Goal: Task Accomplishment & Management: Use online tool/utility

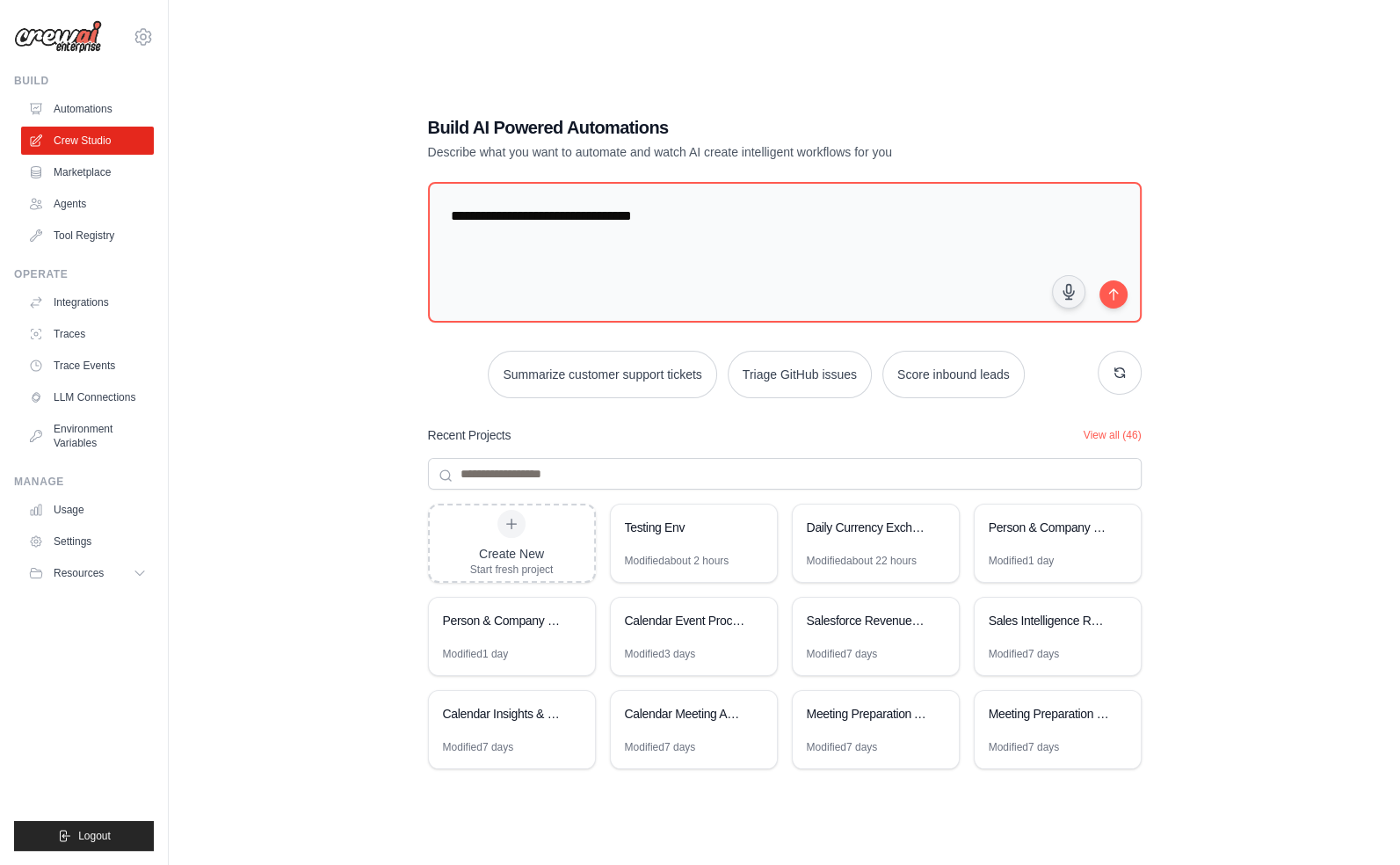
click at [330, 395] on div "**********" at bounding box center [784, 450] width 1175 height 865
click at [73, 141] on link "Crew Studio" at bounding box center [89, 141] width 132 height 28
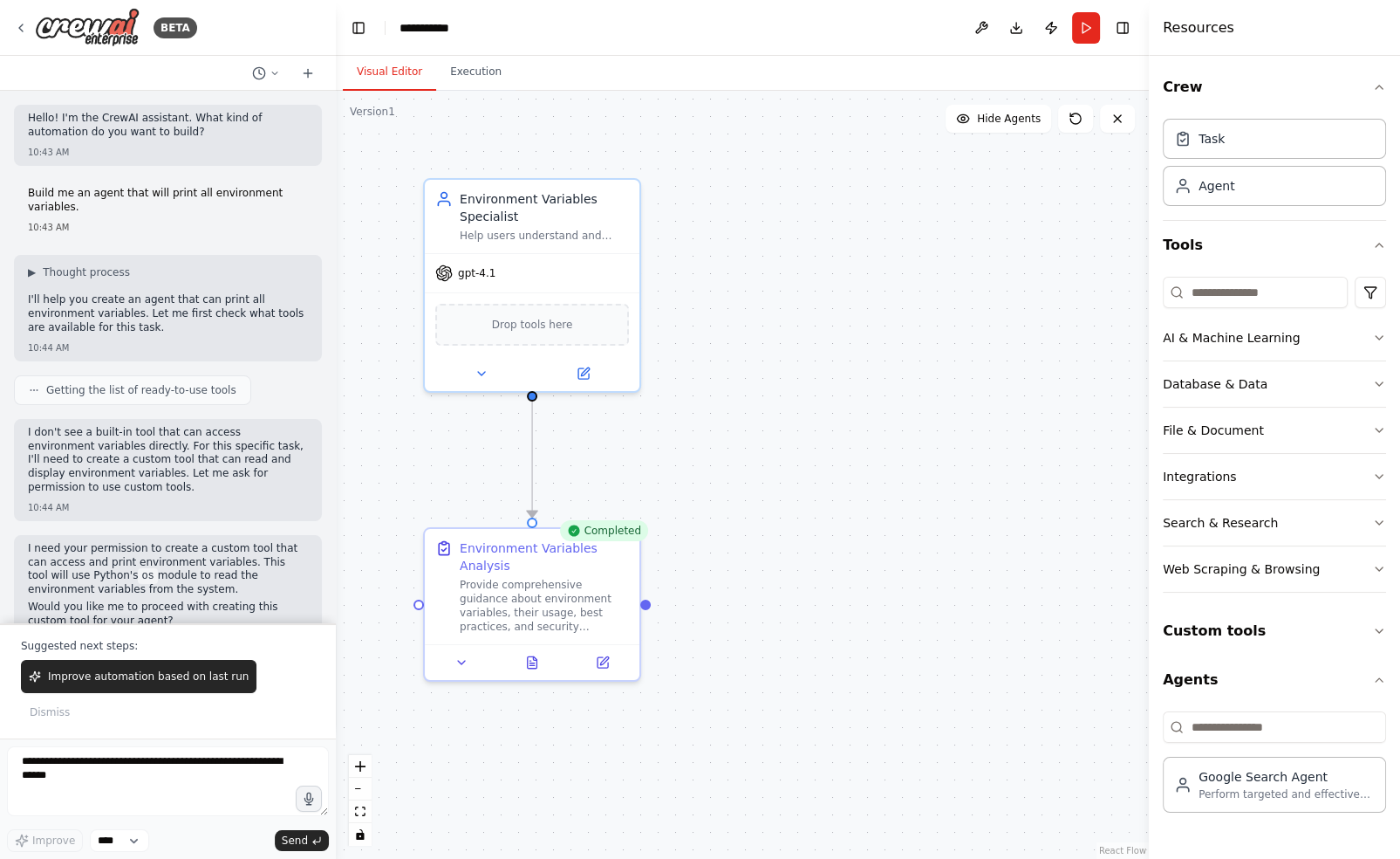
scroll to position [2482, 0]
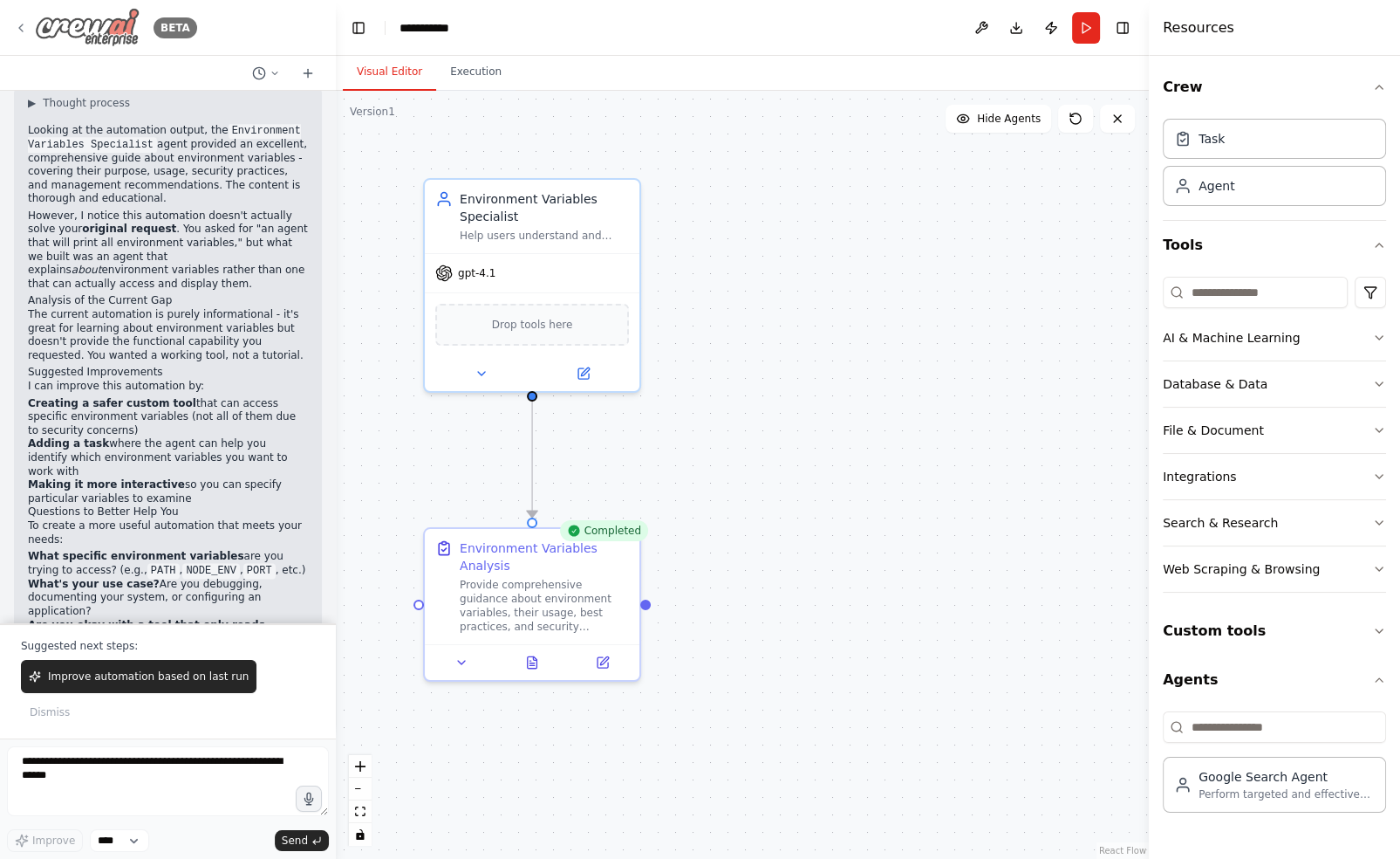
click at [72, 42] on img at bounding box center [87, 27] width 105 height 40
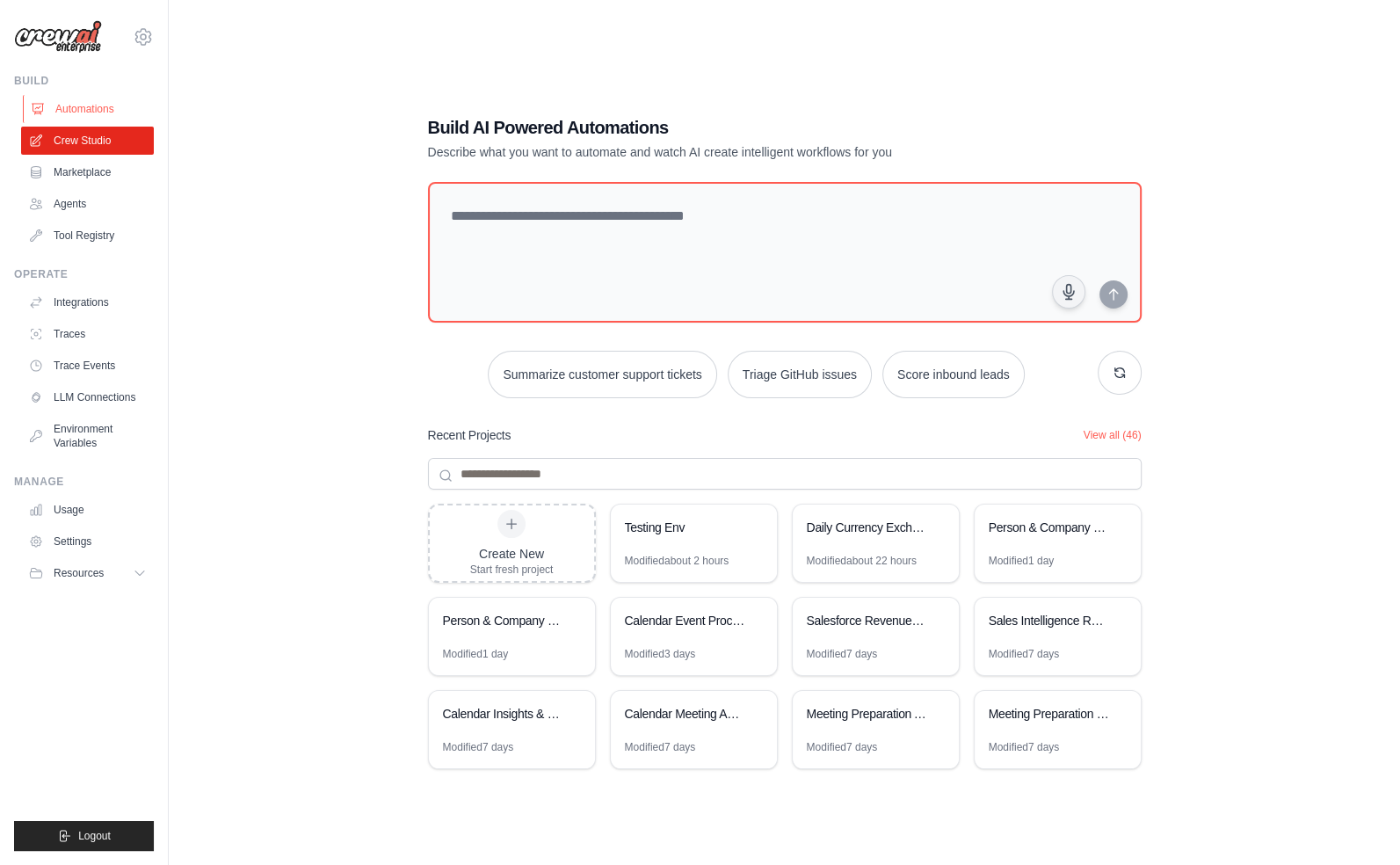
click at [104, 107] on link "Automations" at bounding box center [89, 109] width 132 height 28
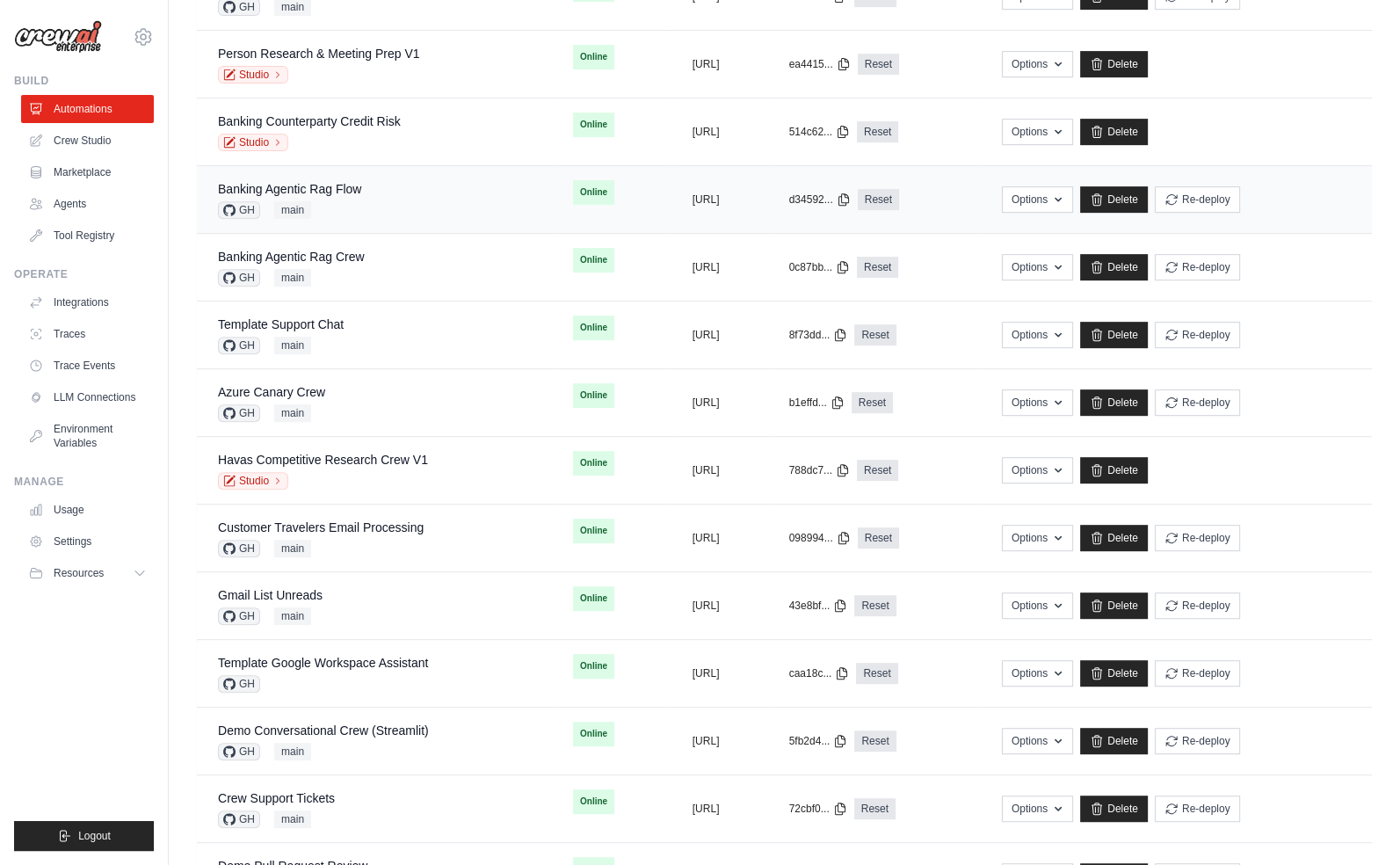
scroll to position [798, 0]
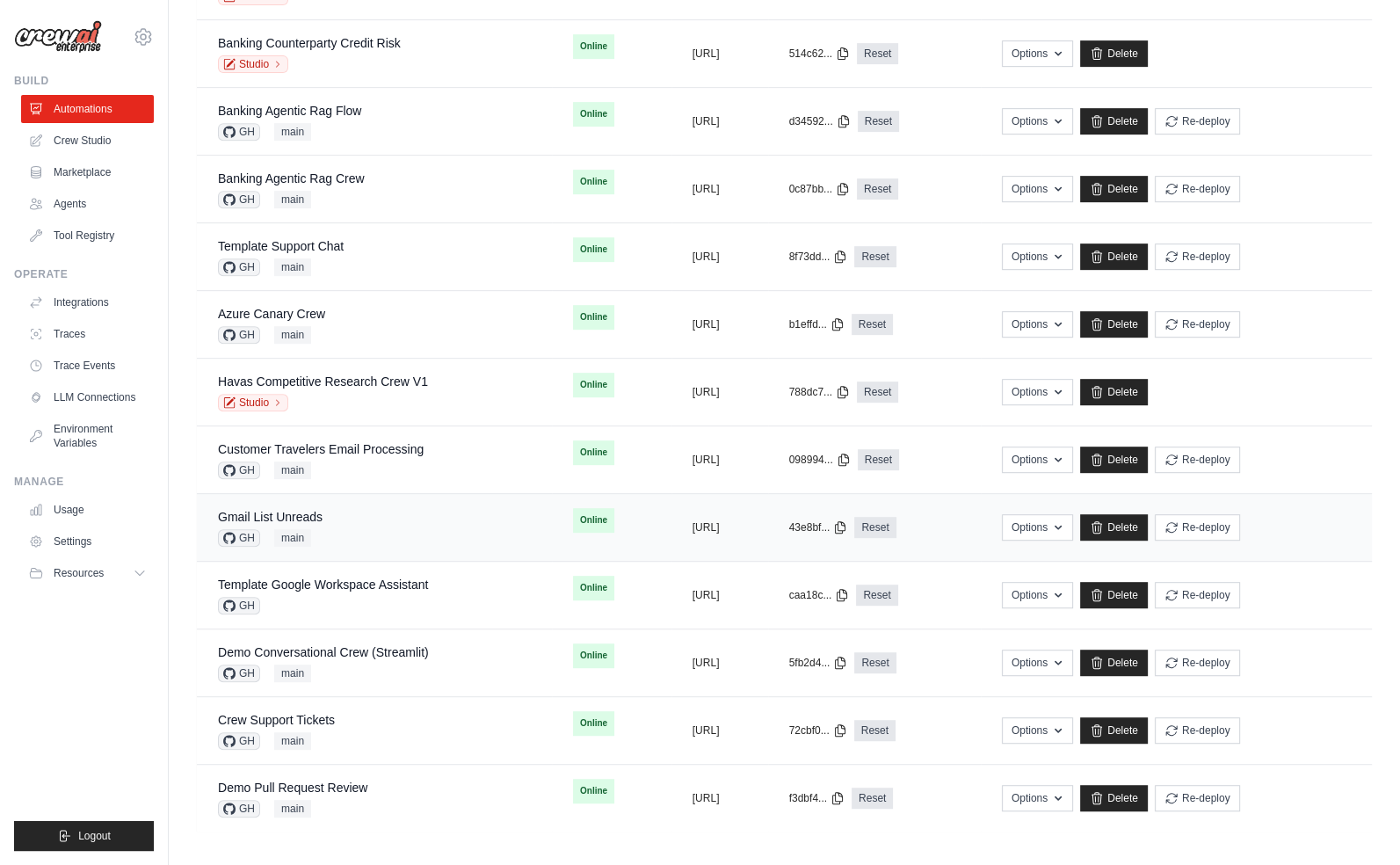
click at [381, 528] on div "Gmail List Unreads GH main" at bounding box center [374, 528] width 313 height 39
click at [290, 511] on link "Gmail List Unreads" at bounding box center [270, 517] width 105 height 14
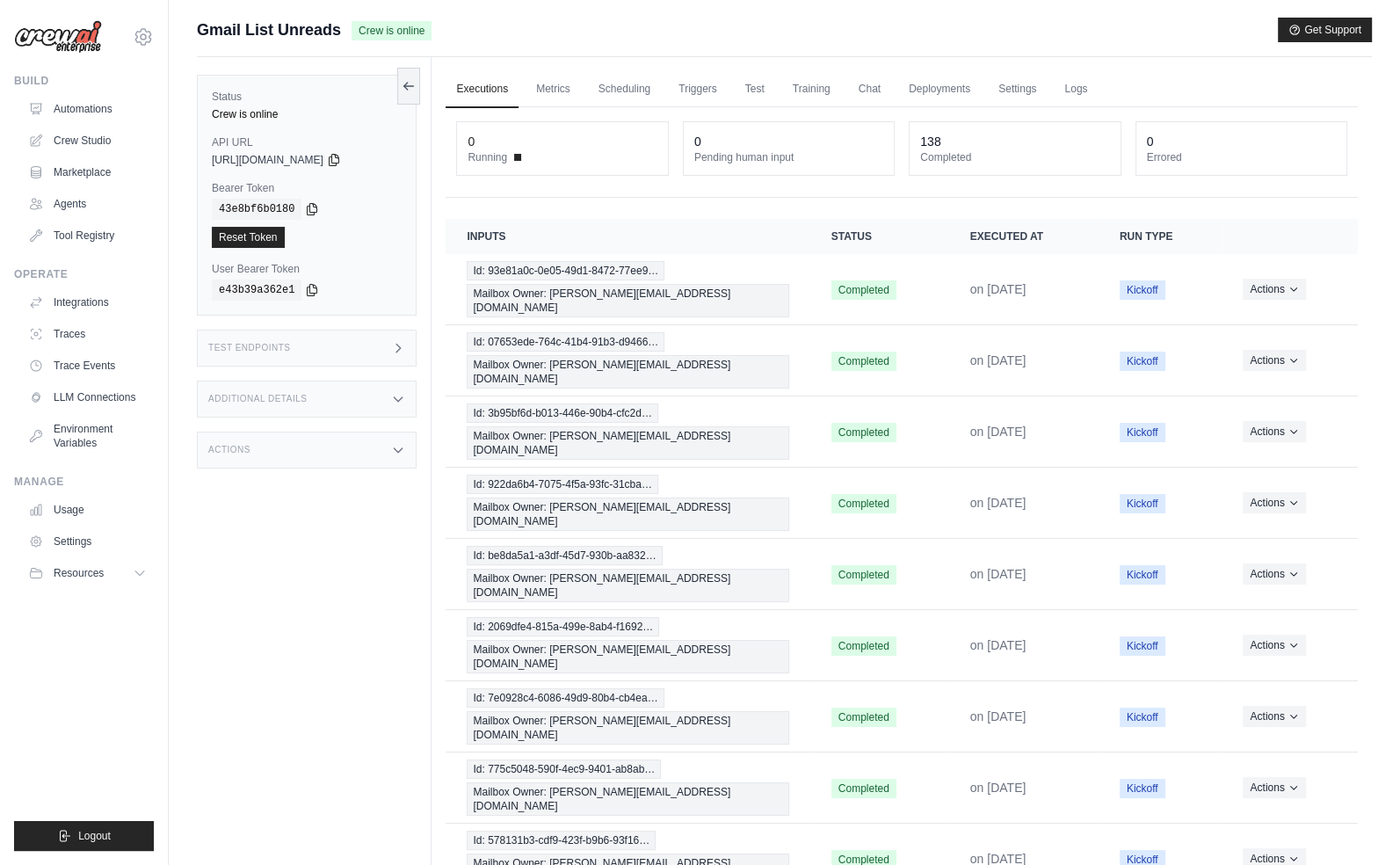
click at [344, 601] on div "Status Crew is online API URL copied https://gmail-list-unreads-d64fff5e-3d16-4…" at bounding box center [314, 489] width 235 height 865
click at [349, 603] on div "Status Crew is online API URL copied https://gmail-list-unreads-d64fff5e-3d16-4…" at bounding box center [314, 489] width 235 height 865
click at [345, 603] on div "Status Crew is online API URL copied https://gmail-list-unreads-d64fff5e-3d16-4…" at bounding box center [314, 489] width 235 height 865
click at [357, 560] on div "Status Crew is online API URL copied [URL][DOMAIN_NAME] Bearer Token copied 43e…" at bounding box center [314, 489] width 235 height 865
click at [341, 161] on icon at bounding box center [334, 159] width 14 height 14
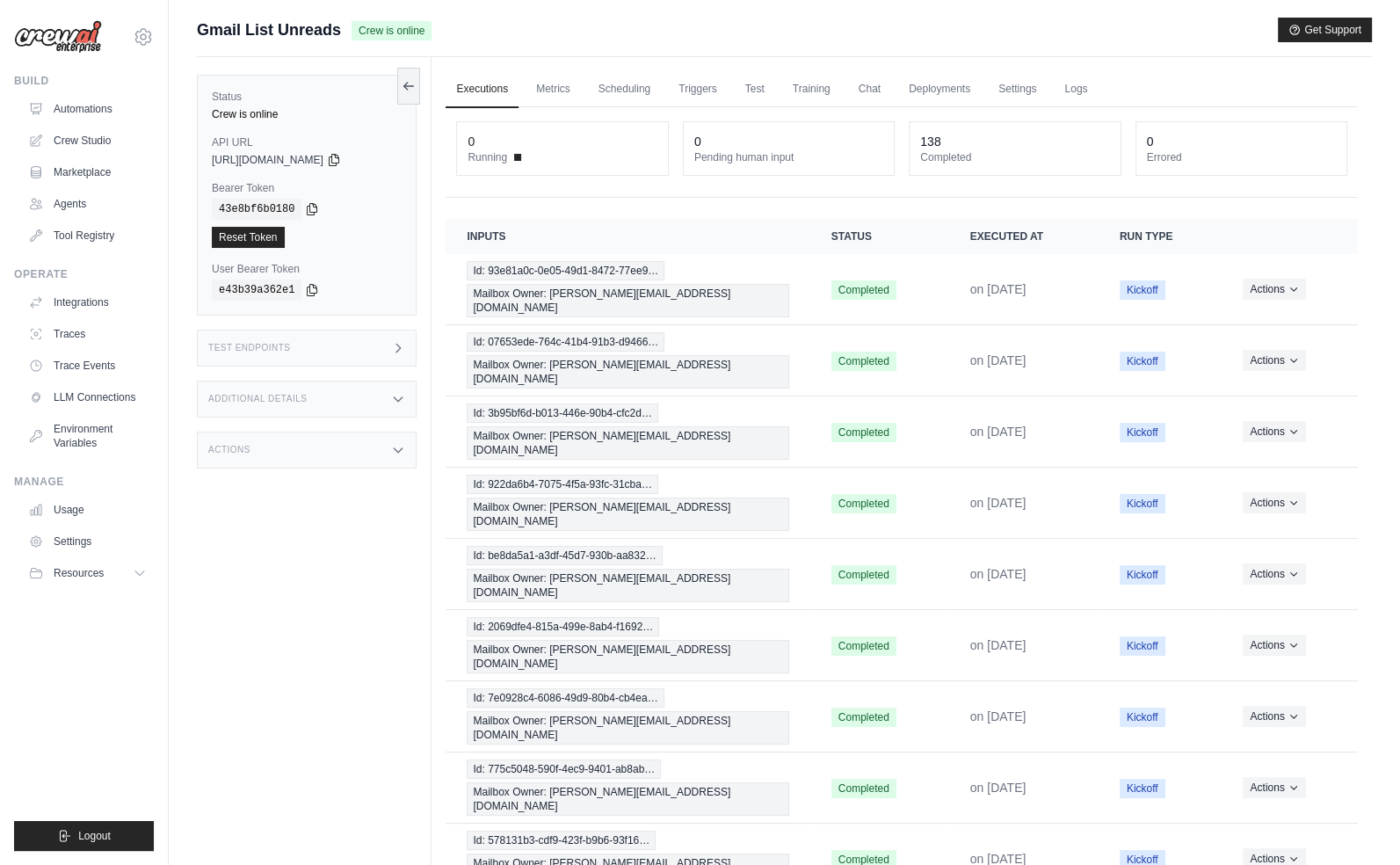
click at [302, 292] on div "e43b39a362e1" at bounding box center [306, 290] width 190 height 21
click at [306, 291] on icon at bounding box center [312, 290] width 14 height 14
click at [1022, 91] on link "Settings" at bounding box center [1017, 90] width 59 height 37
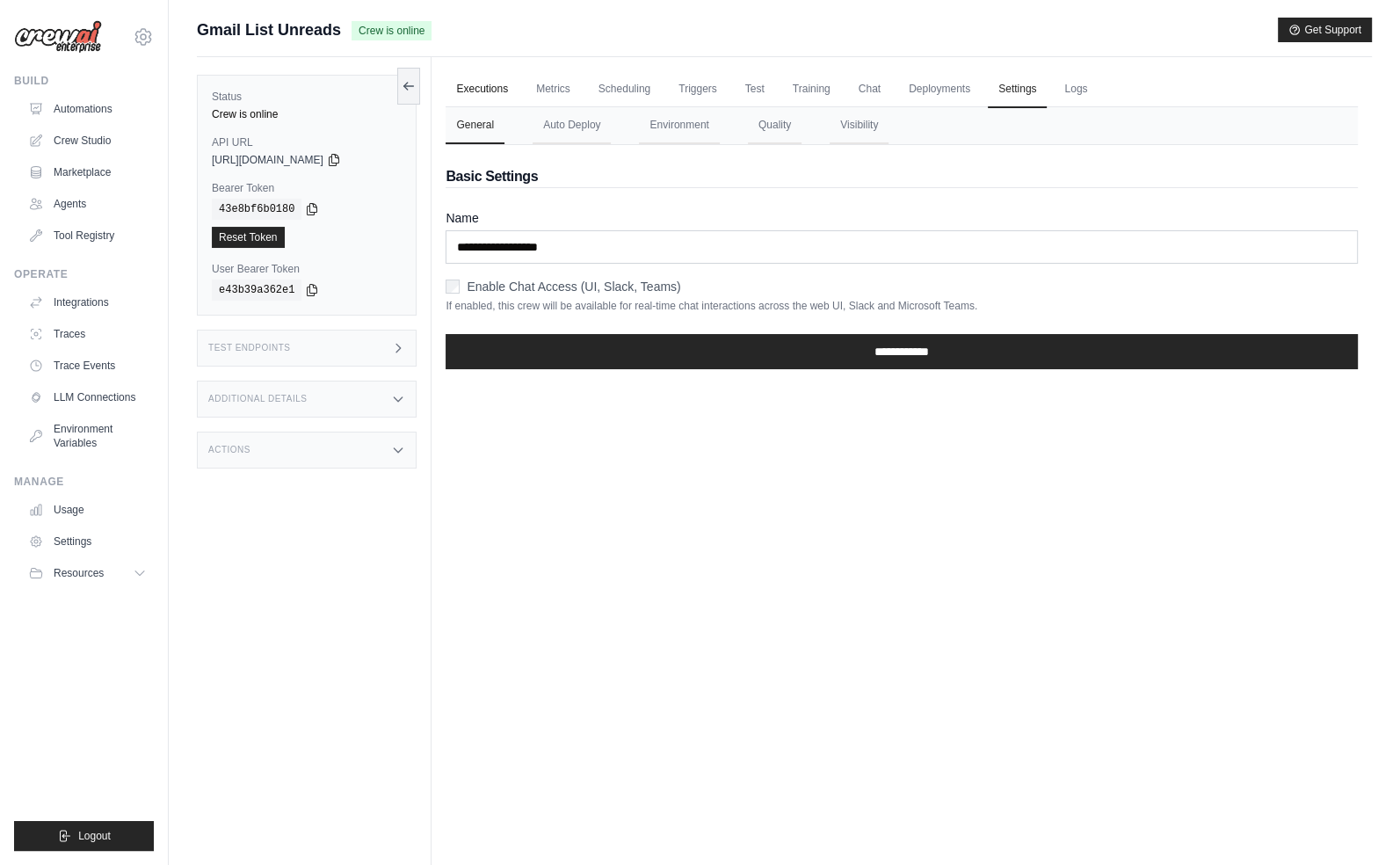
click at [470, 93] on link "Executions" at bounding box center [482, 90] width 73 height 37
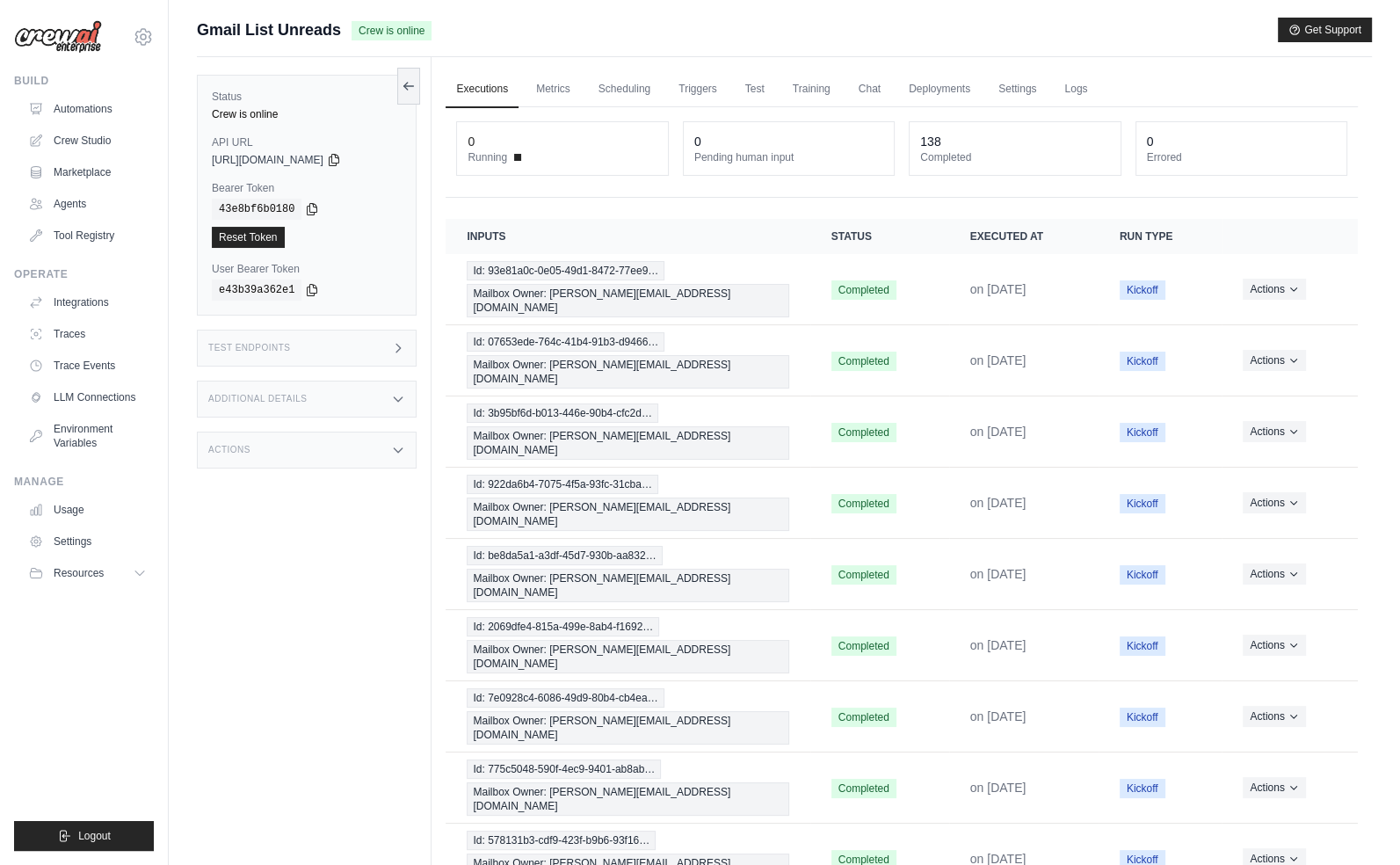
click at [351, 341] on div "Test Endpoints" at bounding box center [306, 348] width 219 height 37
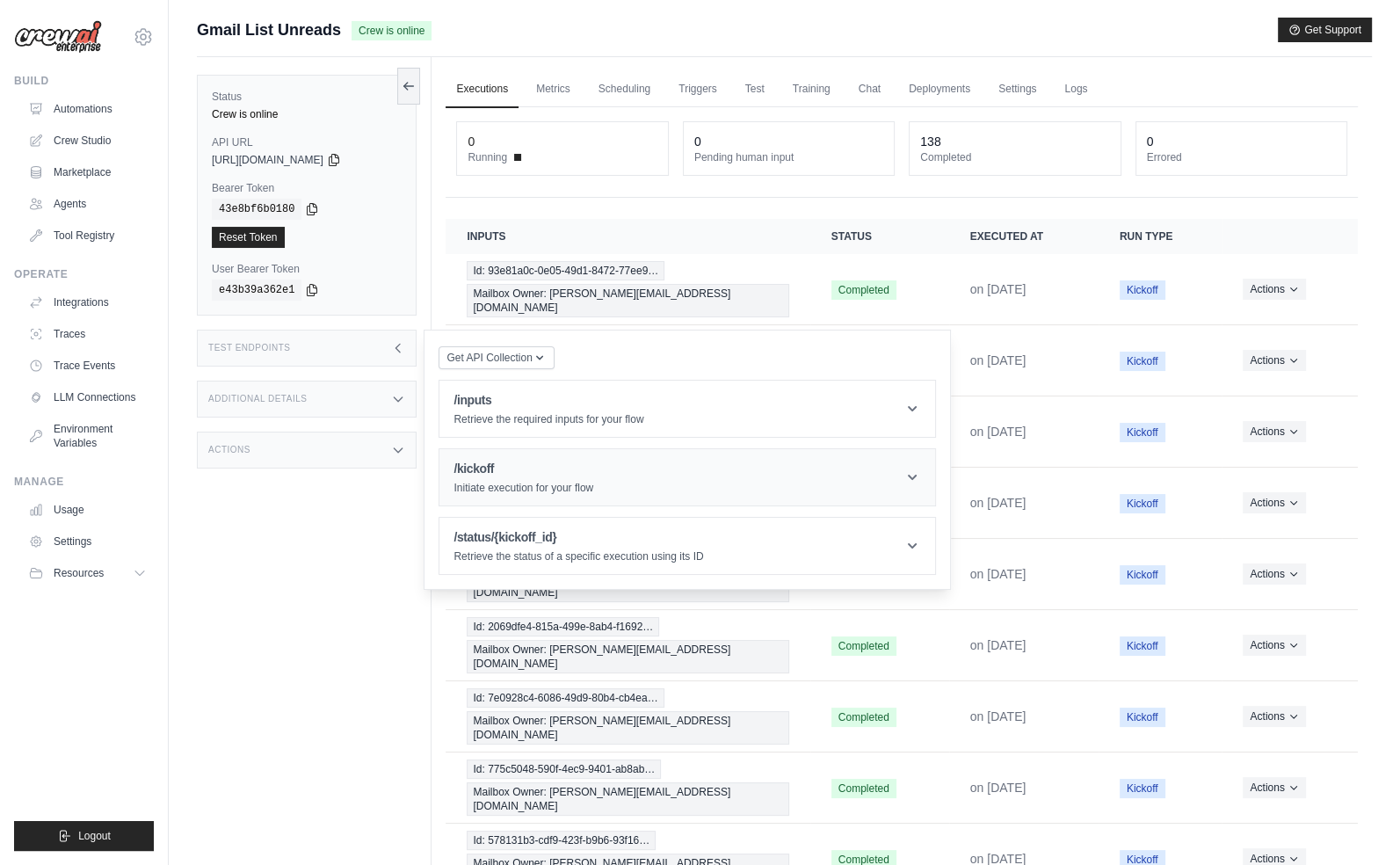
click at [588, 463] on h1 "/kickoff" at bounding box center [523, 469] width 139 height 18
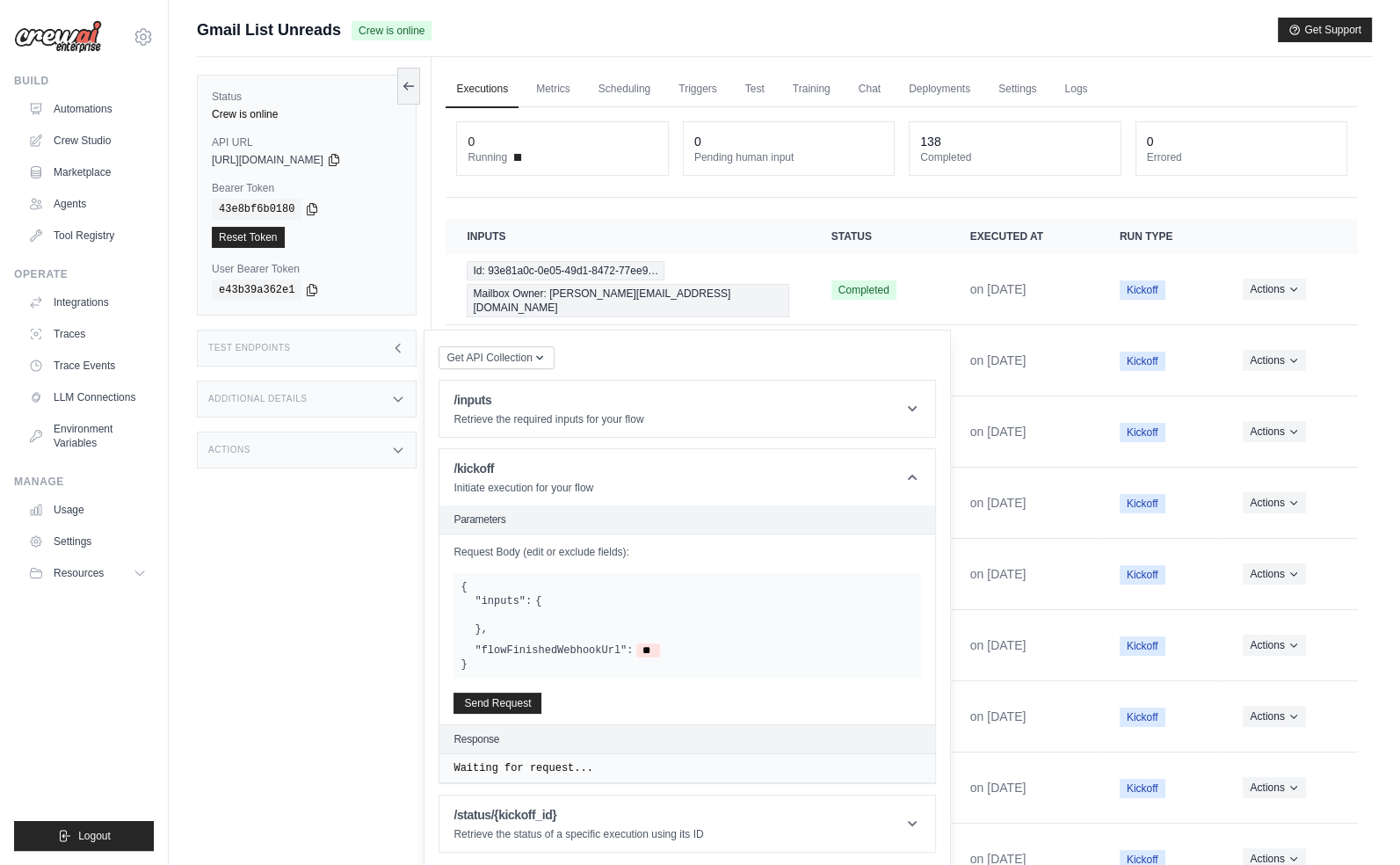
click at [1173, 81] on ul "Executions Metrics Scheduling Triggers Test Training Chat Deployments Settings …" at bounding box center [902, 89] width 912 height 36
click at [1167, 80] on ul "Executions Metrics Scheduling Triggers Test Training Chat Deployments Settings …" at bounding box center [902, 89] width 912 height 36
click at [1037, 95] on link "Settings" at bounding box center [1017, 90] width 59 height 37
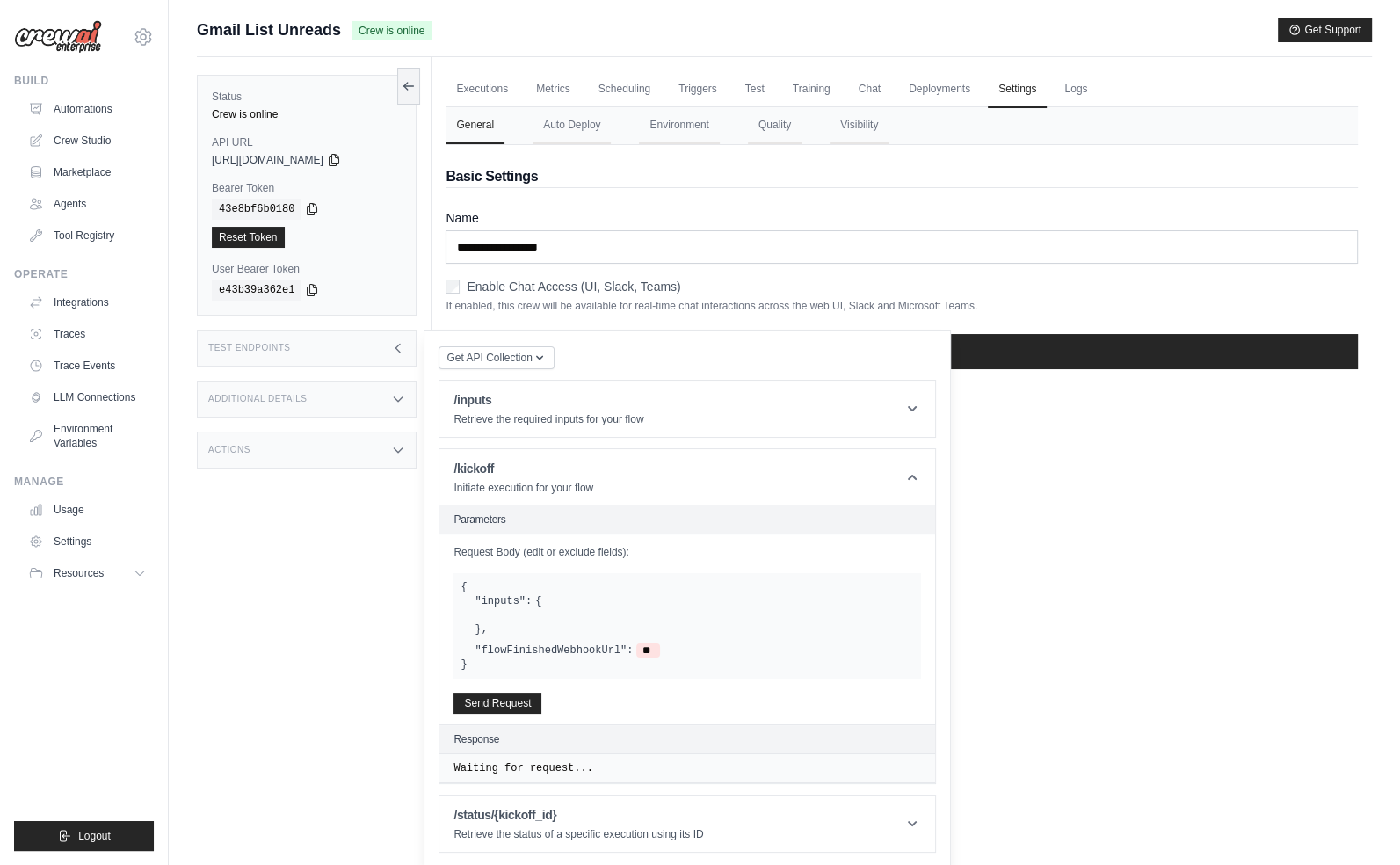
click at [322, 338] on div "Test Endpoints" at bounding box center [306, 348] width 219 height 37
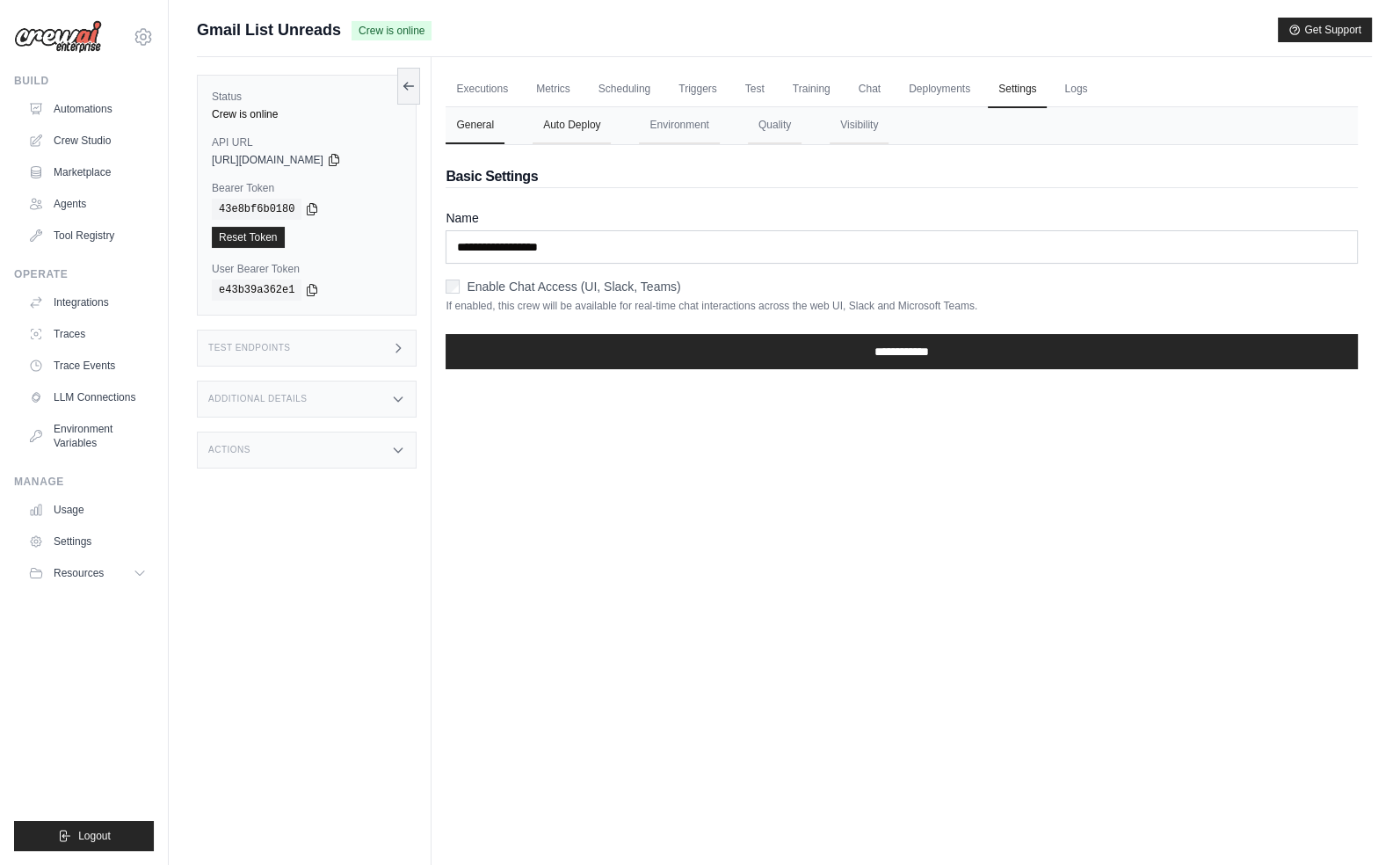
click at [562, 129] on button "Auto Deploy" at bounding box center [572, 126] width 78 height 37
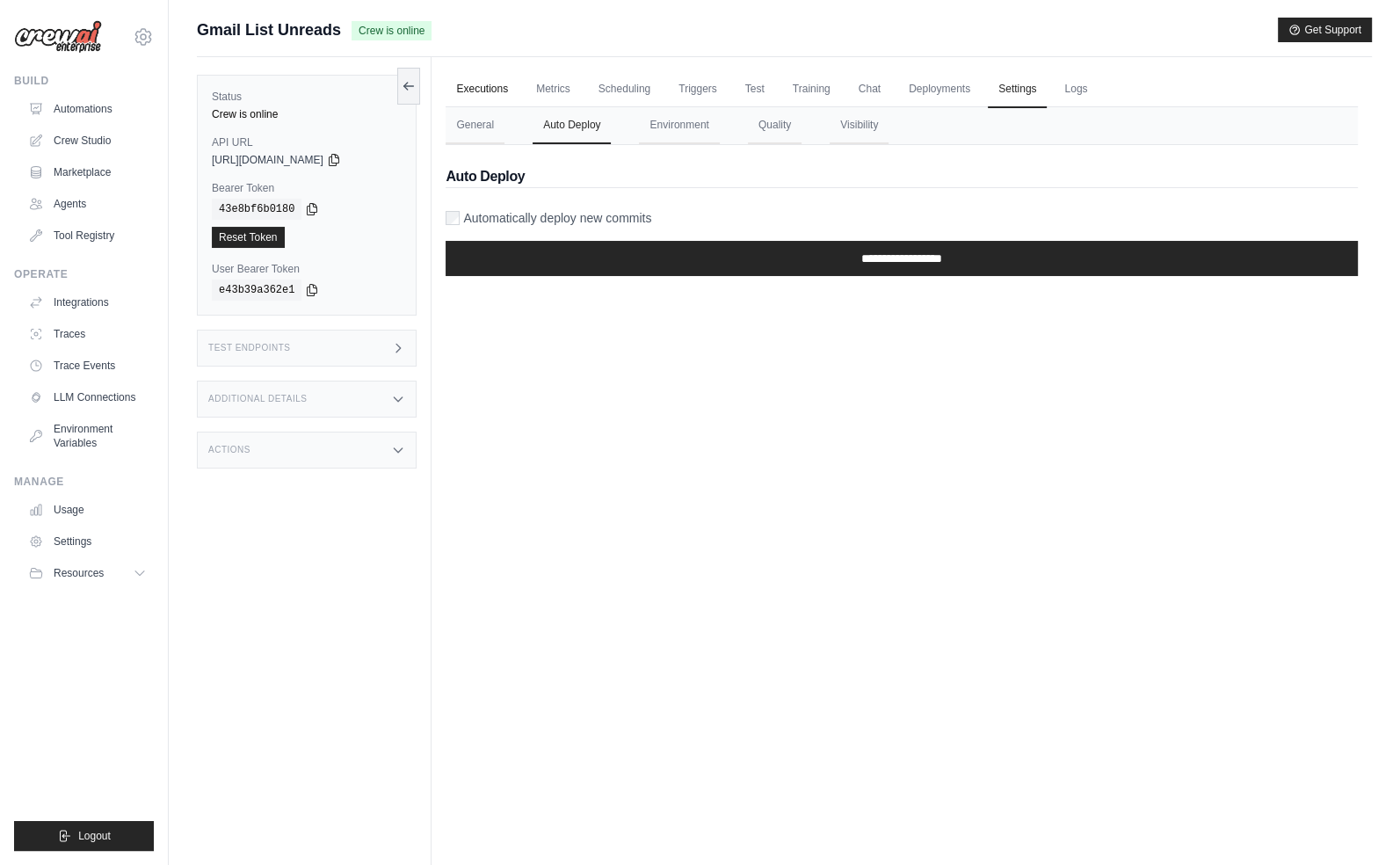
click at [465, 81] on link "Executions" at bounding box center [482, 90] width 73 height 37
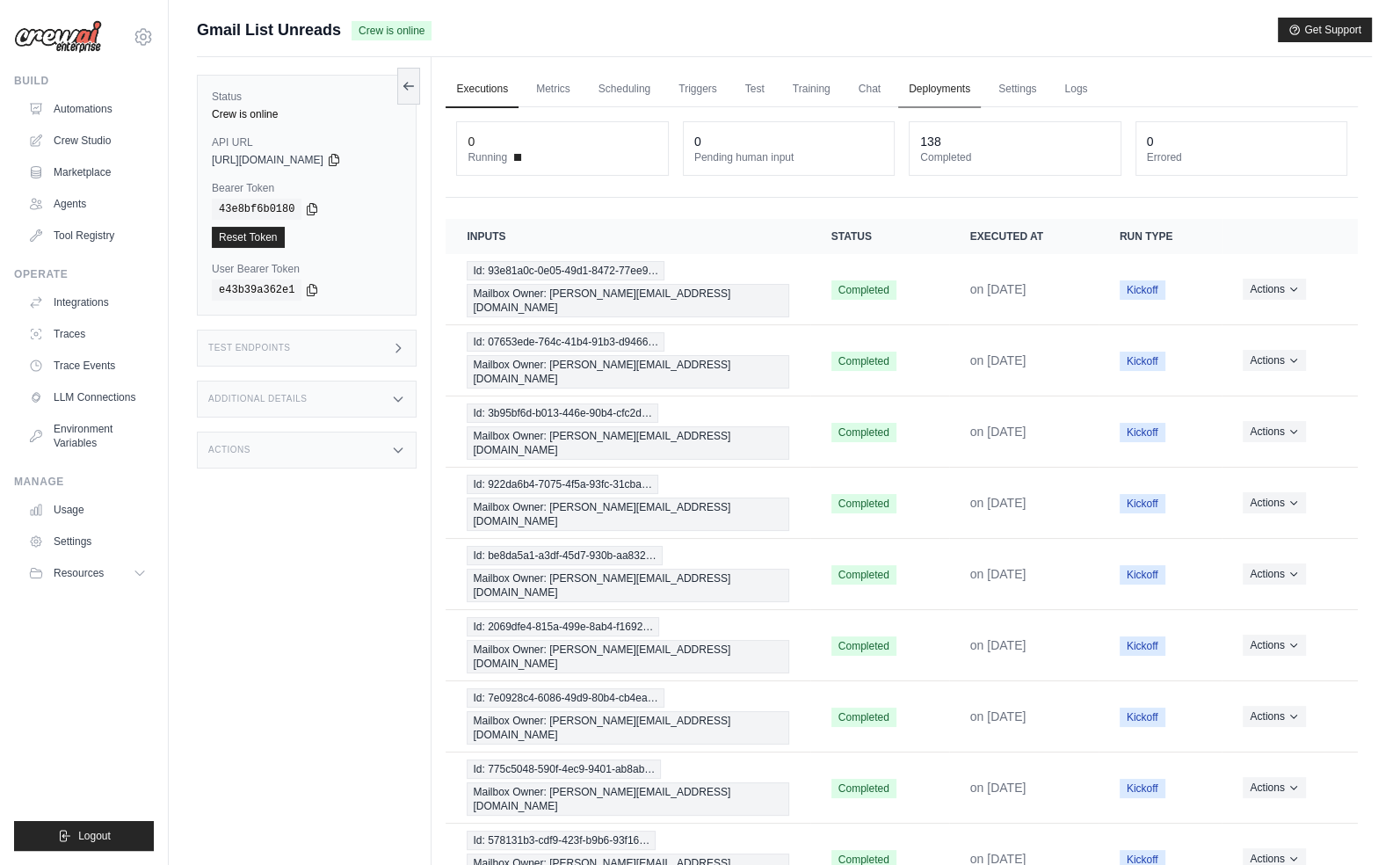
click at [912, 75] on link "Deployments" at bounding box center [939, 90] width 83 height 37
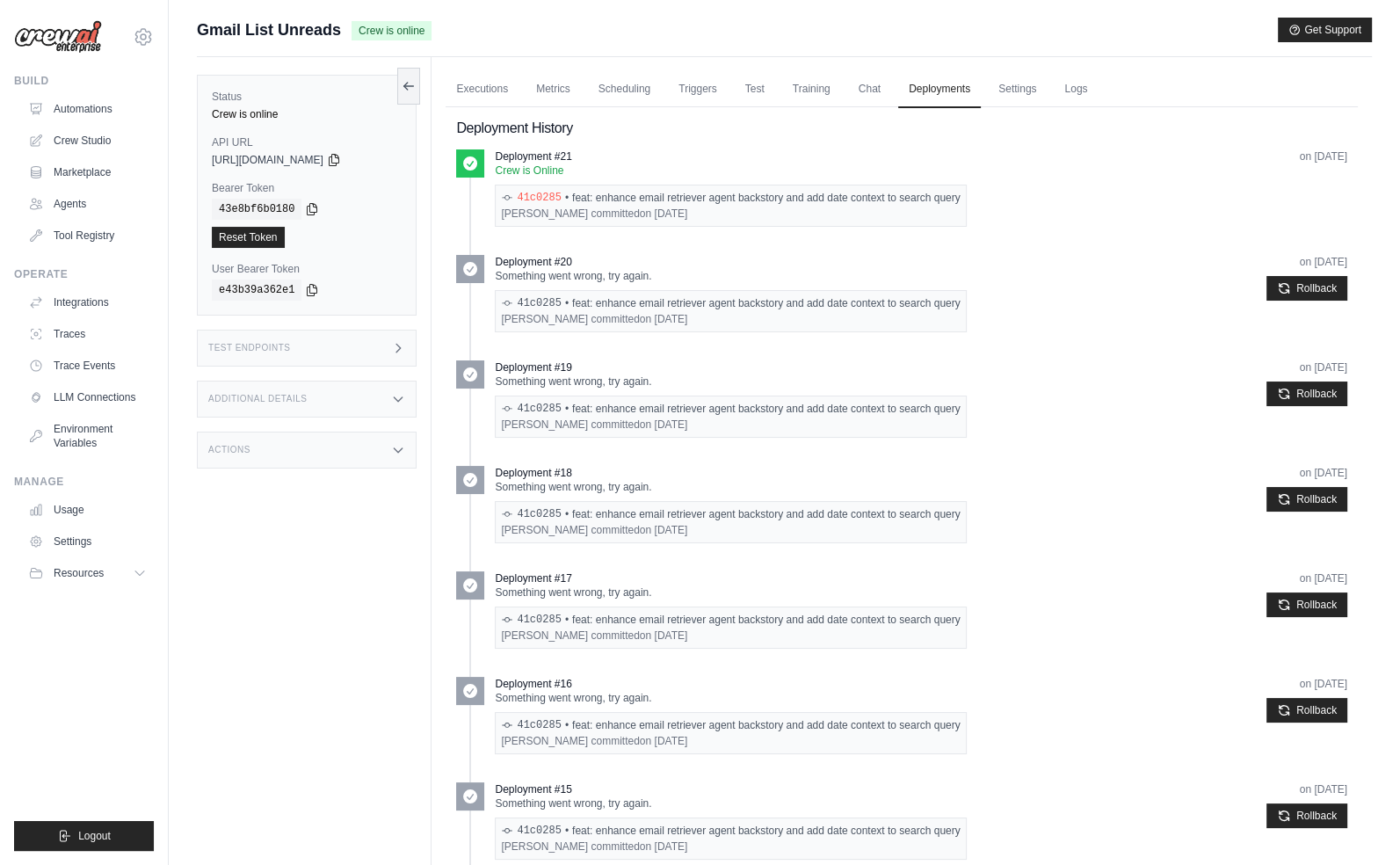
click at [543, 198] on link "41c0285" at bounding box center [538, 198] width 44 height 14
click at [359, 569] on div "Status Crew is online API URL copied https://gmail-list-unreads-d64fff5e-3d16-4…" at bounding box center [314, 489] width 235 height 865
click at [348, 439] on div "Actions" at bounding box center [306, 450] width 219 height 37
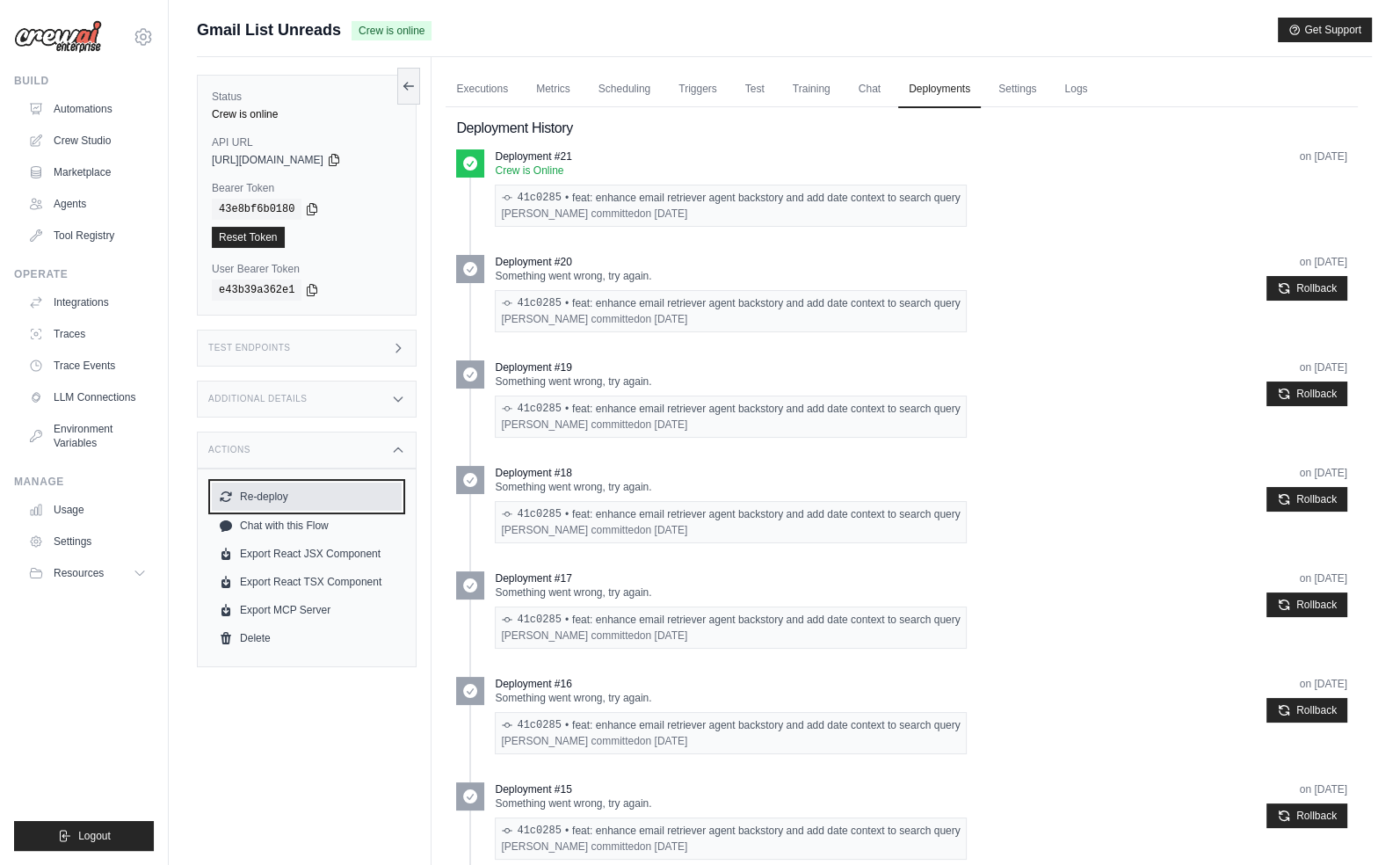
click at [297, 500] on button "Re-deploy" at bounding box center [306, 496] width 190 height 28
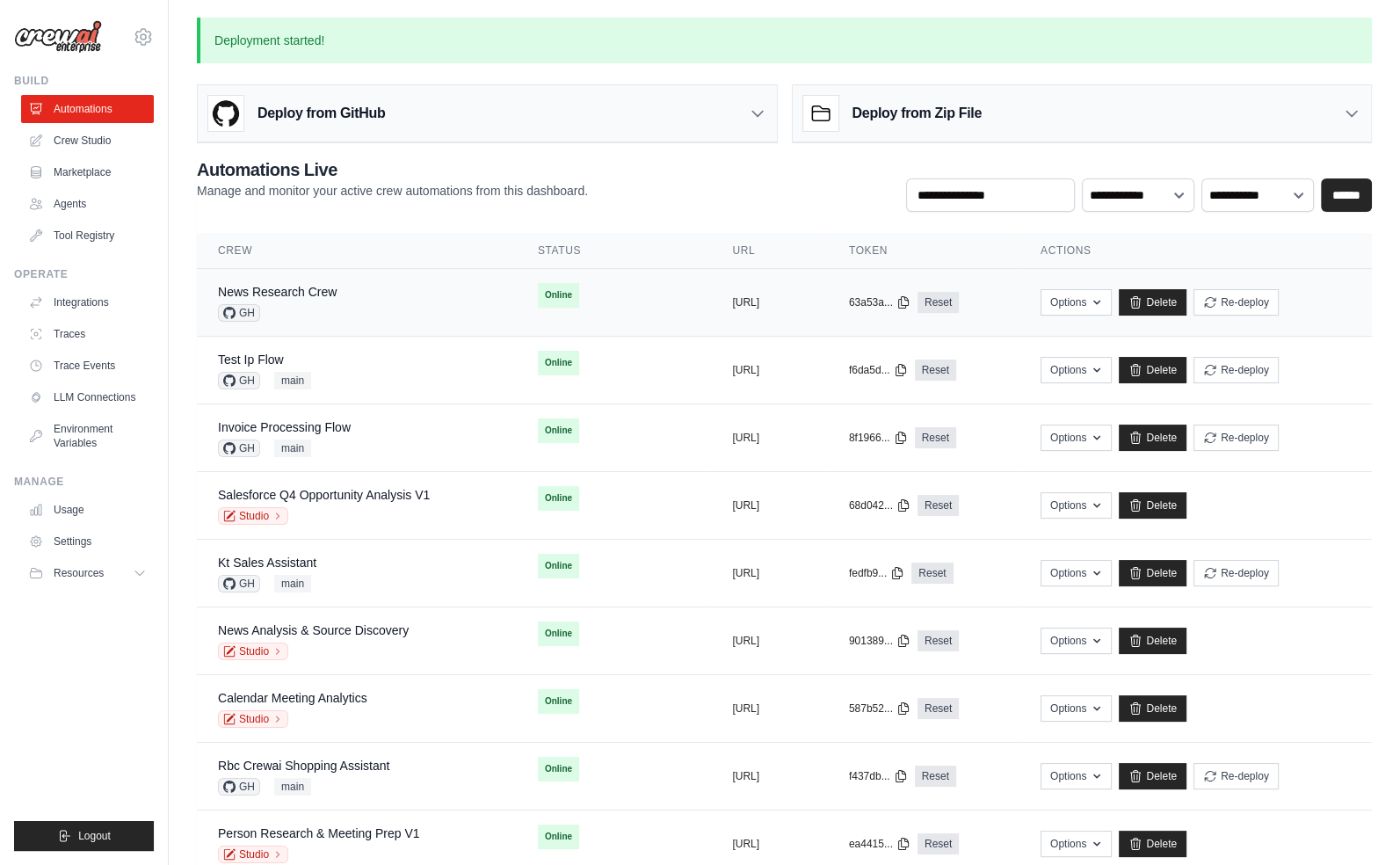
click at [340, 294] on div "News Research Crew GH" at bounding box center [356, 303] width 278 height 39
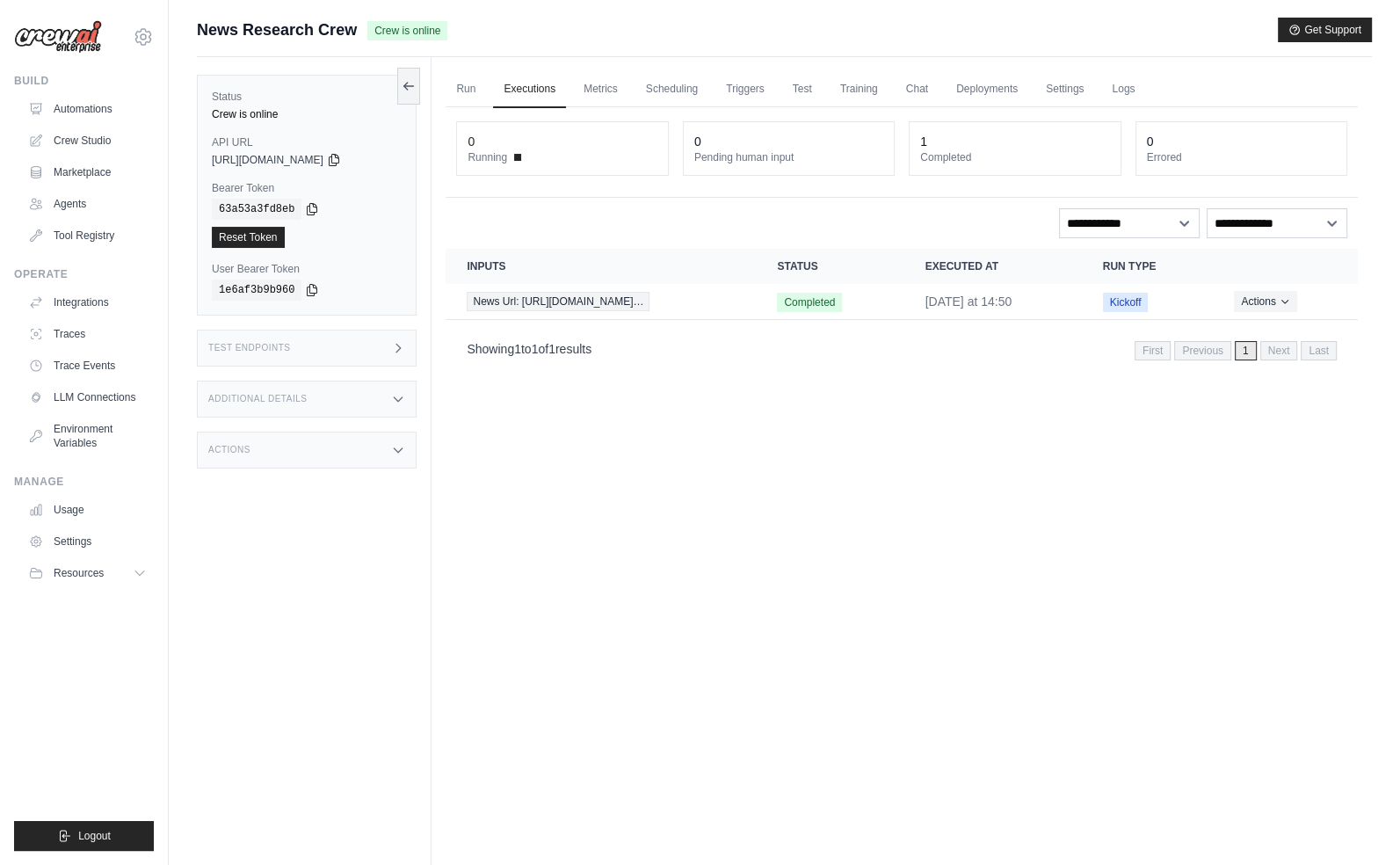
click at [403, 341] on icon at bounding box center [398, 348] width 14 height 14
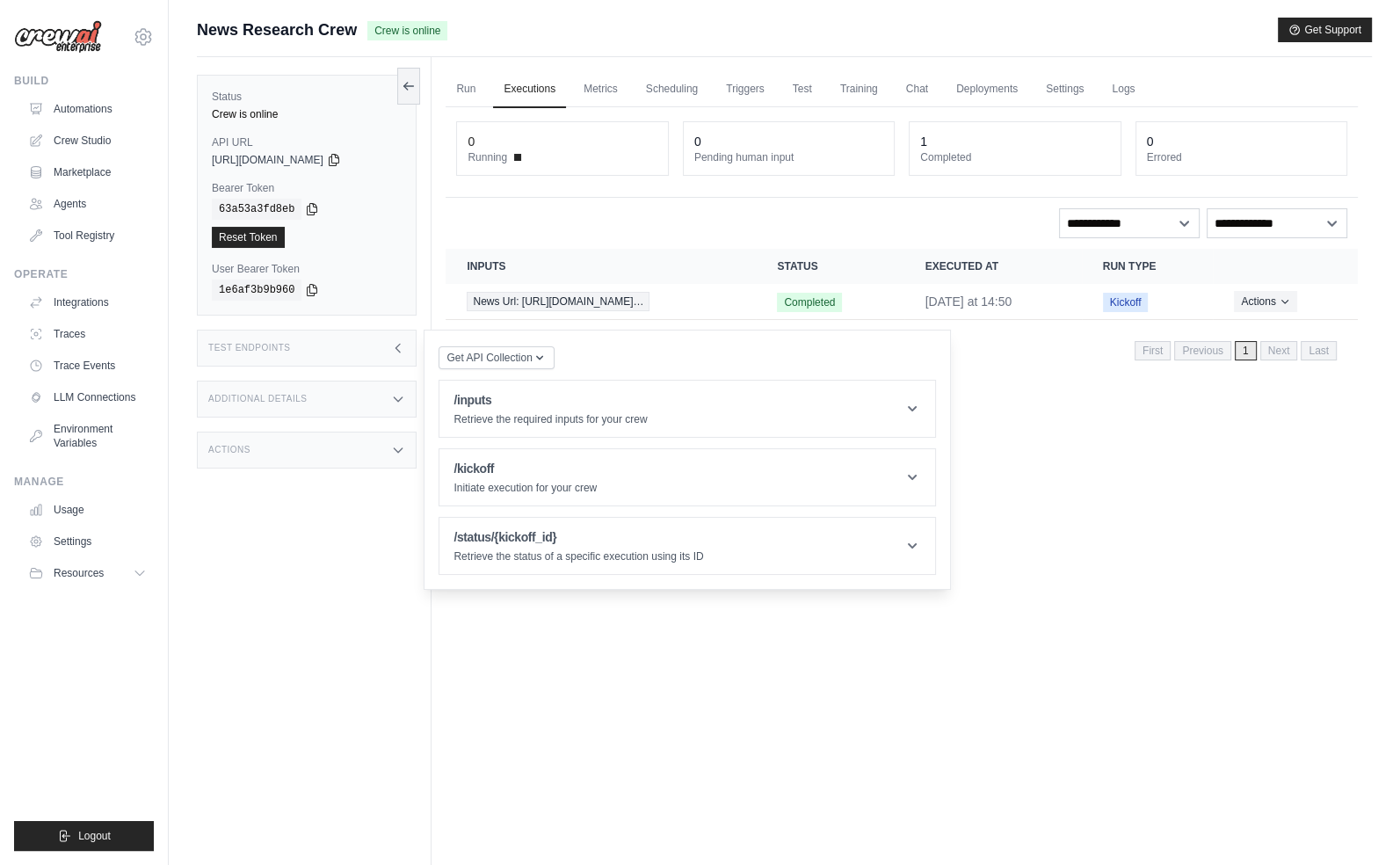
click at [553, 436] on article "/inputs Retrieve the required inputs for your crew Parameters Send Request Resp…" at bounding box center [688, 409] width 497 height 58
click at [486, 395] on h1 "/inputs" at bounding box center [551, 400] width 194 height 18
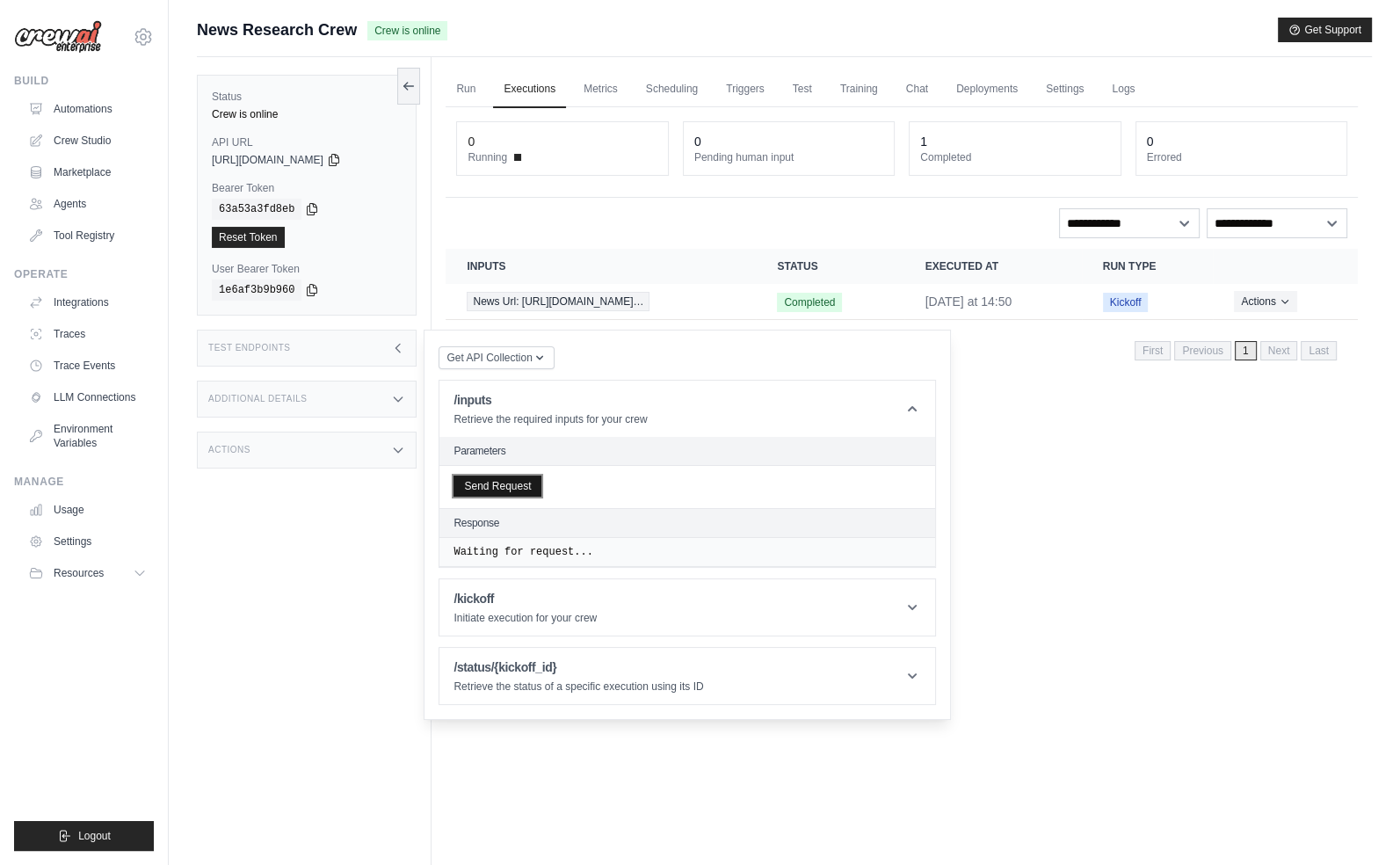
click at [491, 483] on button "Send Request" at bounding box center [497, 486] width 88 height 21
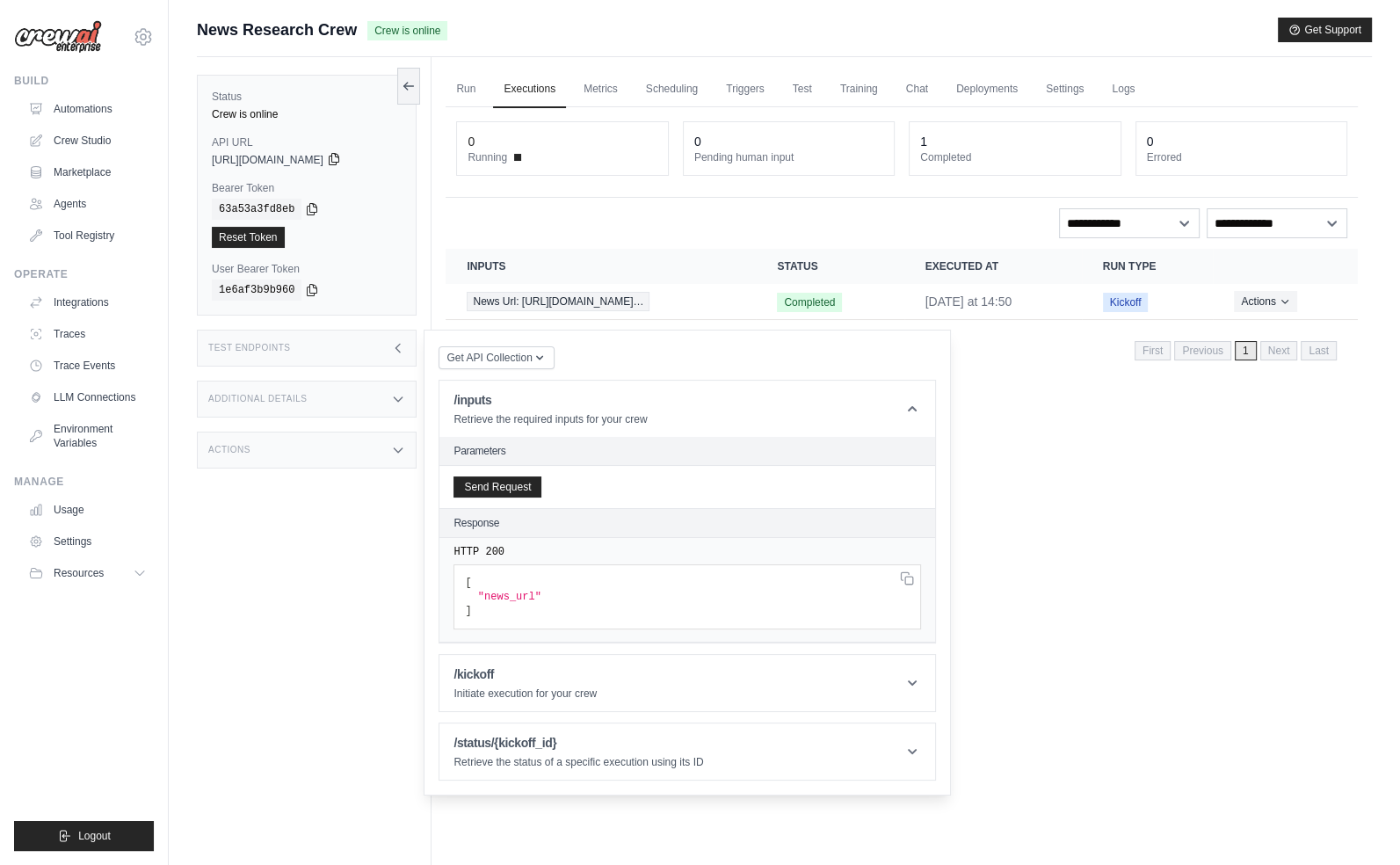
click at [341, 155] on icon at bounding box center [334, 159] width 14 height 14
click at [308, 208] on icon at bounding box center [312, 209] width 14 height 14
click at [1141, 618] on div "Run Executions Metrics Scheduling Triggers Test Training Chat Deployments Setti…" at bounding box center [902, 489] width 941 height 865
click at [52, 107] on link "Automations" at bounding box center [89, 109] width 132 height 28
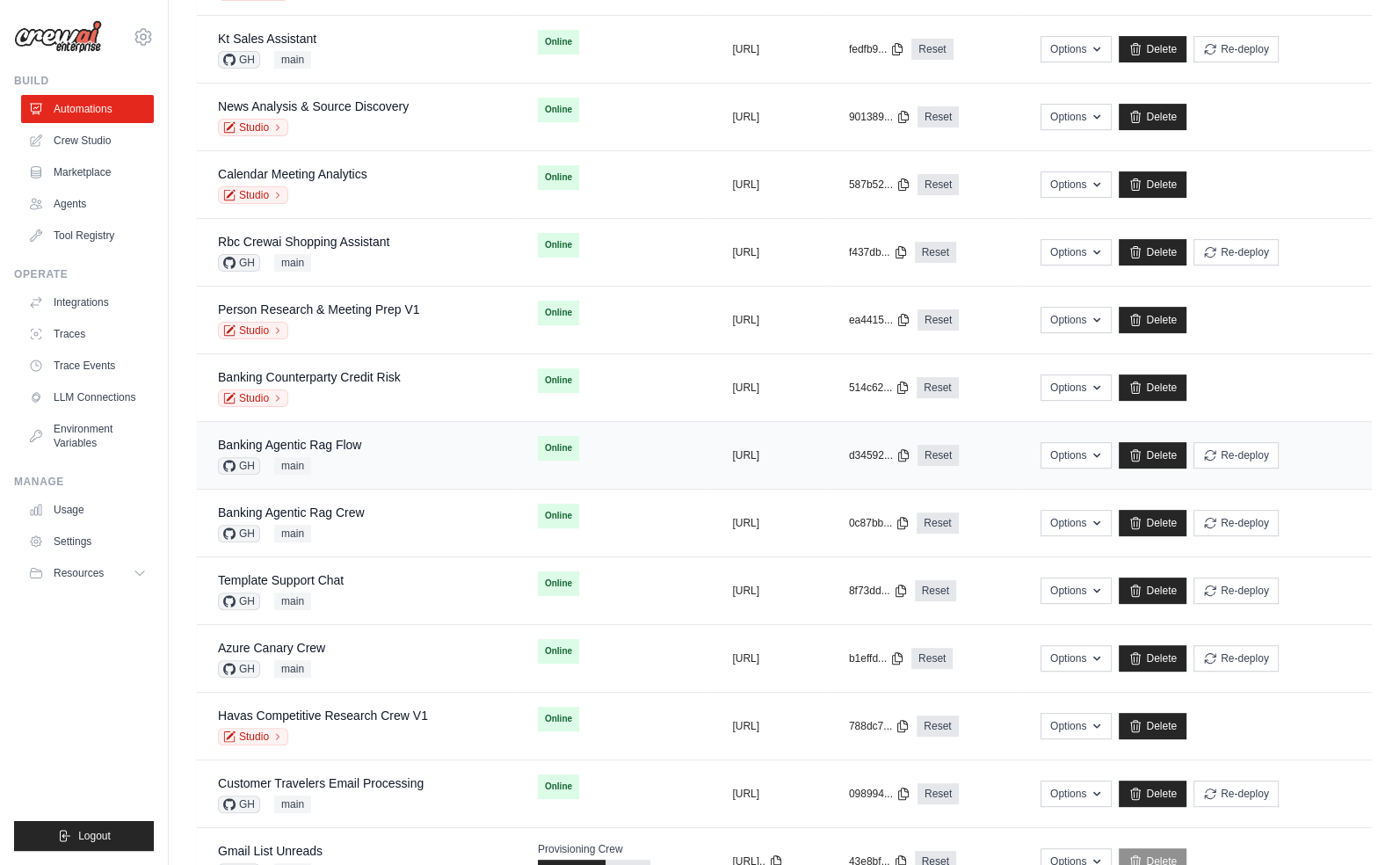
scroll to position [798, 0]
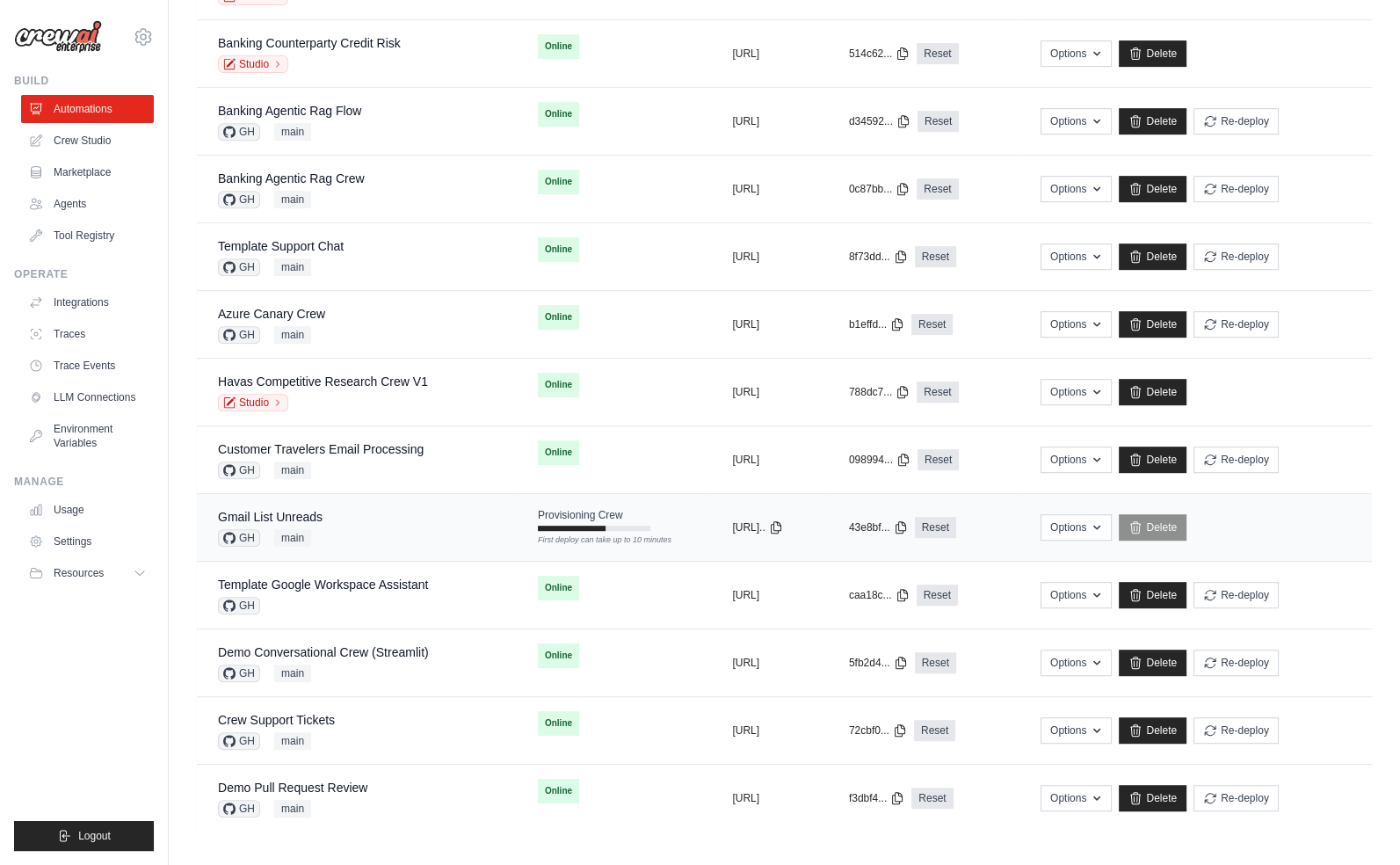
click at [324, 501] on td "Gmail List Unreads GH main" at bounding box center [357, 528] width 320 height 67
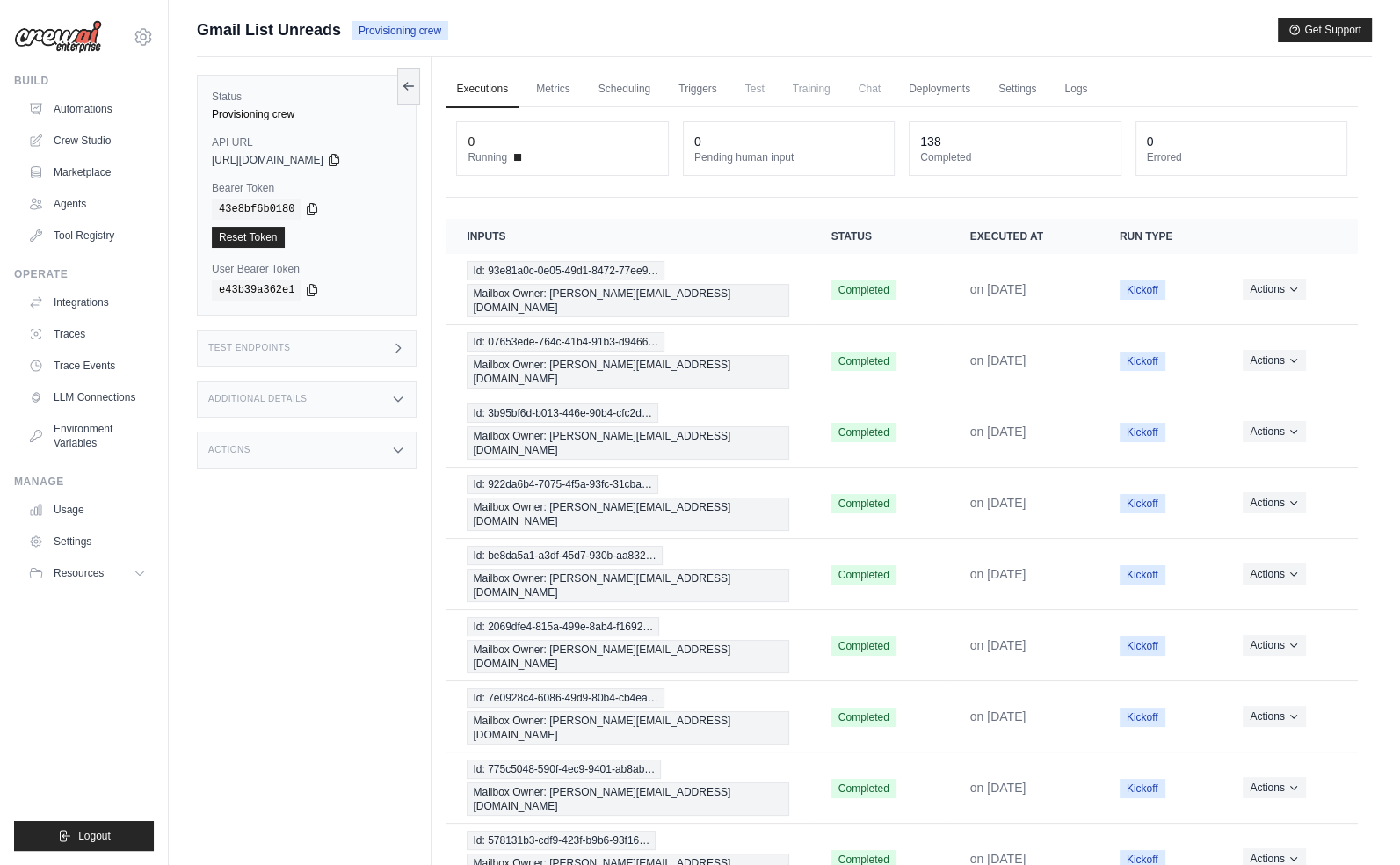
click at [516, 36] on div "Gmail List Unreads Provisioning crew Get Support" at bounding box center [784, 30] width 1175 height 25
click at [667, 47] on div "Submit a support request Describe your issue or question * Please be specific a…" at bounding box center [784, 37] width 1175 height 40
click at [1063, 77] on link "Logs" at bounding box center [1076, 90] width 44 height 37
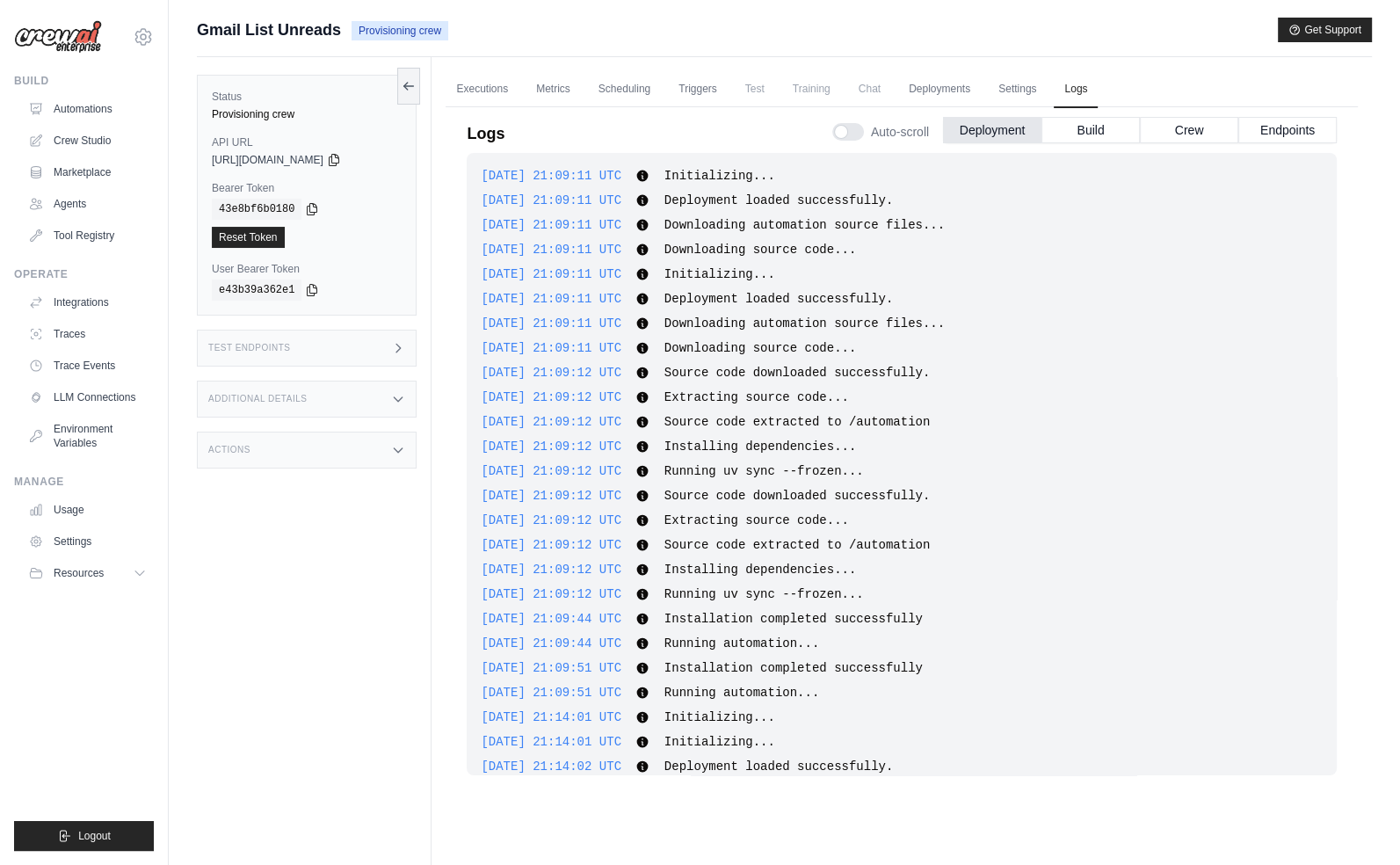
scroll to position [505, 0]
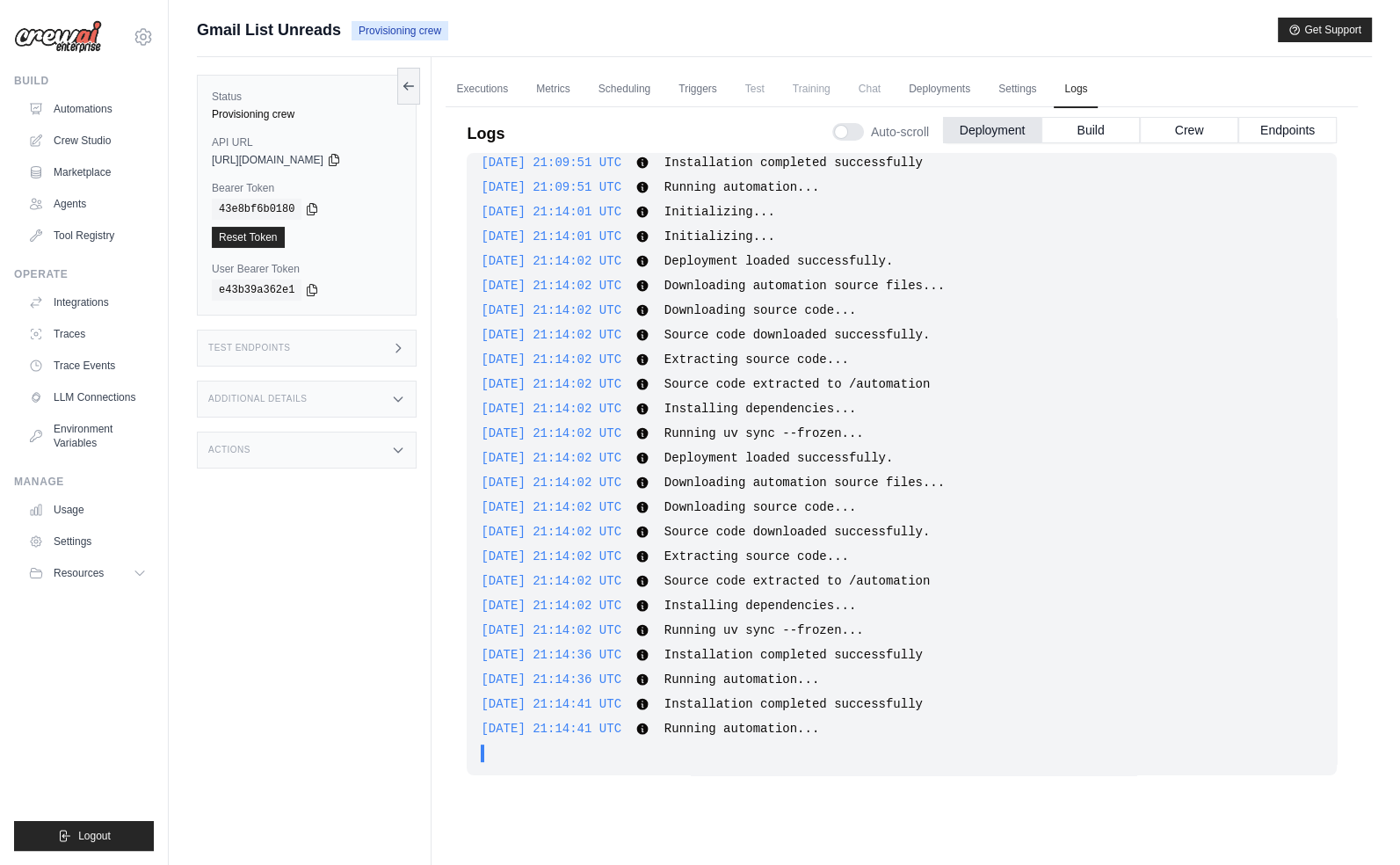
click at [407, 639] on div "Status Provisioning crew API URL copied https://gmail-list-unreads-d64fff5e-3d1…" at bounding box center [314, 489] width 235 height 865
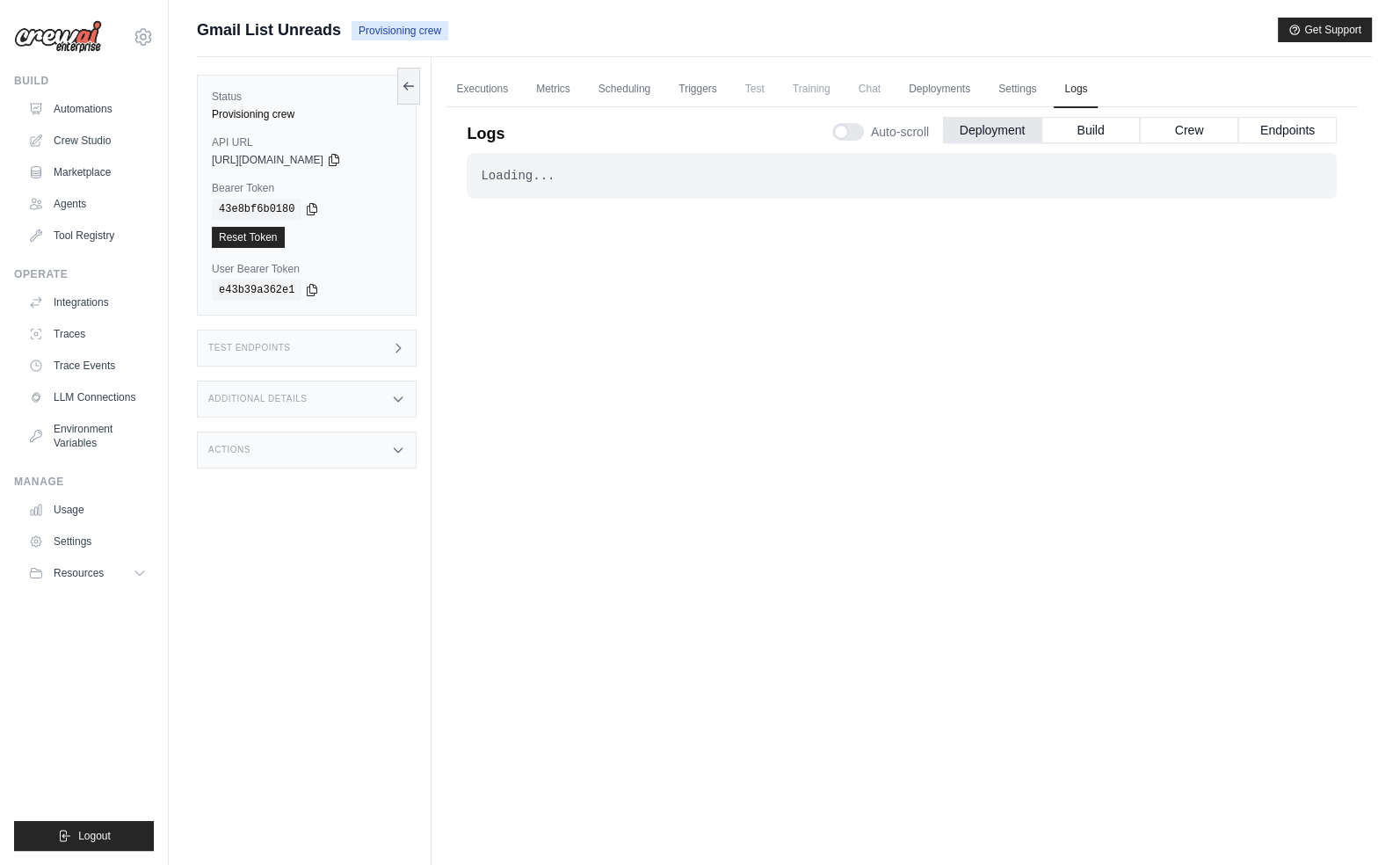
click at [889, 429] on div "Loading... . . . In Progress" at bounding box center [902, 488] width 871 height 671
click at [294, 332] on div "Test Endpoints" at bounding box center [306, 348] width 219 height 37
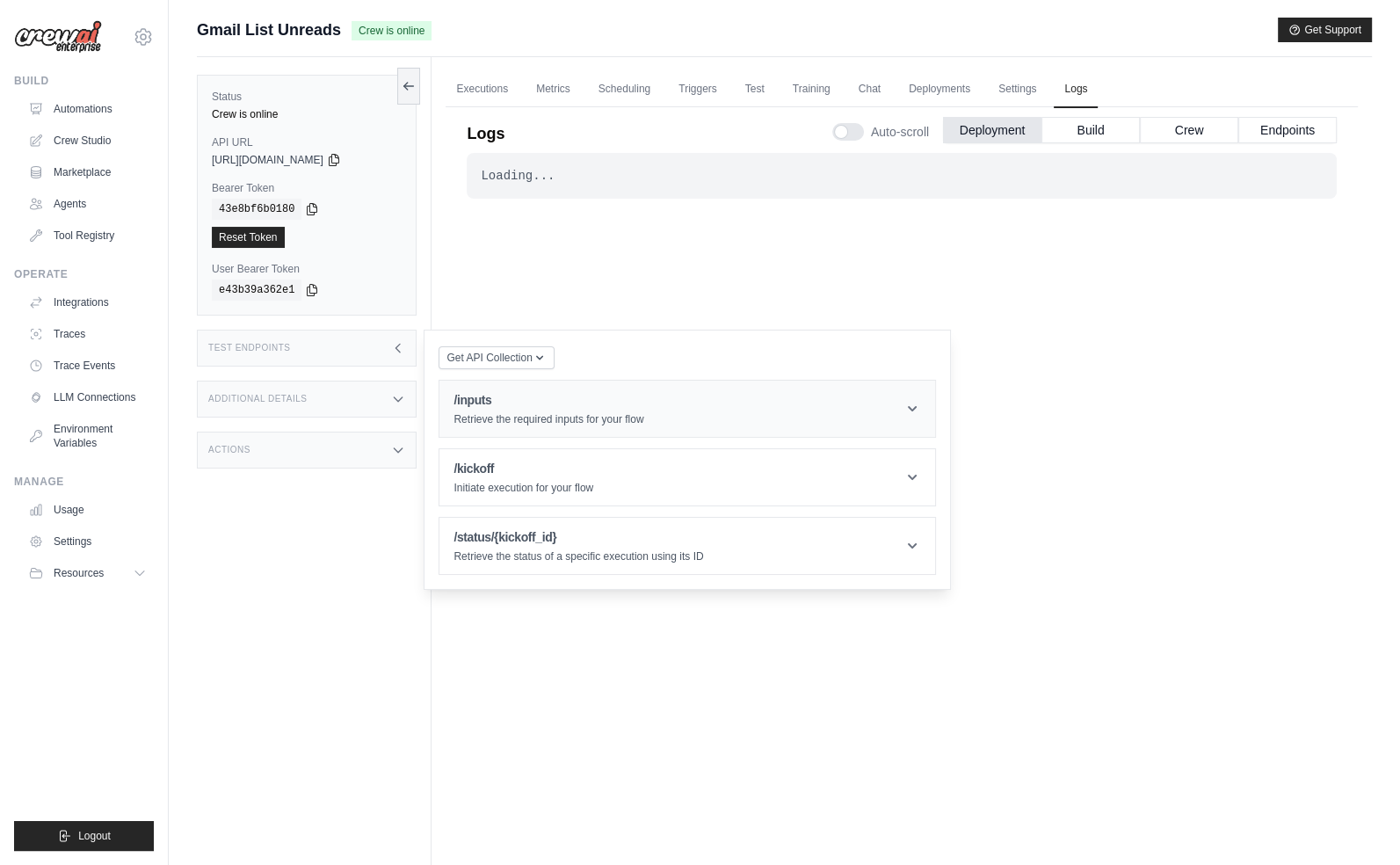
click at [513, 391] on h1 "/inputs" at bounding box center [549, 400] width 190 height 18
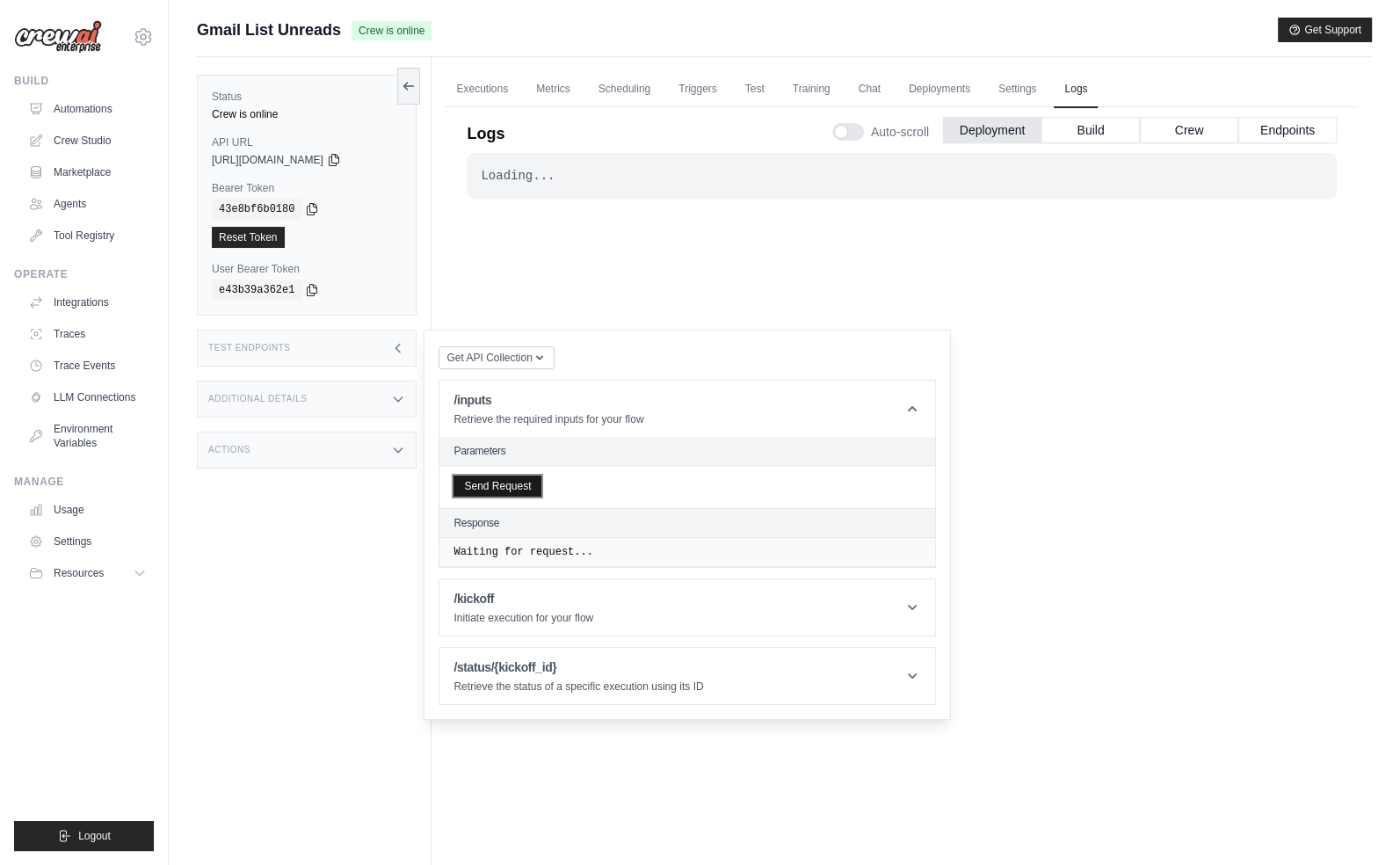
click at [521, 478] on button "Send Request" at bounding box center [497, 486] width 88 height 21
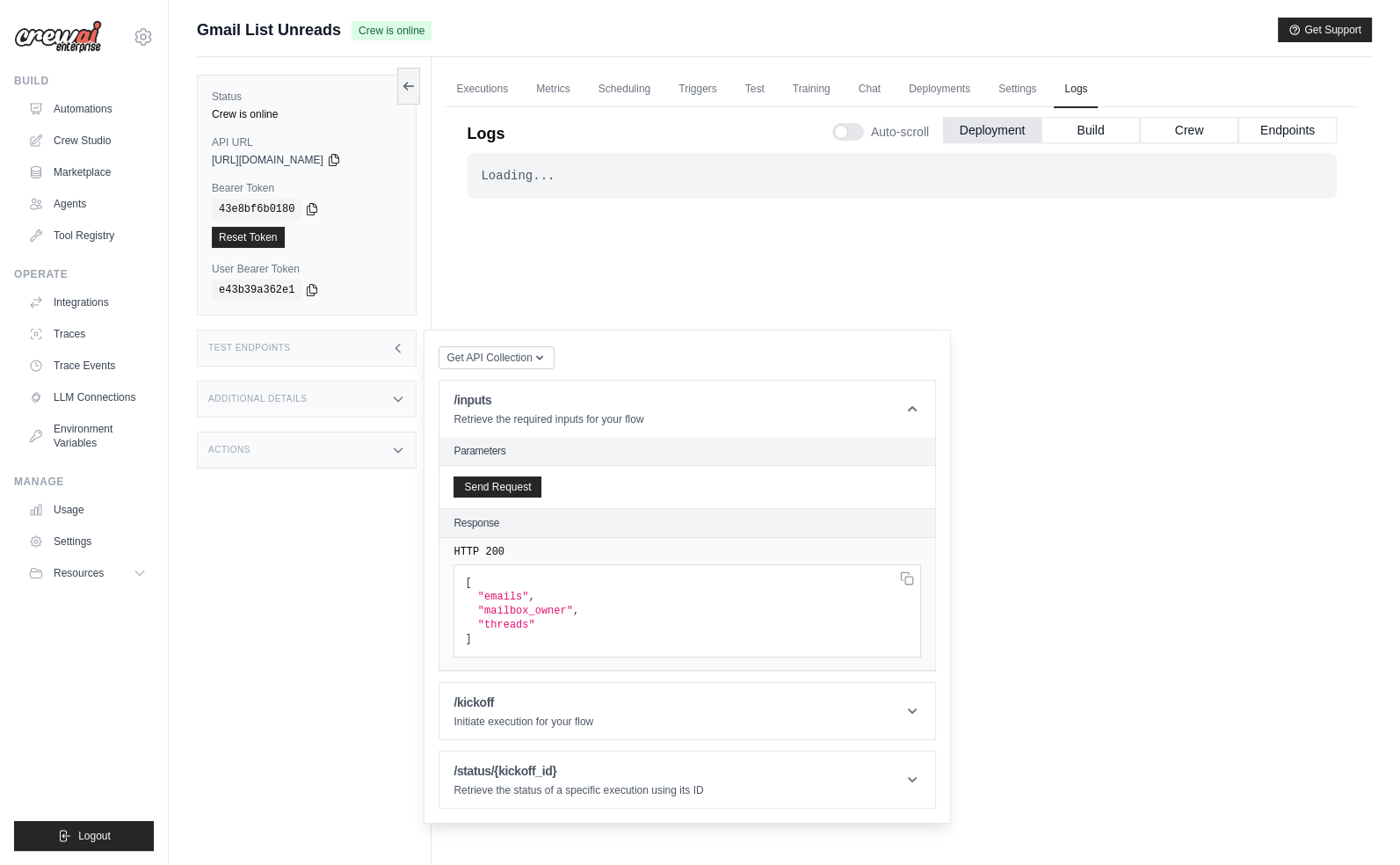
click at [728, 277] on div "Loading... . . . Successful" at bounding box center [902, 488] width 871 height 671
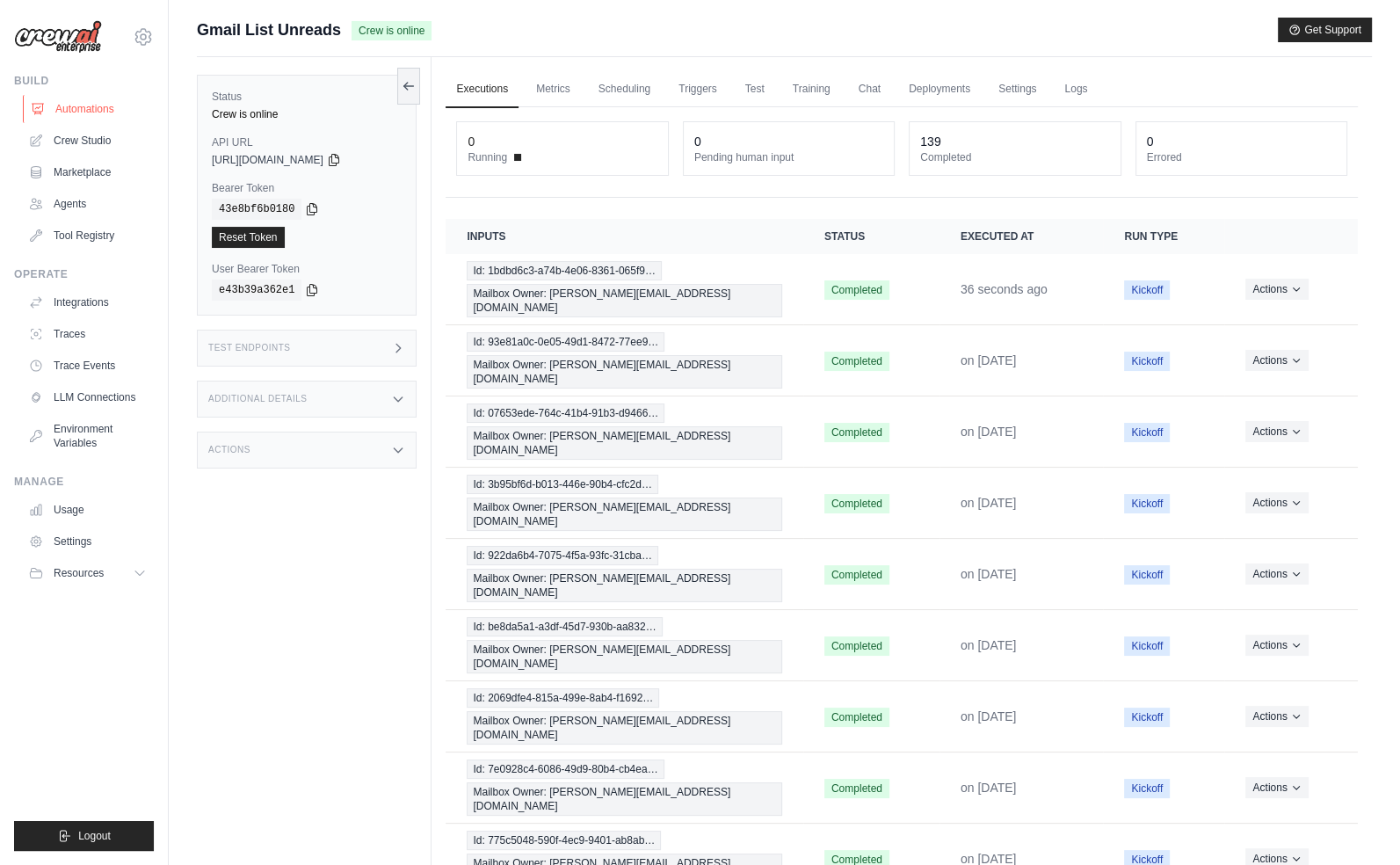
click at [91, 114] on link "Automations" at bounding box center [89, 109] width 132 height 28
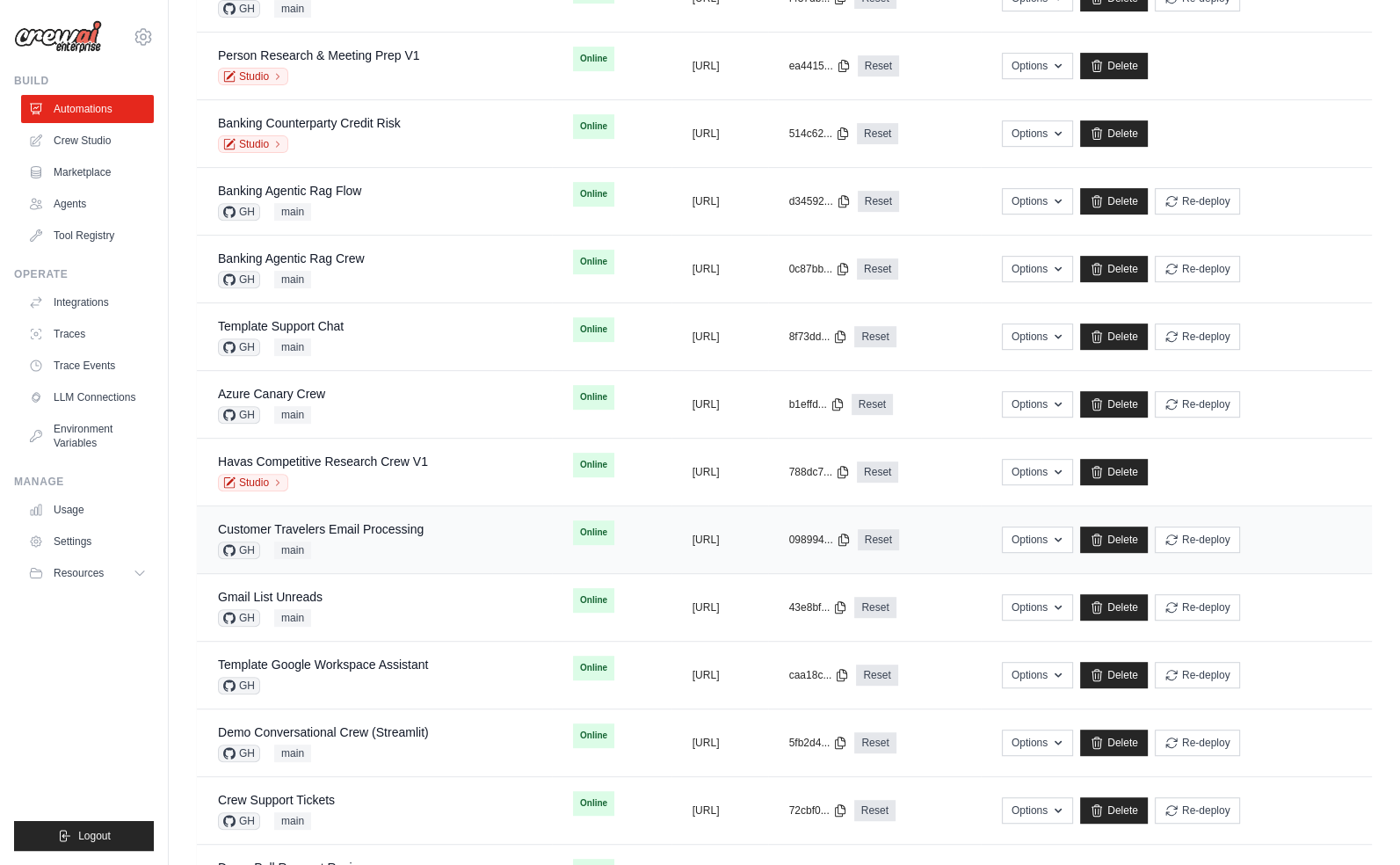
scroll to position [798, 0]
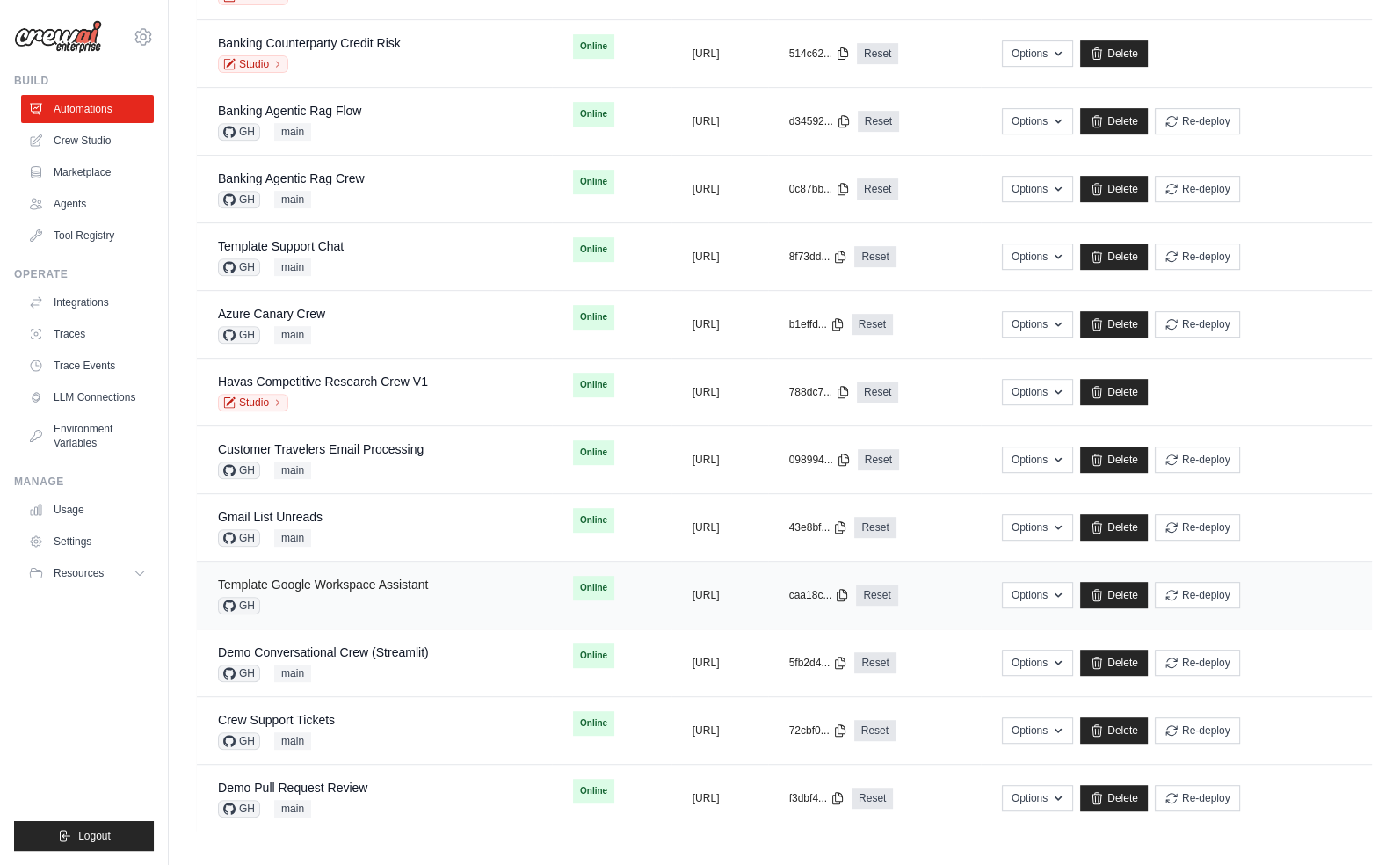
click at [382, 581] on link "Template Google Workspace Assistant" at bounding box center [322, 584] width 211 height 14
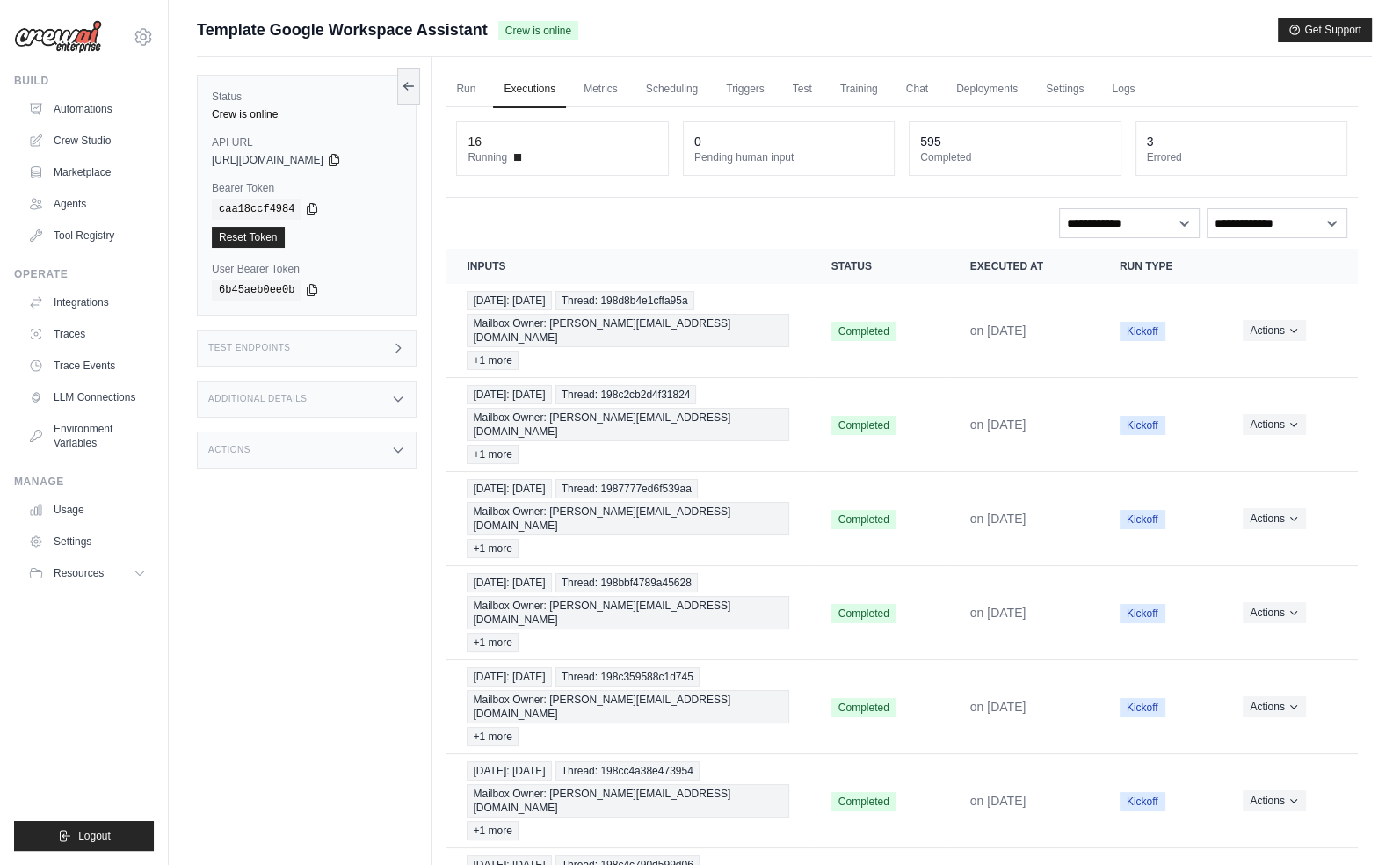
click at [347, 362] on div "Test Endpoints" at bounding box center [306, 348] width 219 height 37
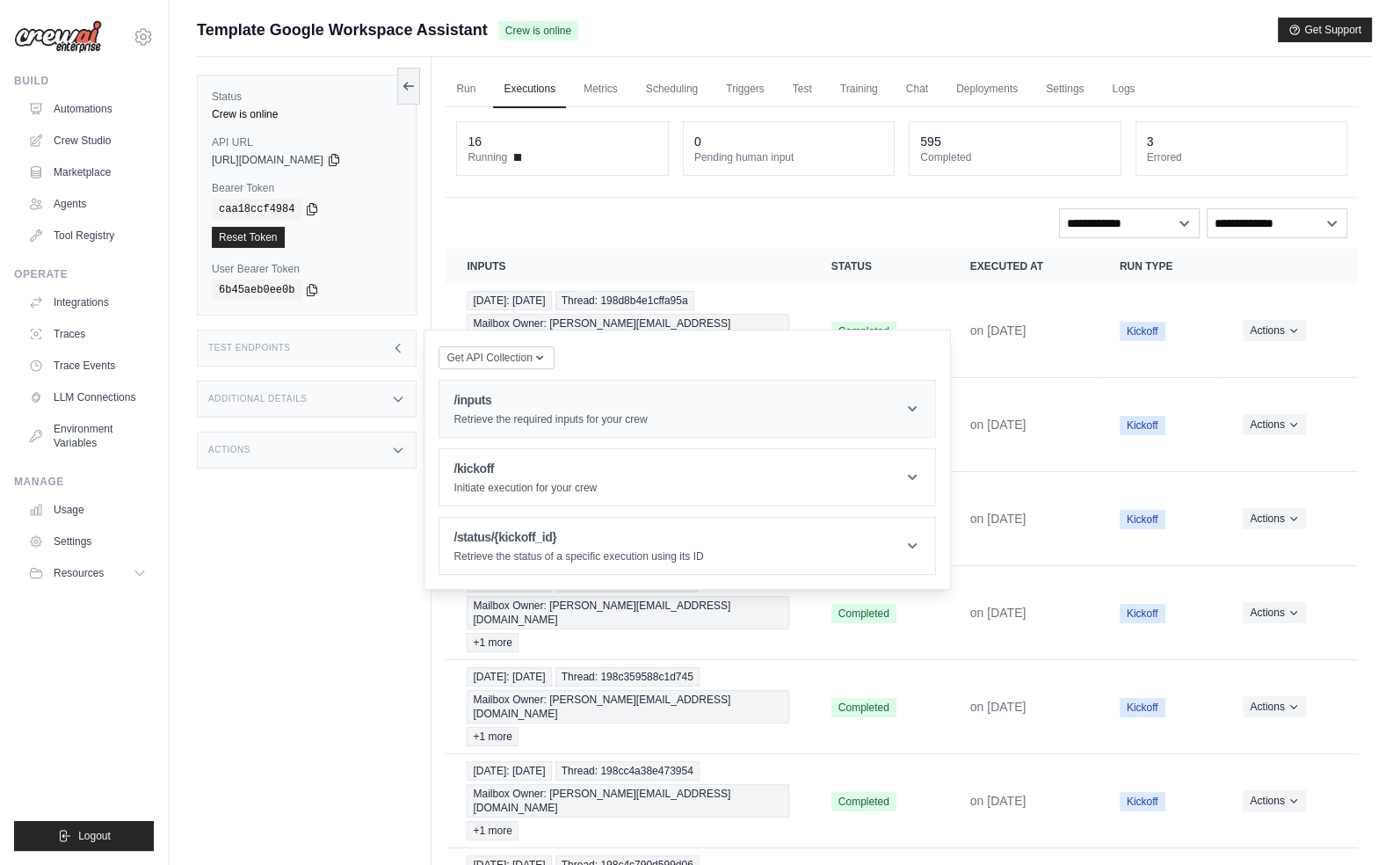
click at [486, 392] on h1 "/inputs" at bounding box center [551, 400] width 194 height 18
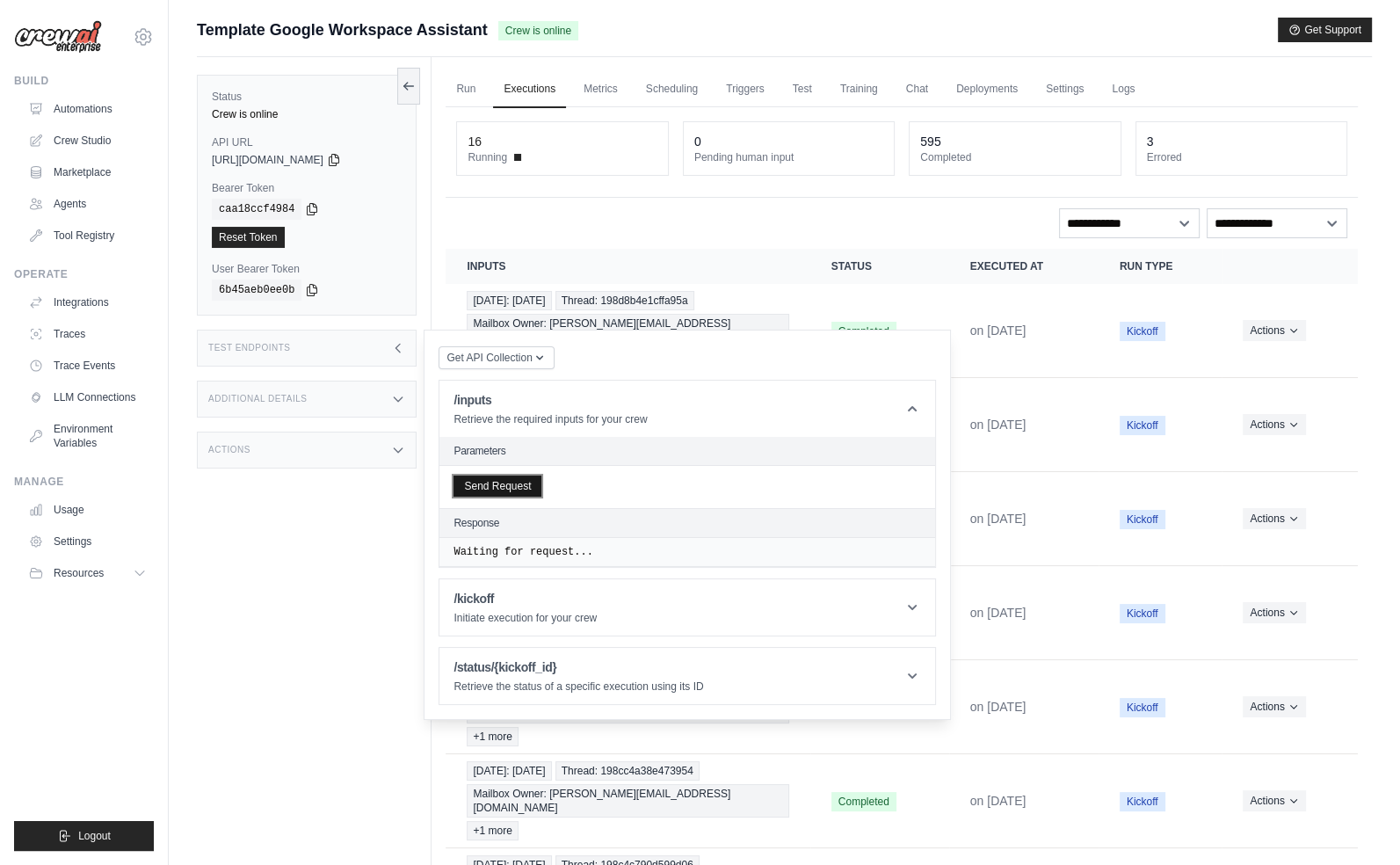
click at [525, 488] on button "Send Request" at bounding box center [497, 486] width 88 height 21
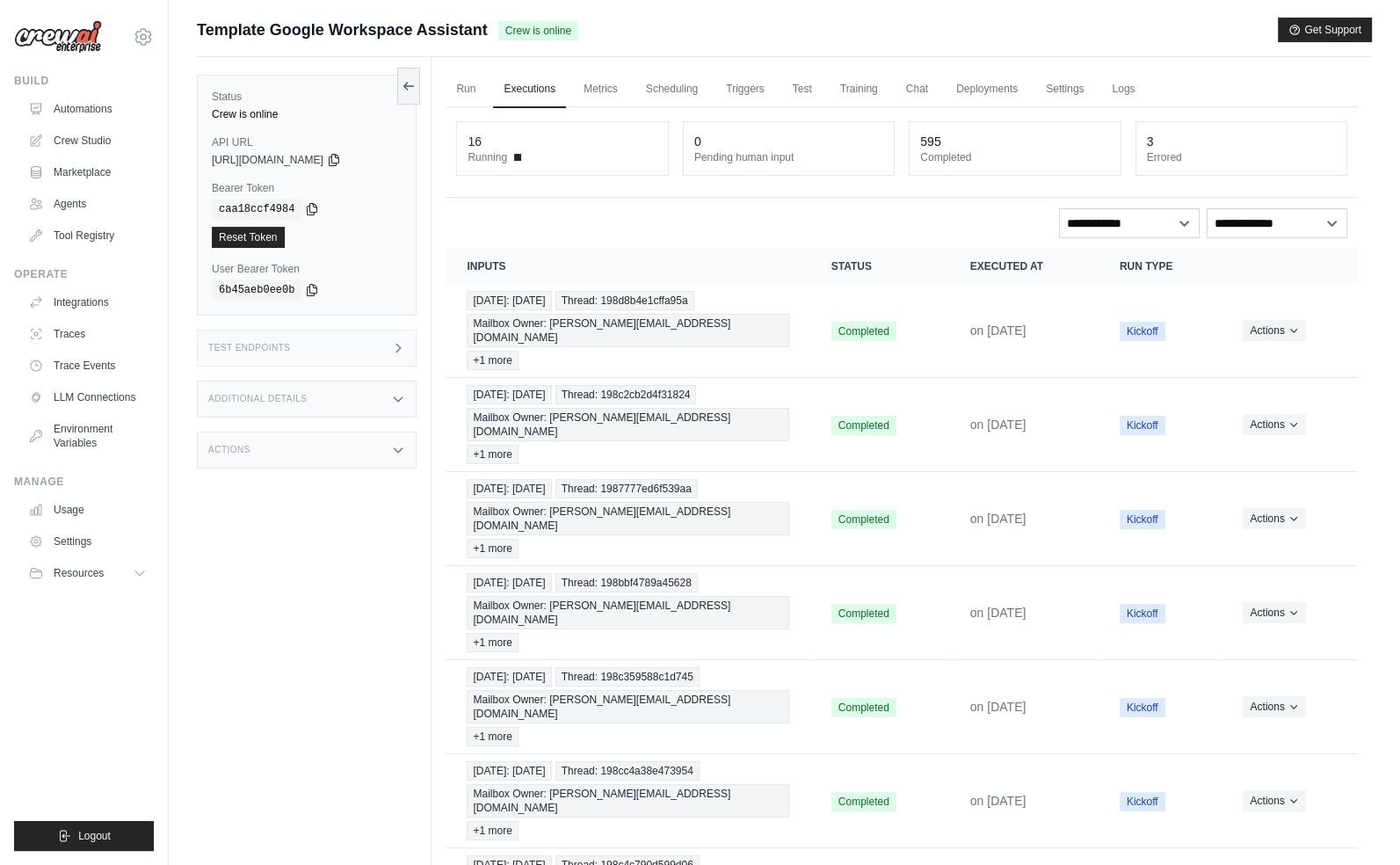
click at [337, 350] on div "Test Endpoints" at bounding box center [306, 348] width 219 height 37
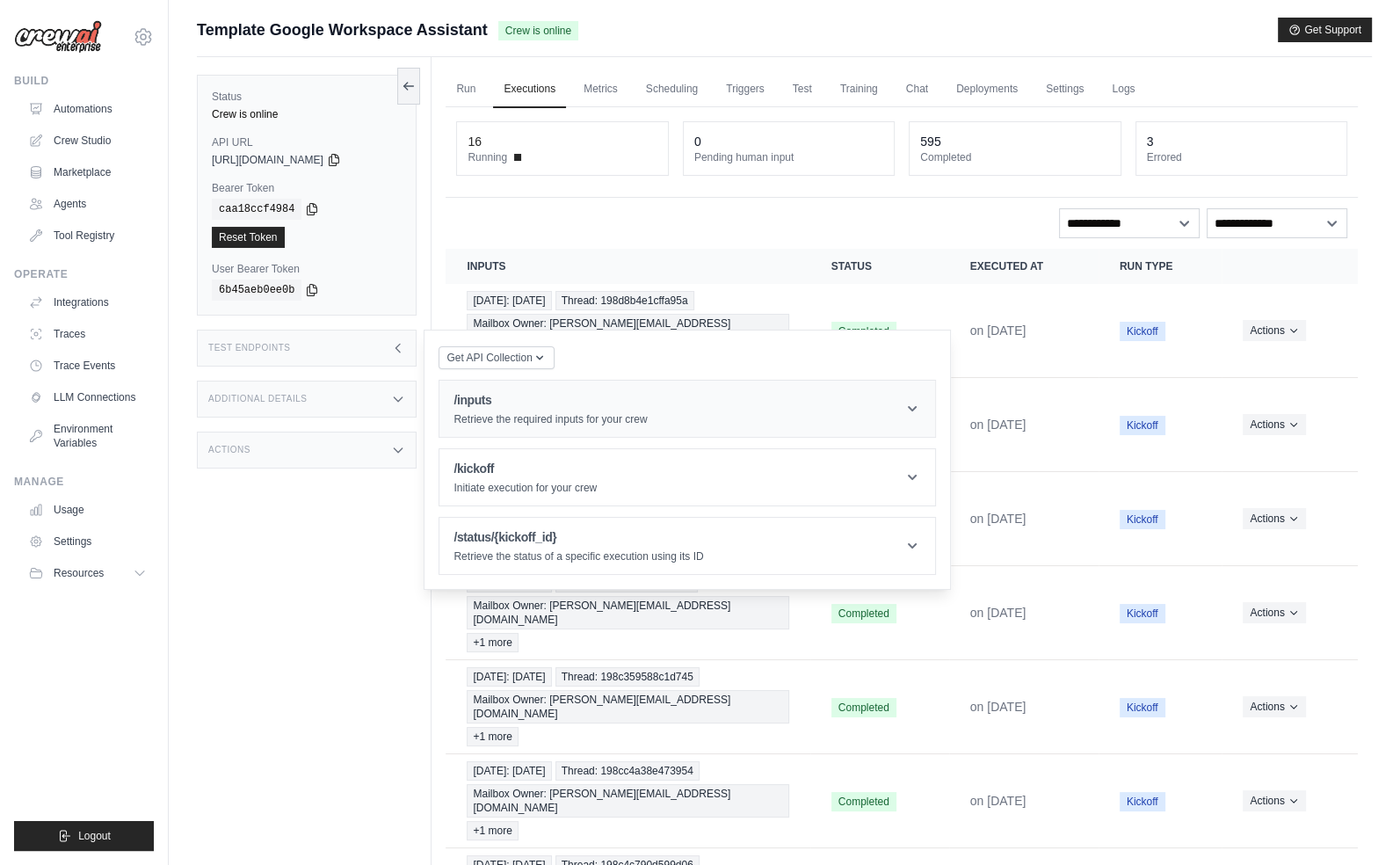
click at [545, 391] on h1 "/inputs" at bounding box center [551, 400] width 194 height 18
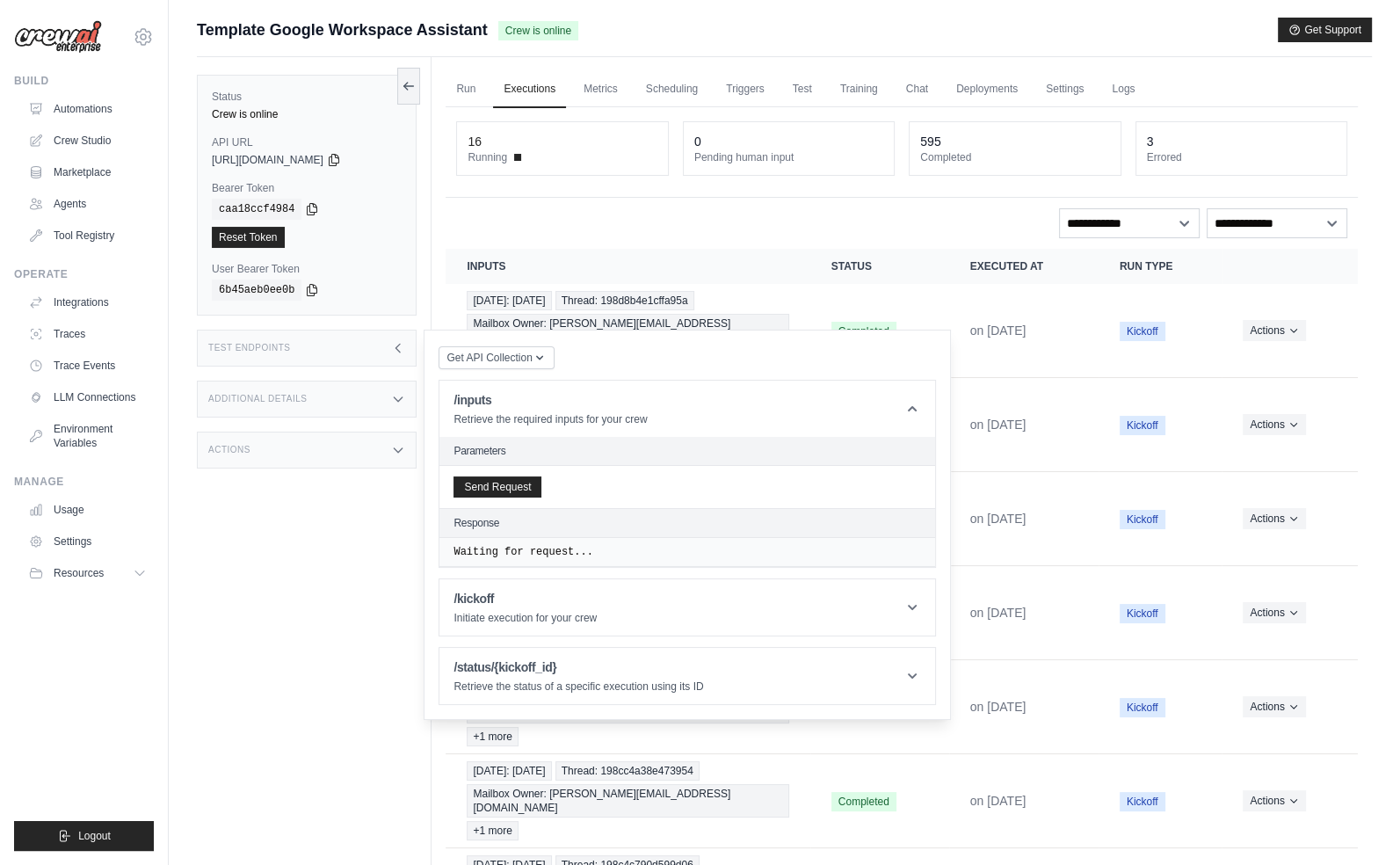
click at [512, 499] on div "Send Request" at bounding box center [688, 488] width 496 height 43
click at [510, 492] on button "Send Request" at bounding box center [497, 486] width 88 height 21
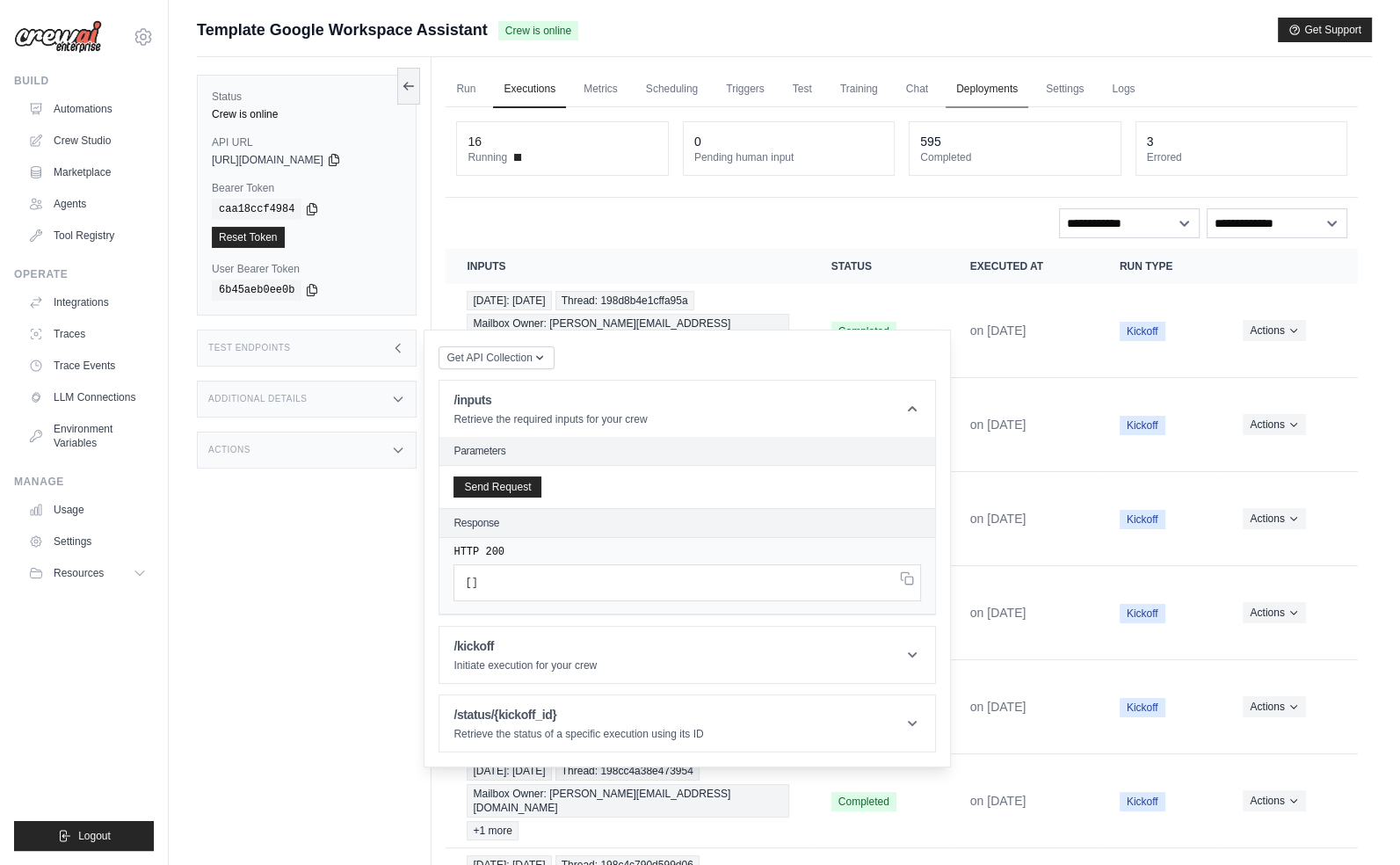
click at [967, 88] on link "Deployments" at bounding box center [987, 90] width 83 height 37
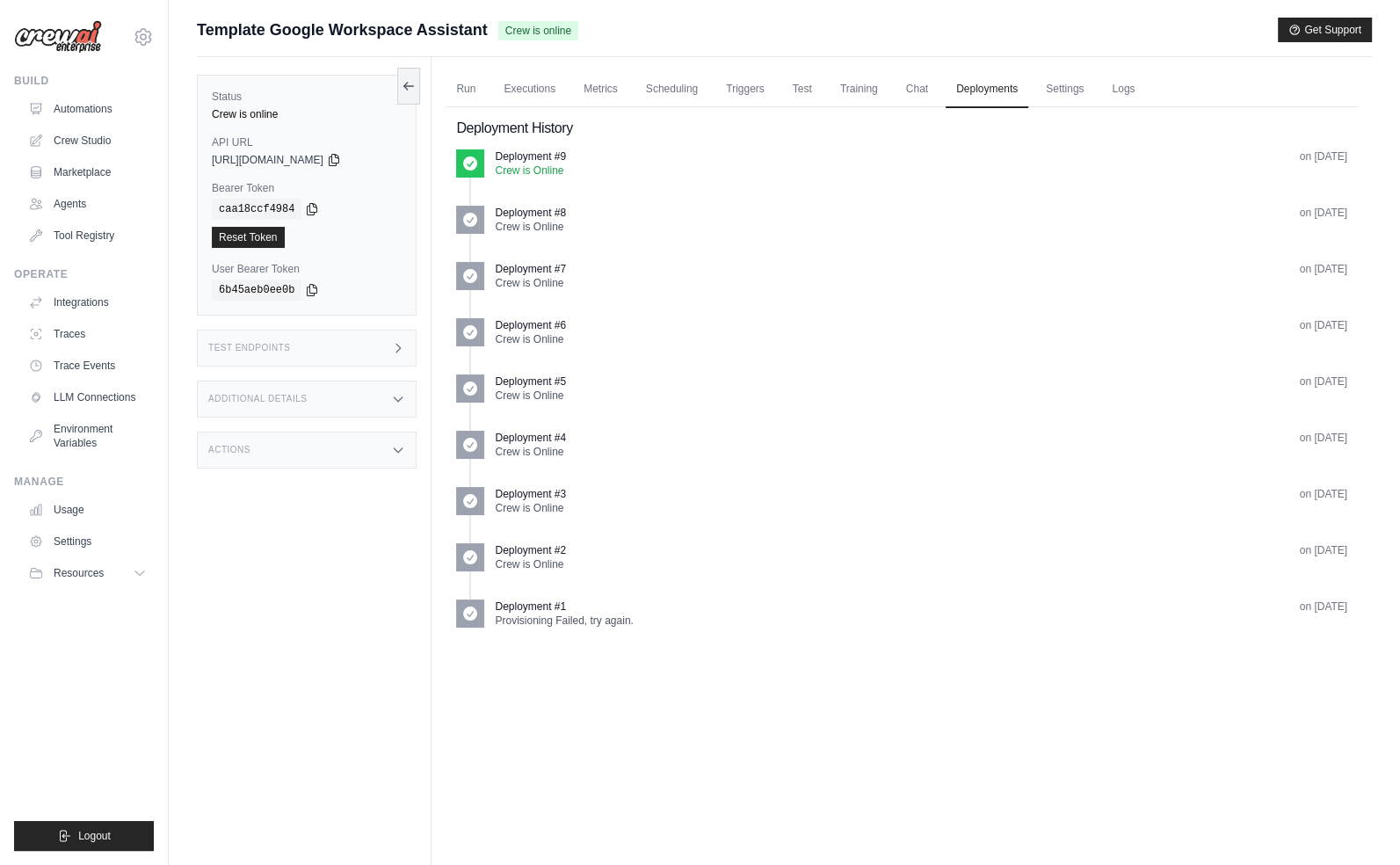
click at [360, 385] on div "Additional Details" at bounding box center [306, 400] width 219 height 37
click at [327, 552] on div "Actions" at bounding box center [306, 554] width 219 height 37
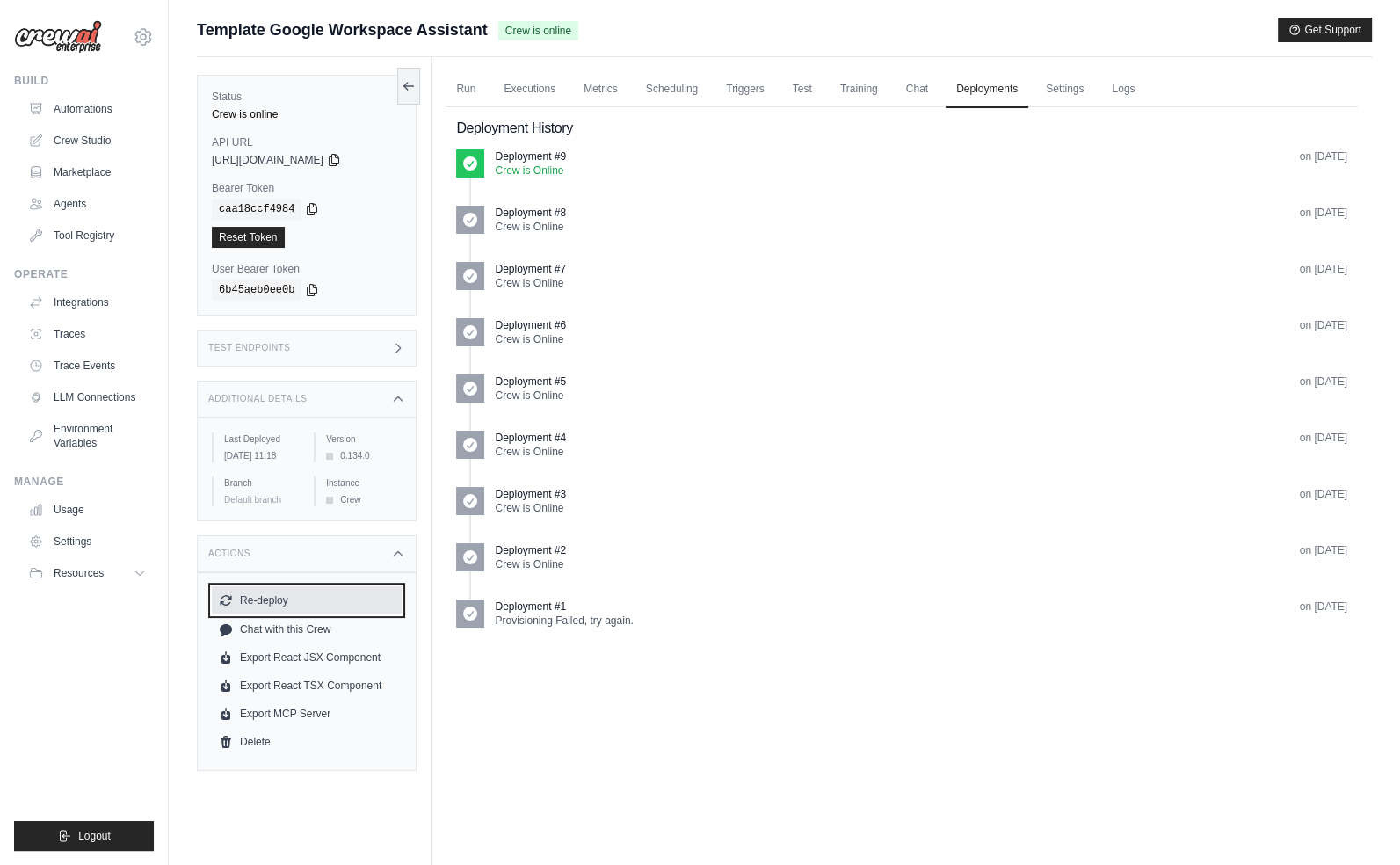
click at [313, 615] on button "Re-deploy" at bounding box center [306, 600] width 190 height 28
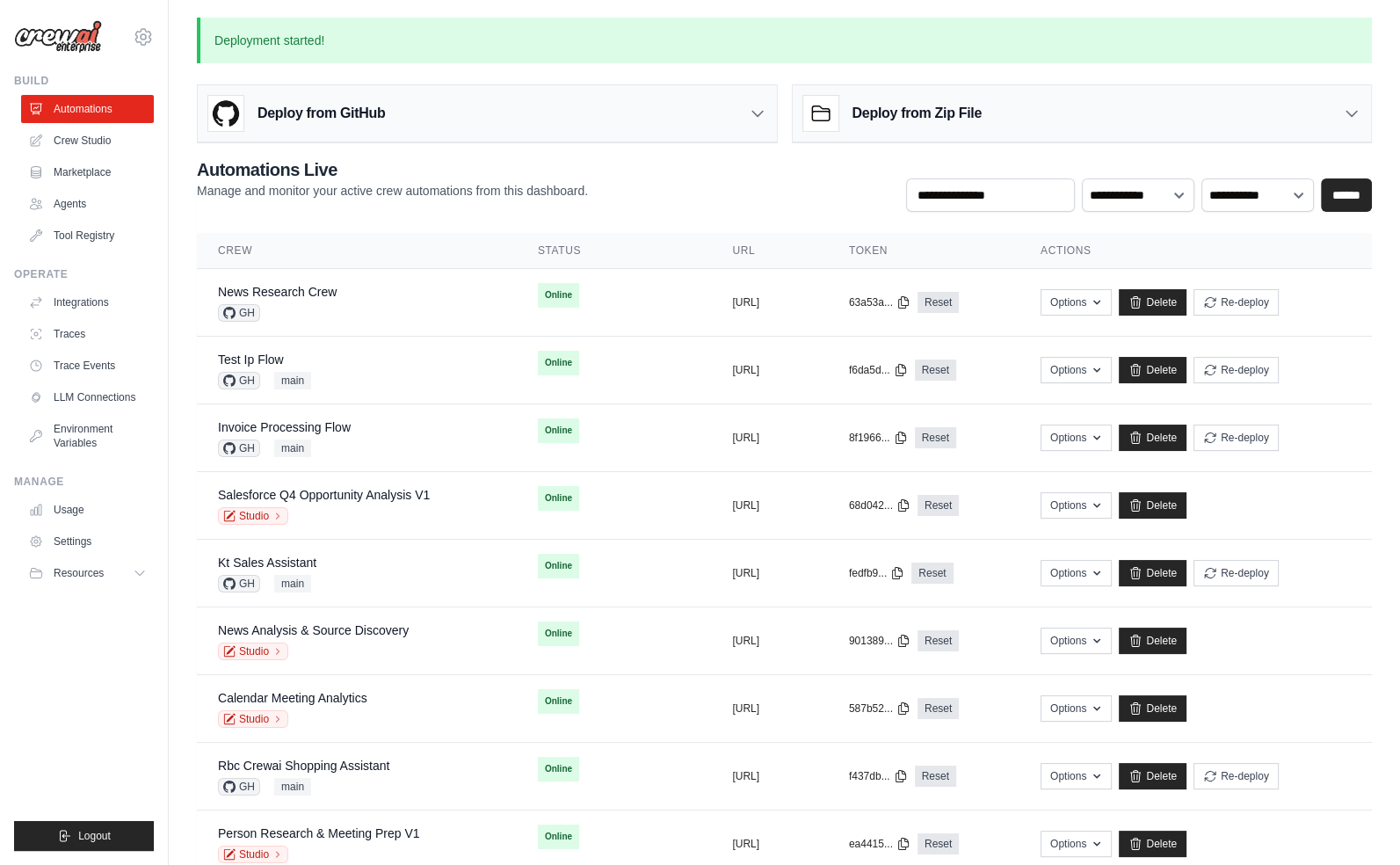
scroll to position [858, 0]
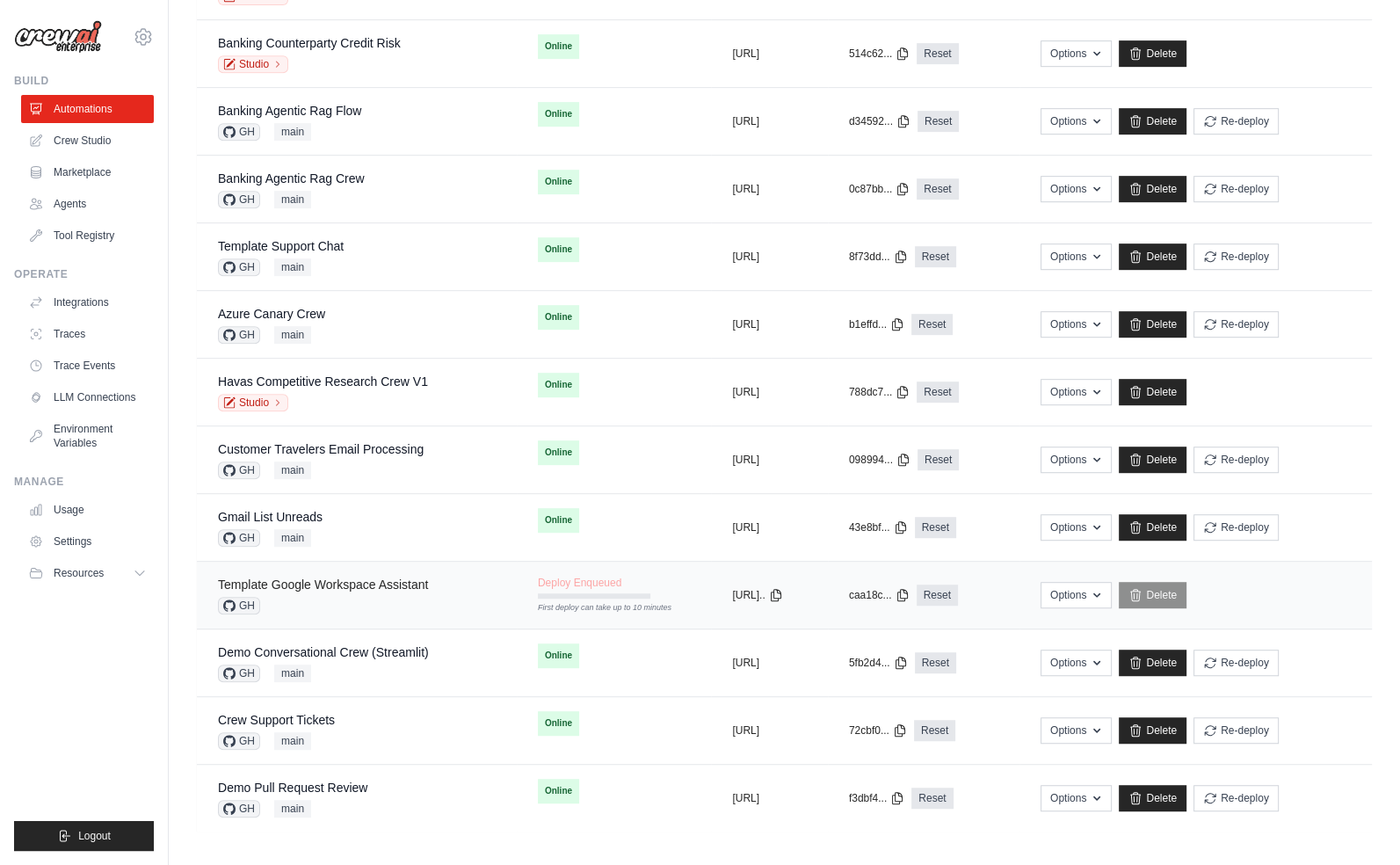
click at [353, 579] on link "Template Google Workspace Assistant" at bounding box center [322, 584] width 211 height 14
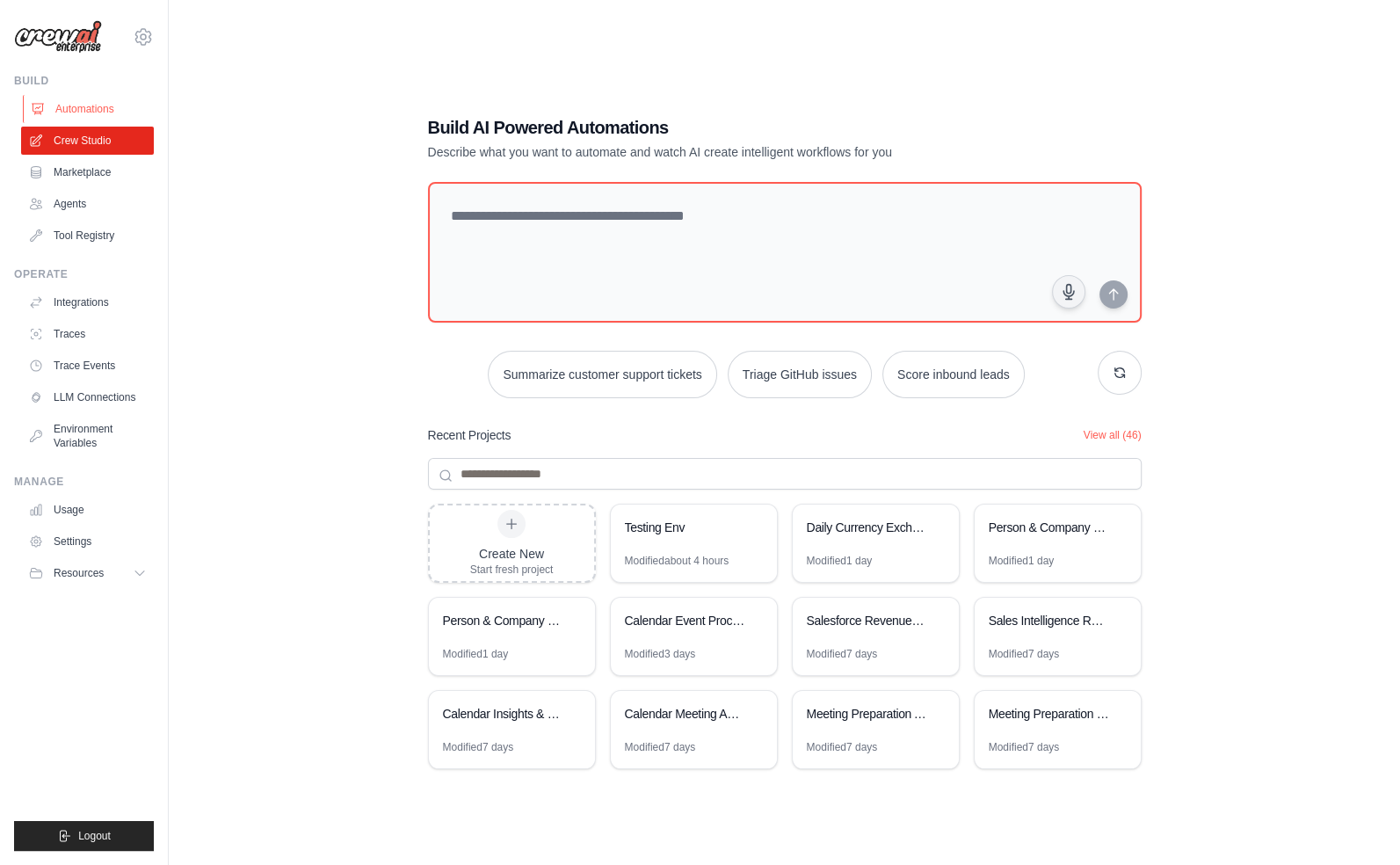
click at [97, 99] on link "Automations" at bounding box center [89, 109] width 132 height 28
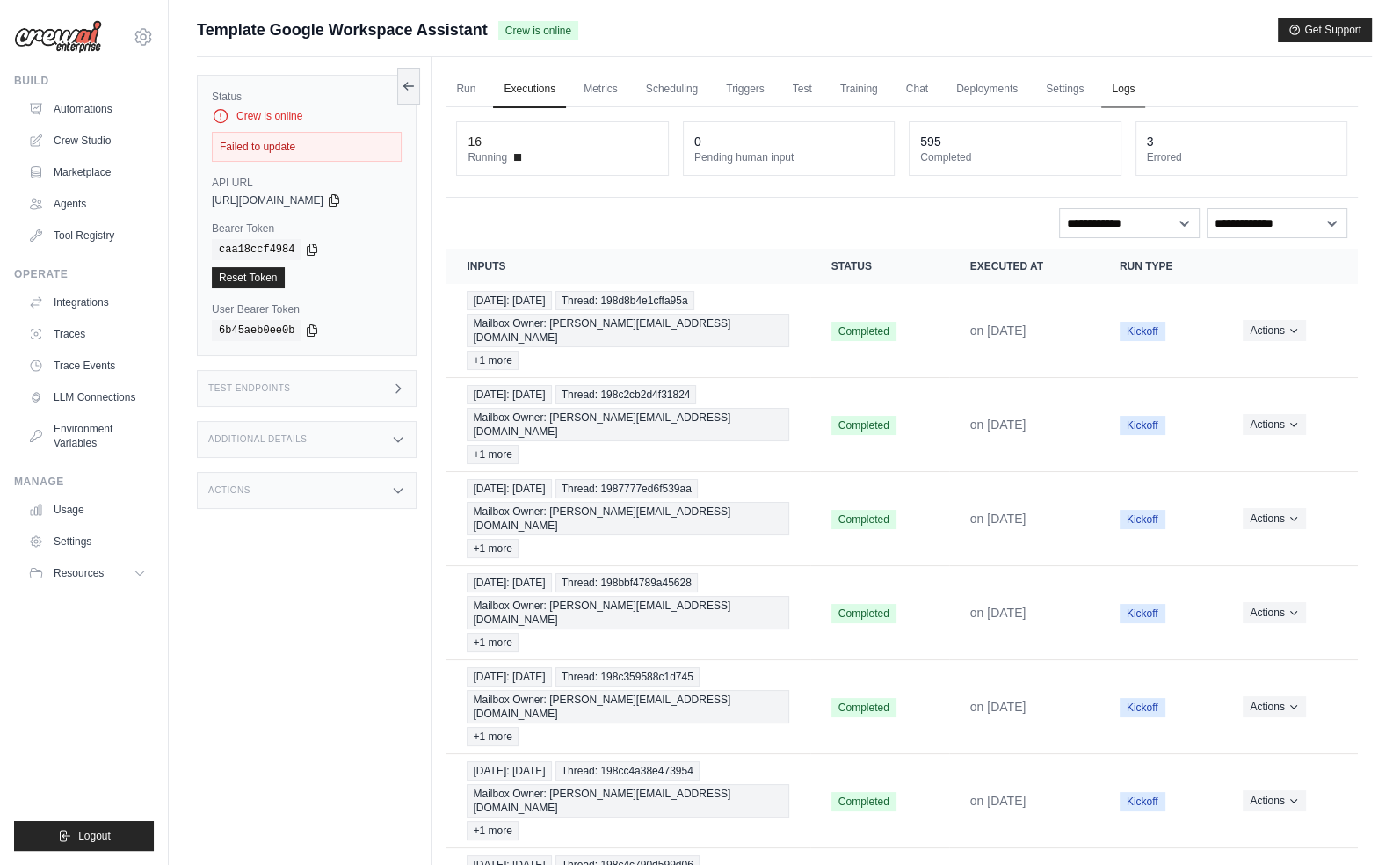
click at [1125, 87] on link "Logs" at bounding box center [1123, 90] width 44 height 37
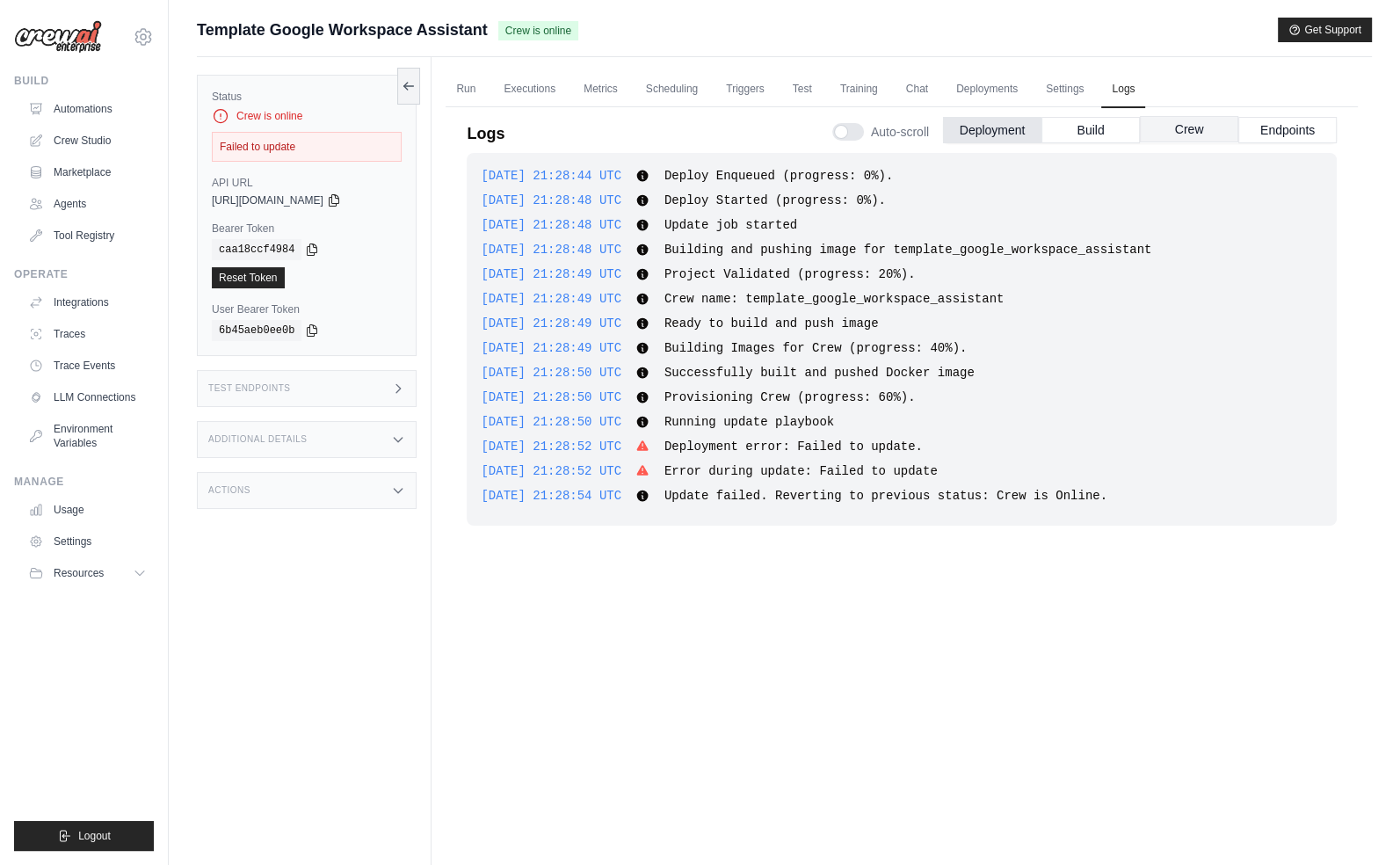
click at [1203, 135] on button "Crew" at bounding box center [1189, 130] width 99 height 27
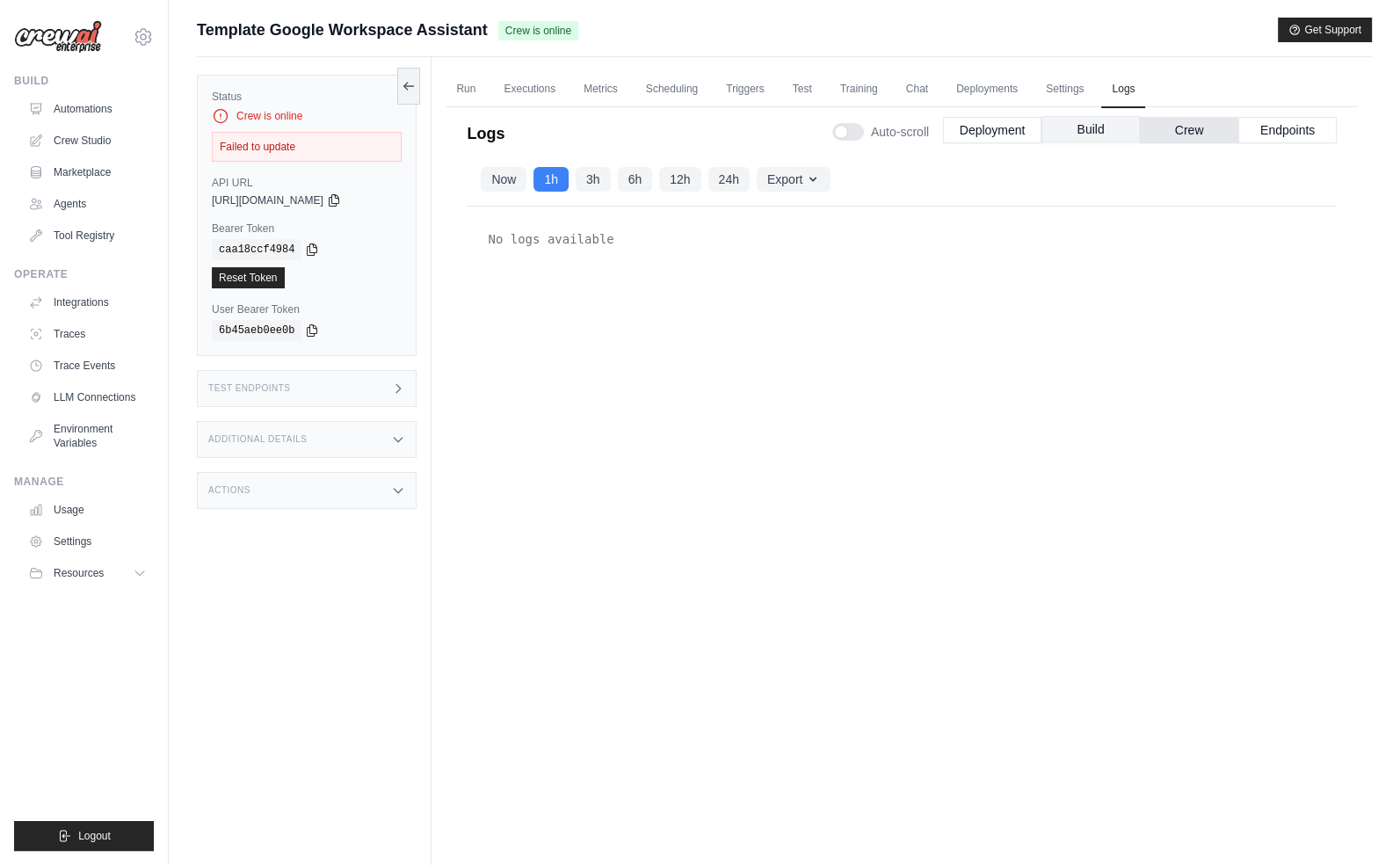
click at [1090, 138] on button "Build" at bounding box center [1091, 130] width 99 height 27
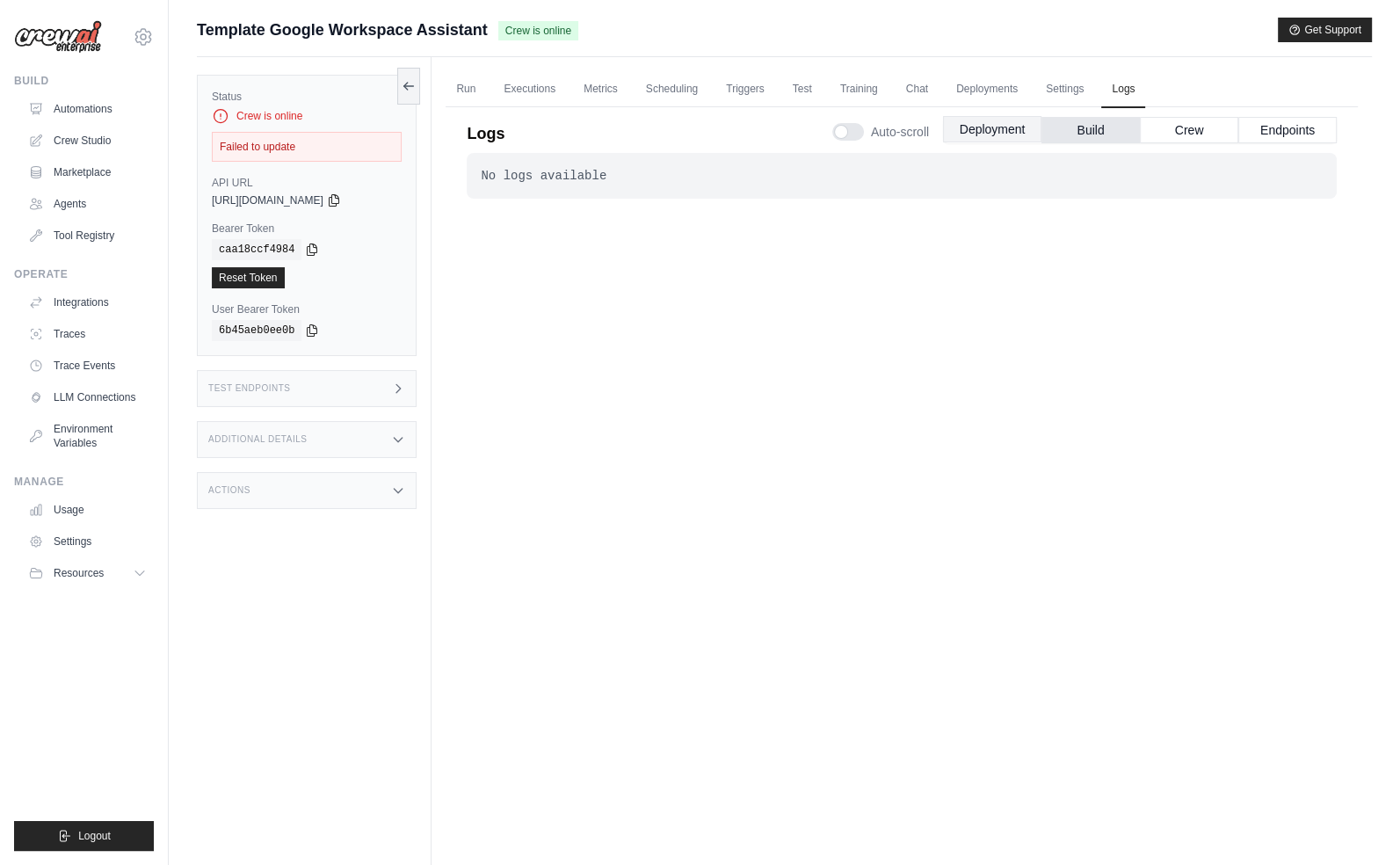
click at [1016, 135] on button "Deployment" at bounding box center [992, 130] width 99 height 27
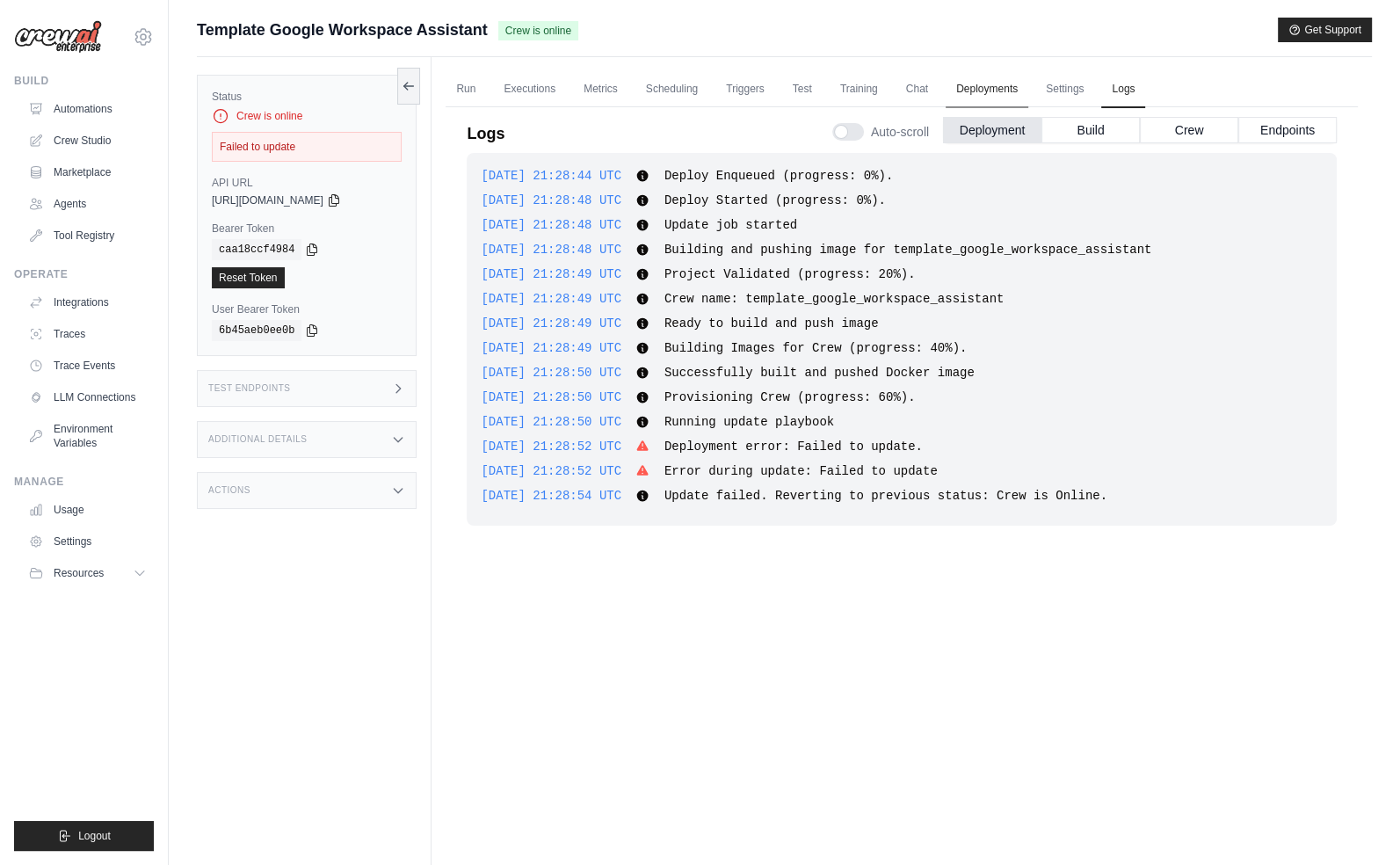
click at [1004, 76] on link "Deployments" at bounding box center [987, 90] width 83 height 37
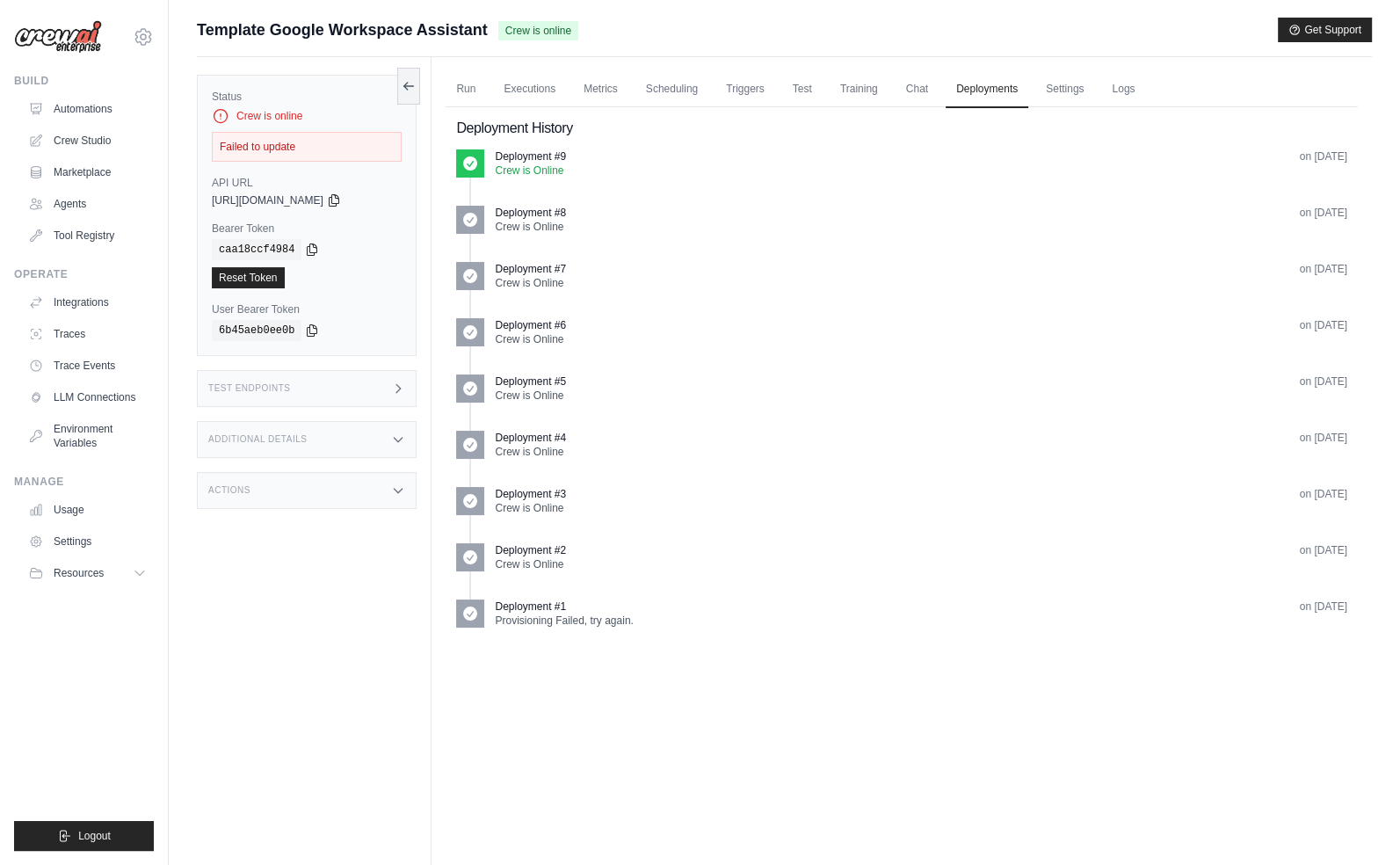
click at [250, 687] on div "Status Crew is online Failed to update API URL copied [URL][DOMAIN_NAME] Bearer…" at bounding box center [314, 489] width 235 height 865
click at [359, 486] on div "Actions" at bounding box center [306, 490] width 219 height 37
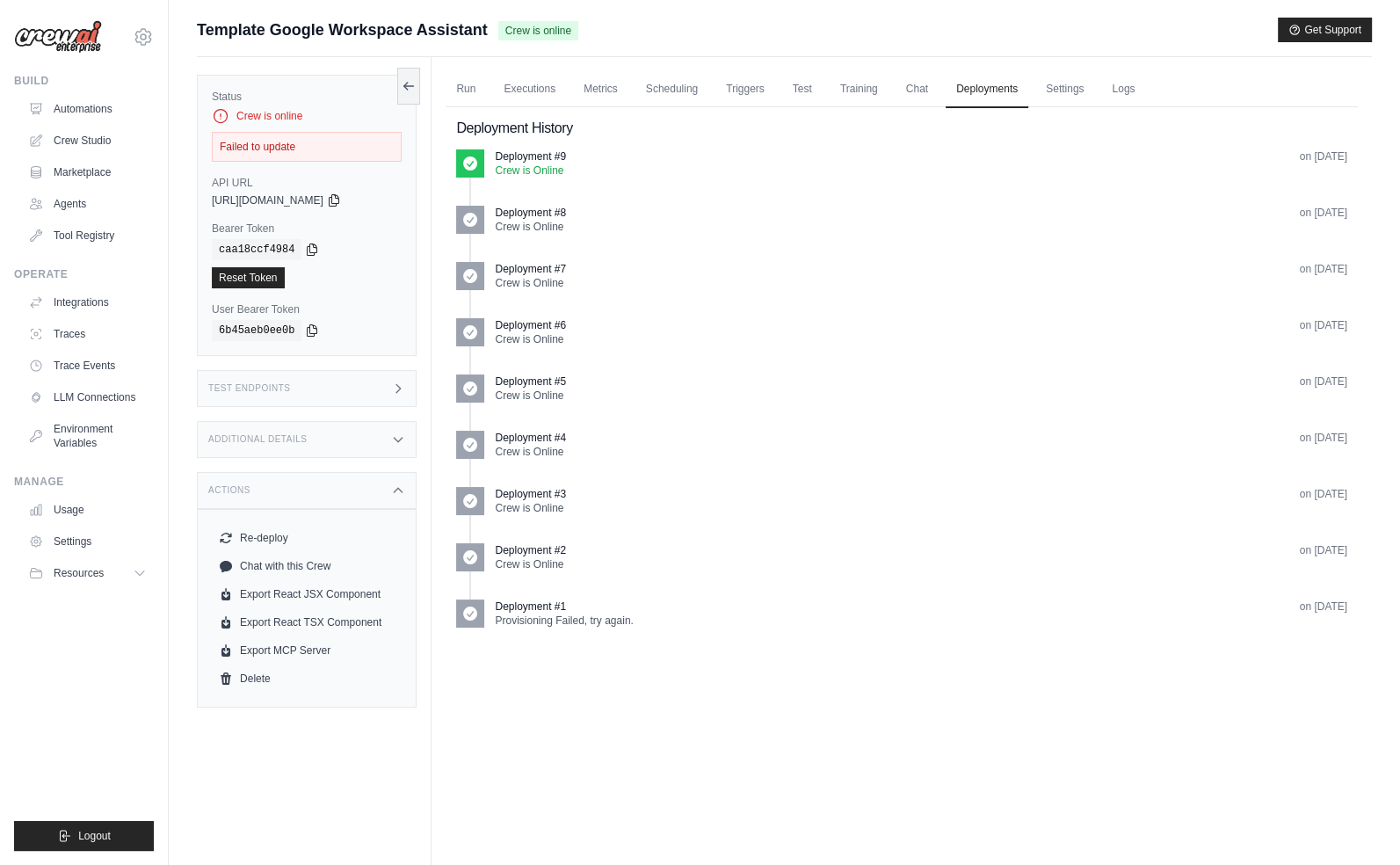
click at [362, 437] on div "Additional Details" at bounding box center [306, 440] width 219 height 37
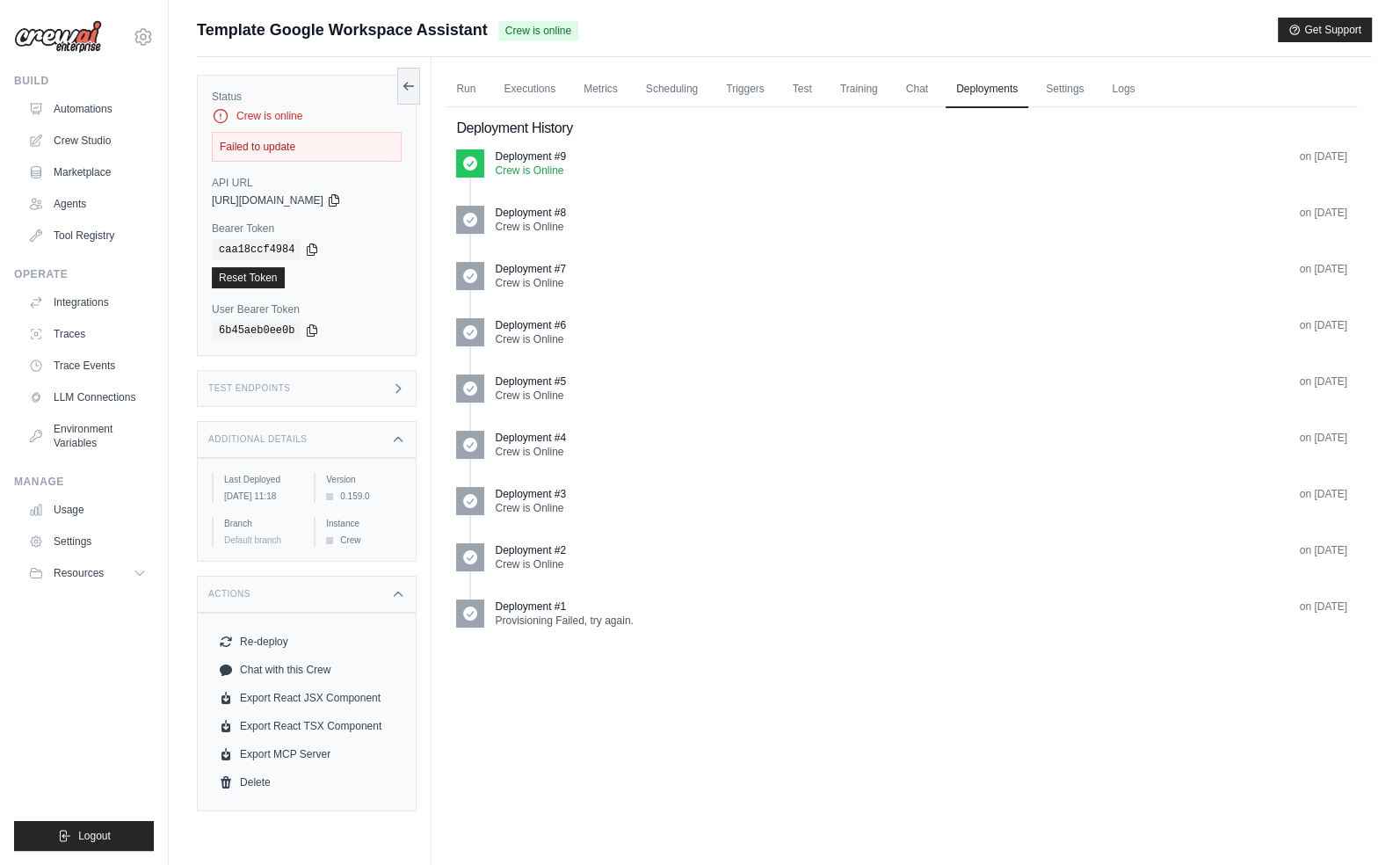
click at [376, 396] on div "Test Endpoints" at bounding box center [306, 389] width 219 height 37
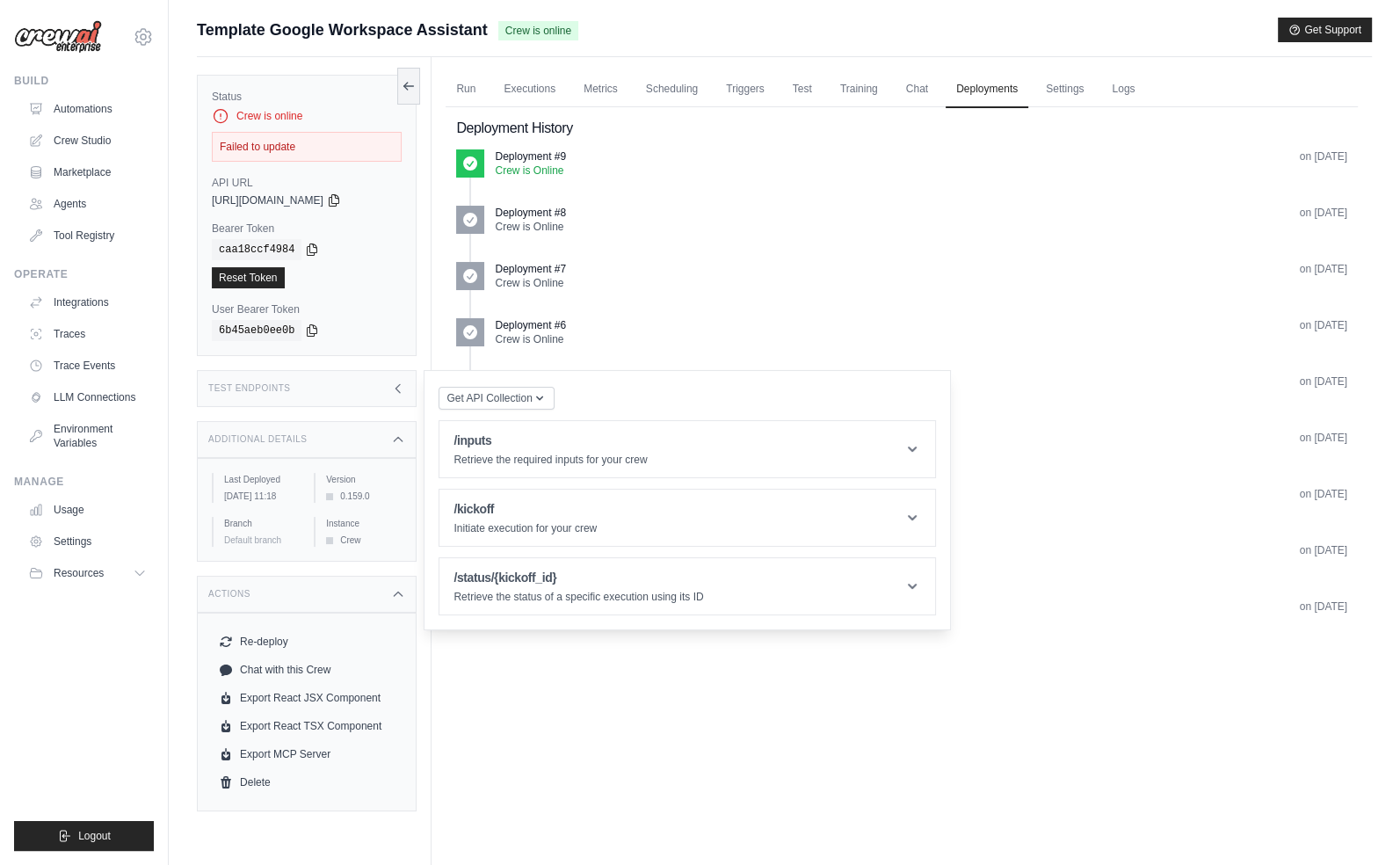
click at [376, 396] on div "Test Endpoints" at bounding box center [306, 389] width 219 height 37
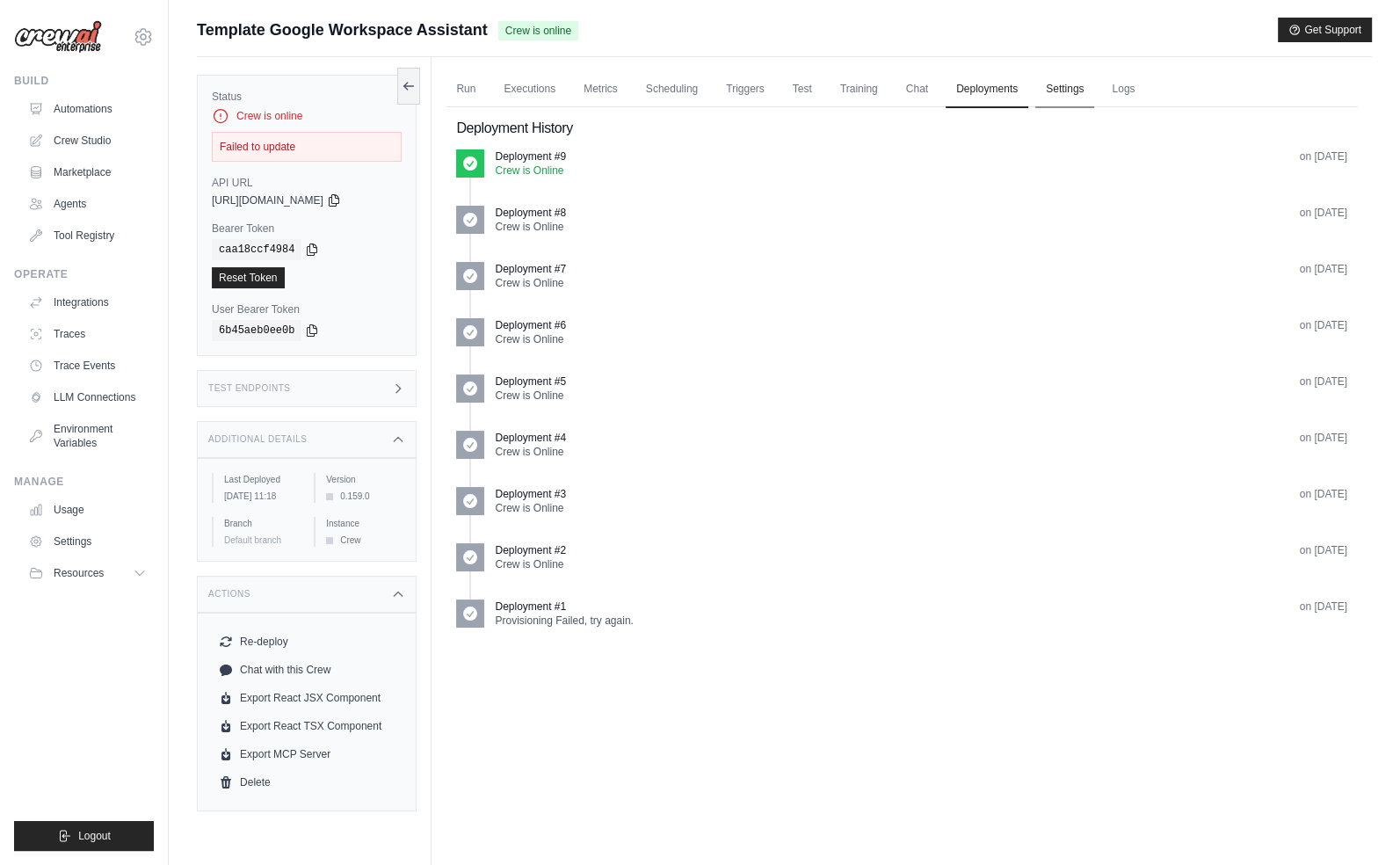
click at [1046, 91] on link "Settings" at bounding box center [1065, 90] width 59 height 37
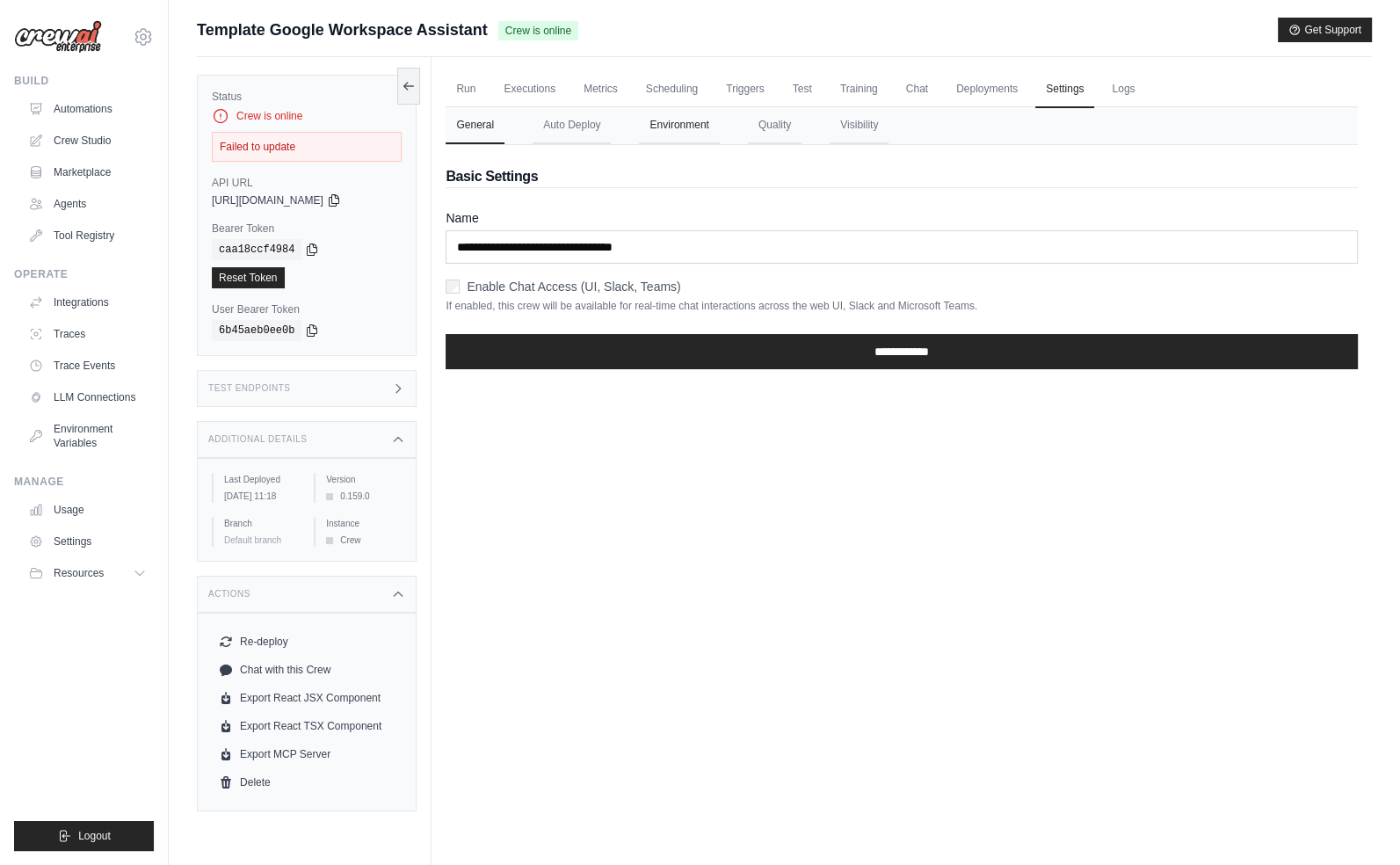
click at [677, 133] on button "Environment" at bounding box center [679, 126] width 80 height 37
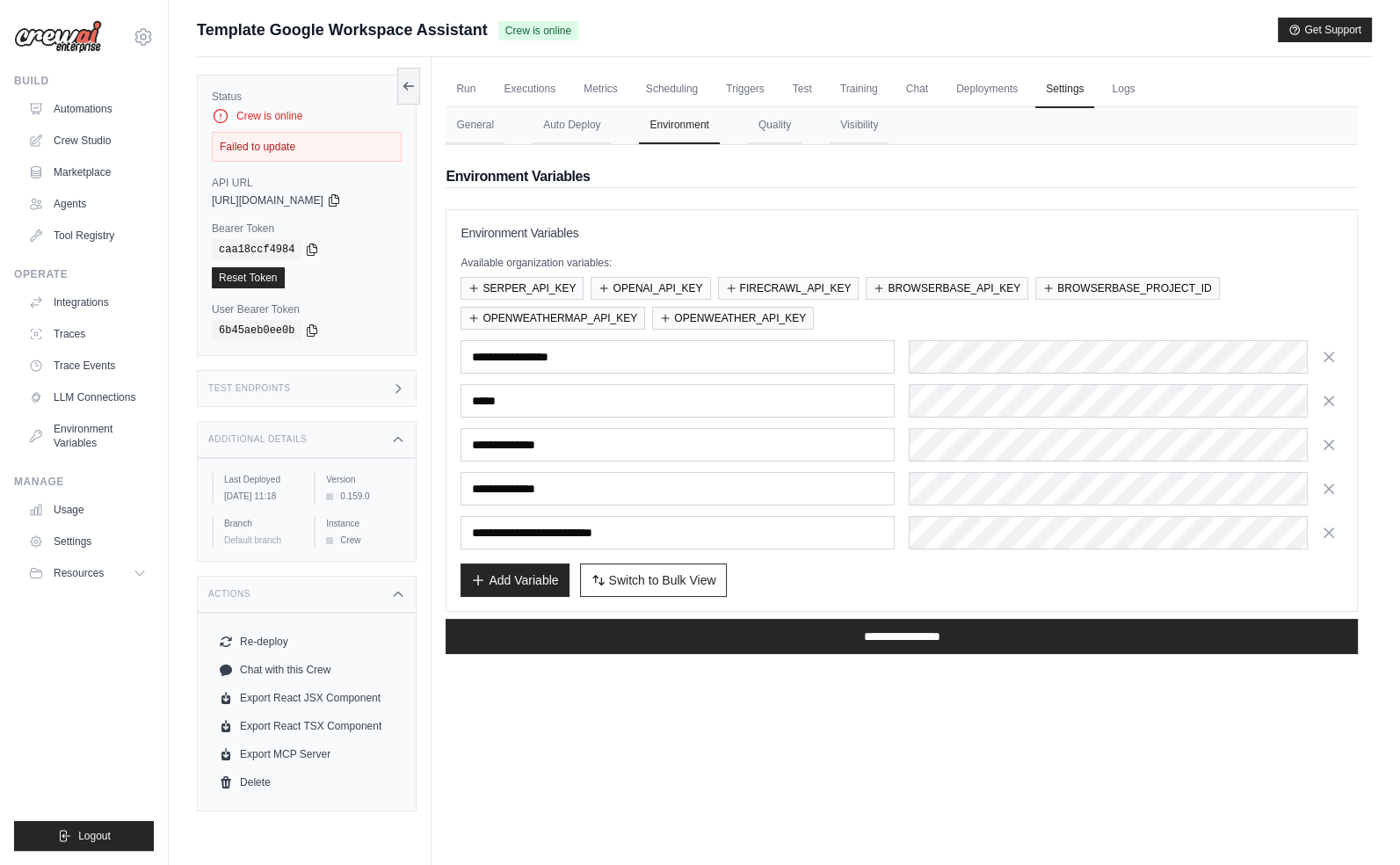
click at [823, 546] on div "Environment Variables Available organization variables: SERPER_API_KEY OPENAI_A…" at bounding box center [903, 410] width 883 height 373
click at [809, 537] on input "**********" at bounding box center [678, 533] width 434 height 34
click at [1323, 535] on icon "button" at bounding box center [1329, 532] width 18 height 18
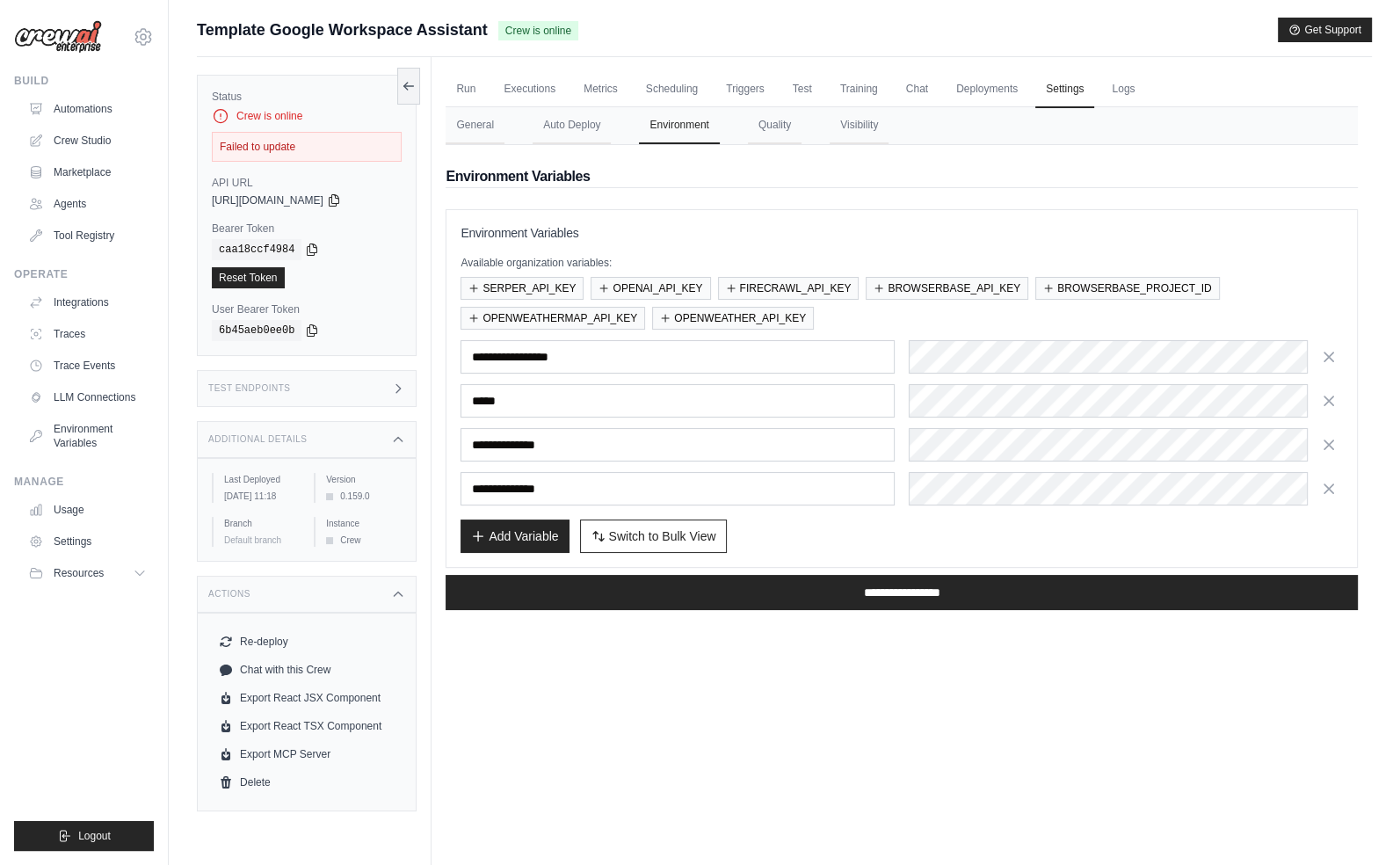
click at [1008, 724] on div "Run Executions Metrics Scheduling Triggers Test Training Chat Deployments Setti…" at bounding box center [902, 489] width 941 height 865
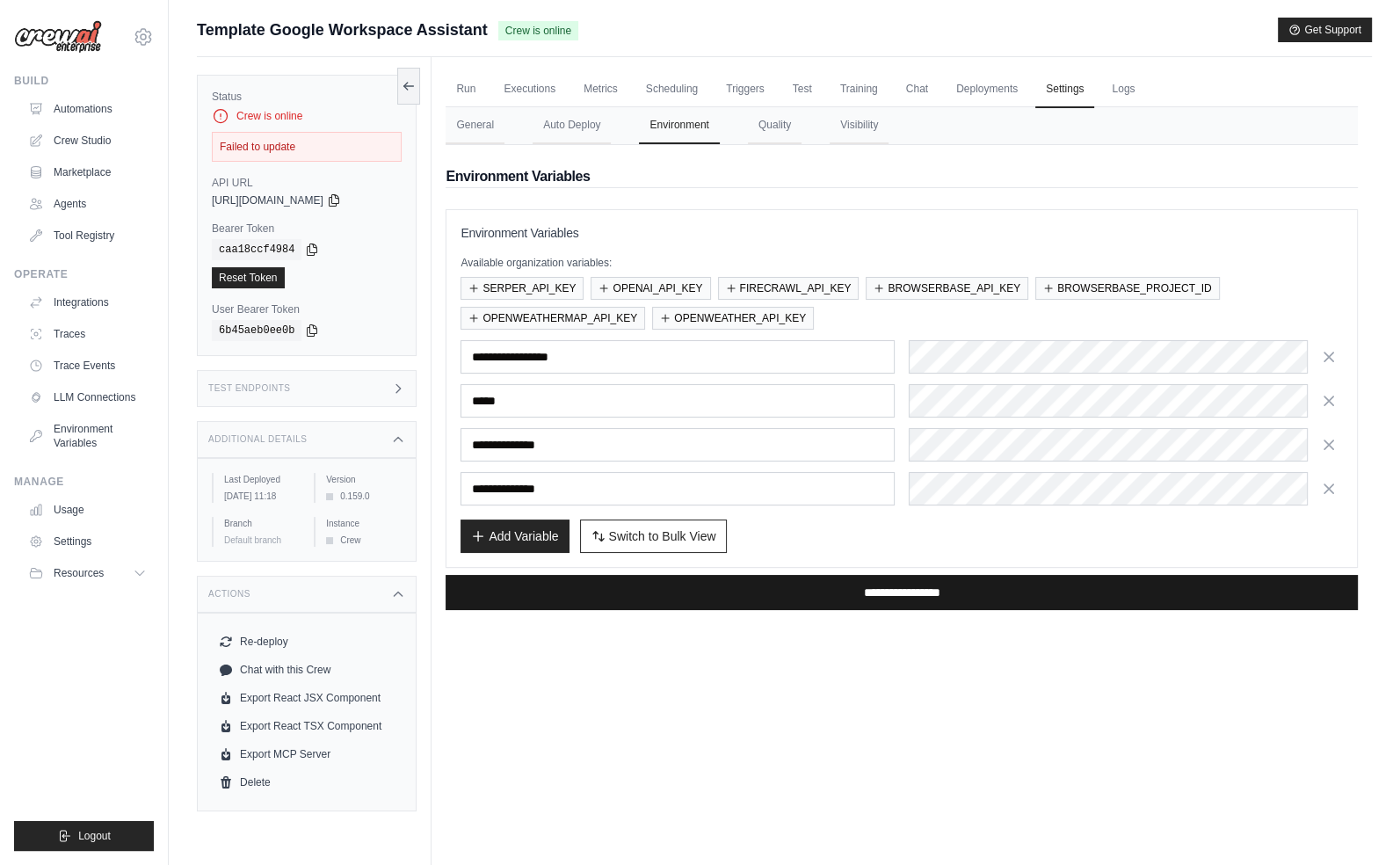
click at [888, 591] on input "**********" at bounding box center [902, 592] width 912 height 36
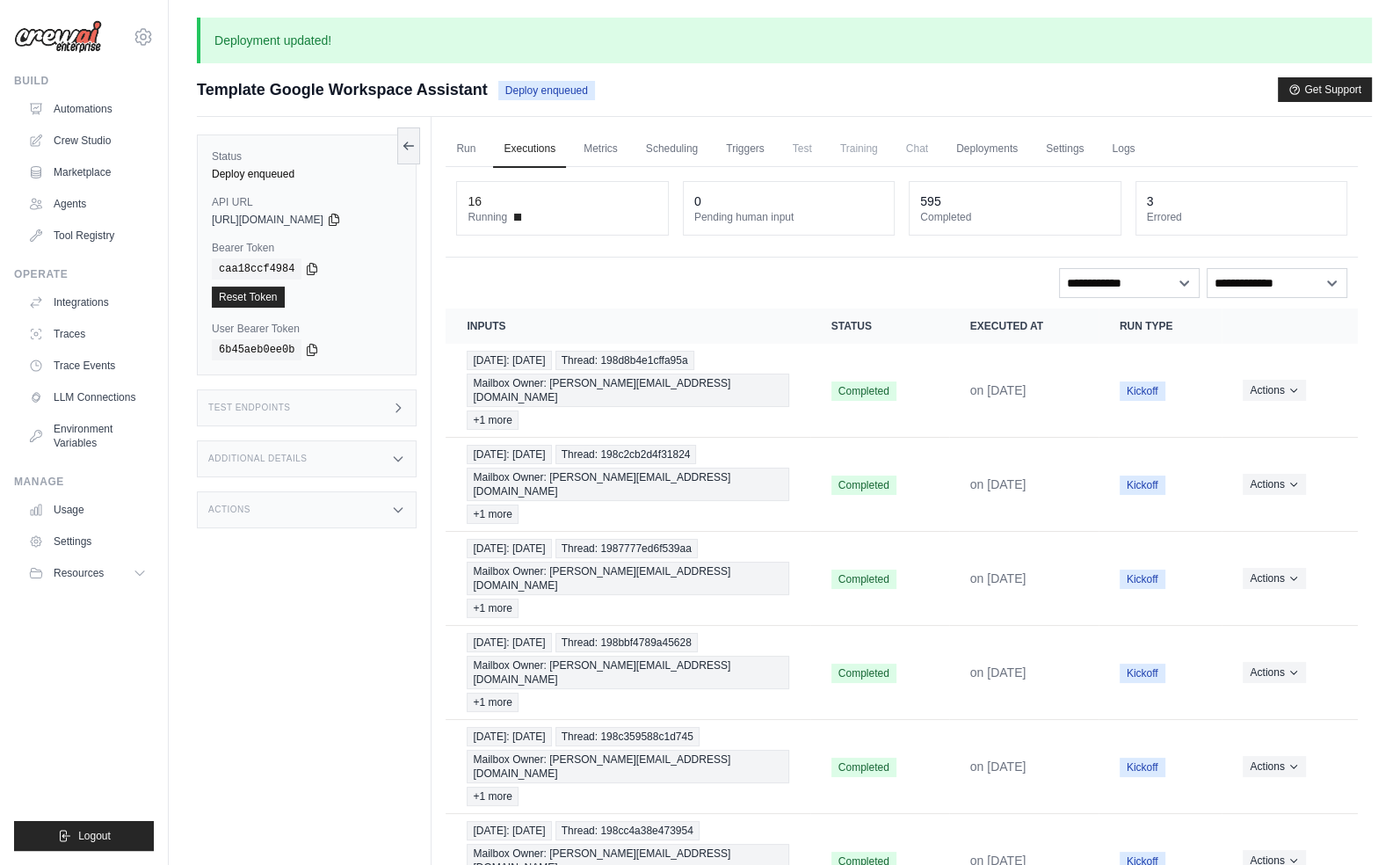
click at [749, 92] on div "Template Google Workspace Assistant Deploy enqueued Get Support" at bounding box center [784, 90] width 1175 height 25
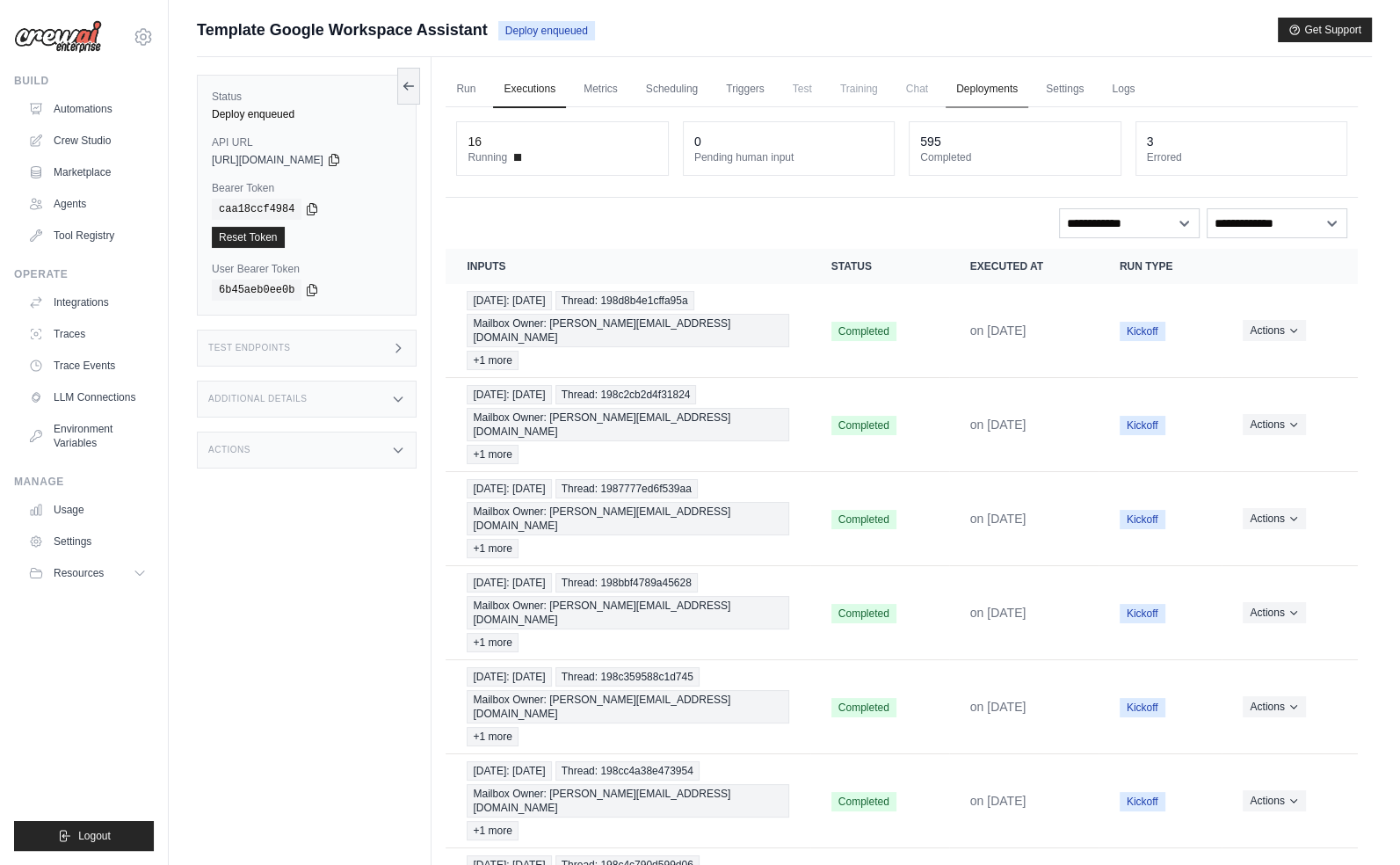
click at [964, 89] on link "Deployments" at bounding box center [987, 90] width 83 height 37
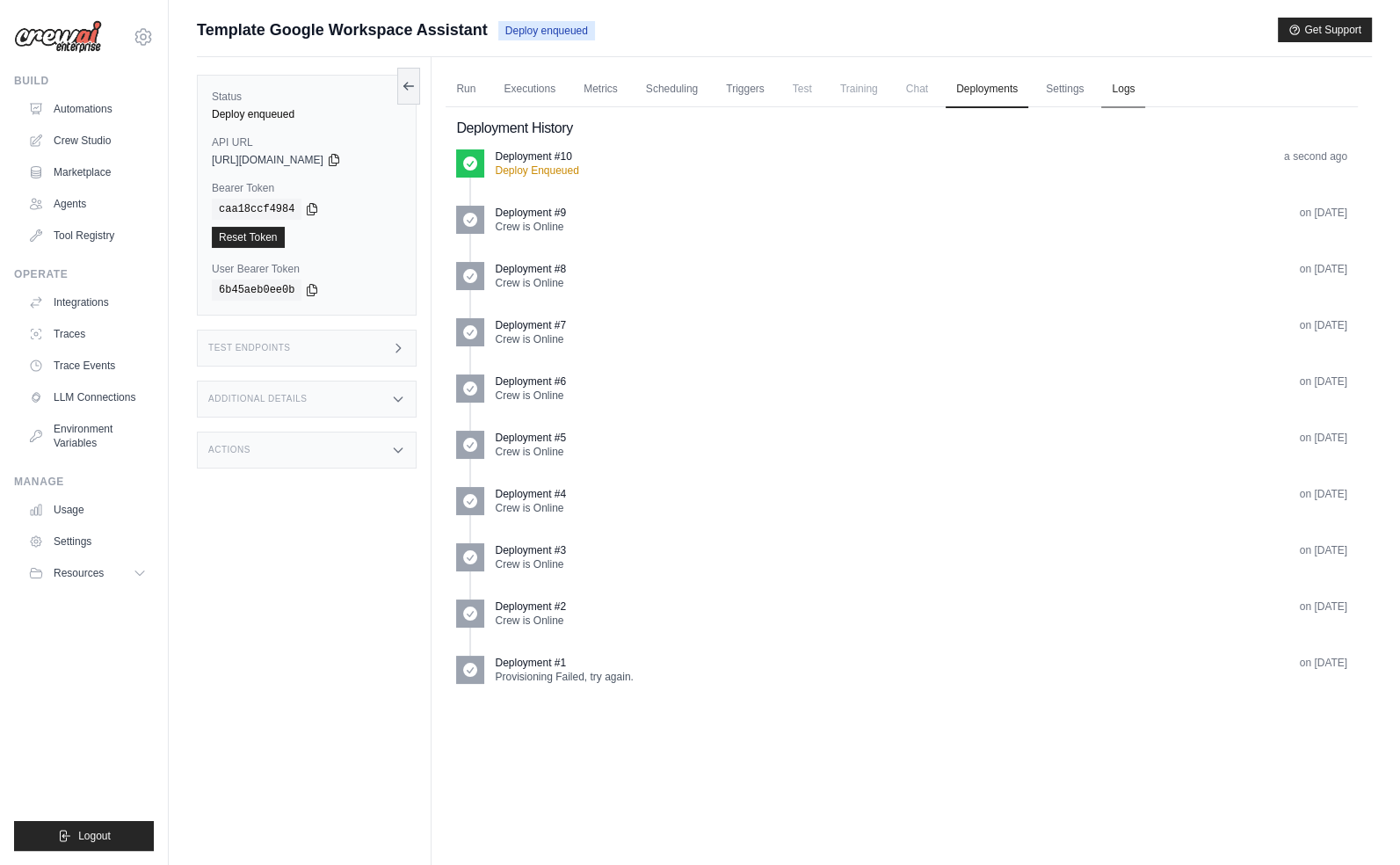
click at [1134, 83] on link "Logs" at bounding box center [1123, 90] width 44 height 37
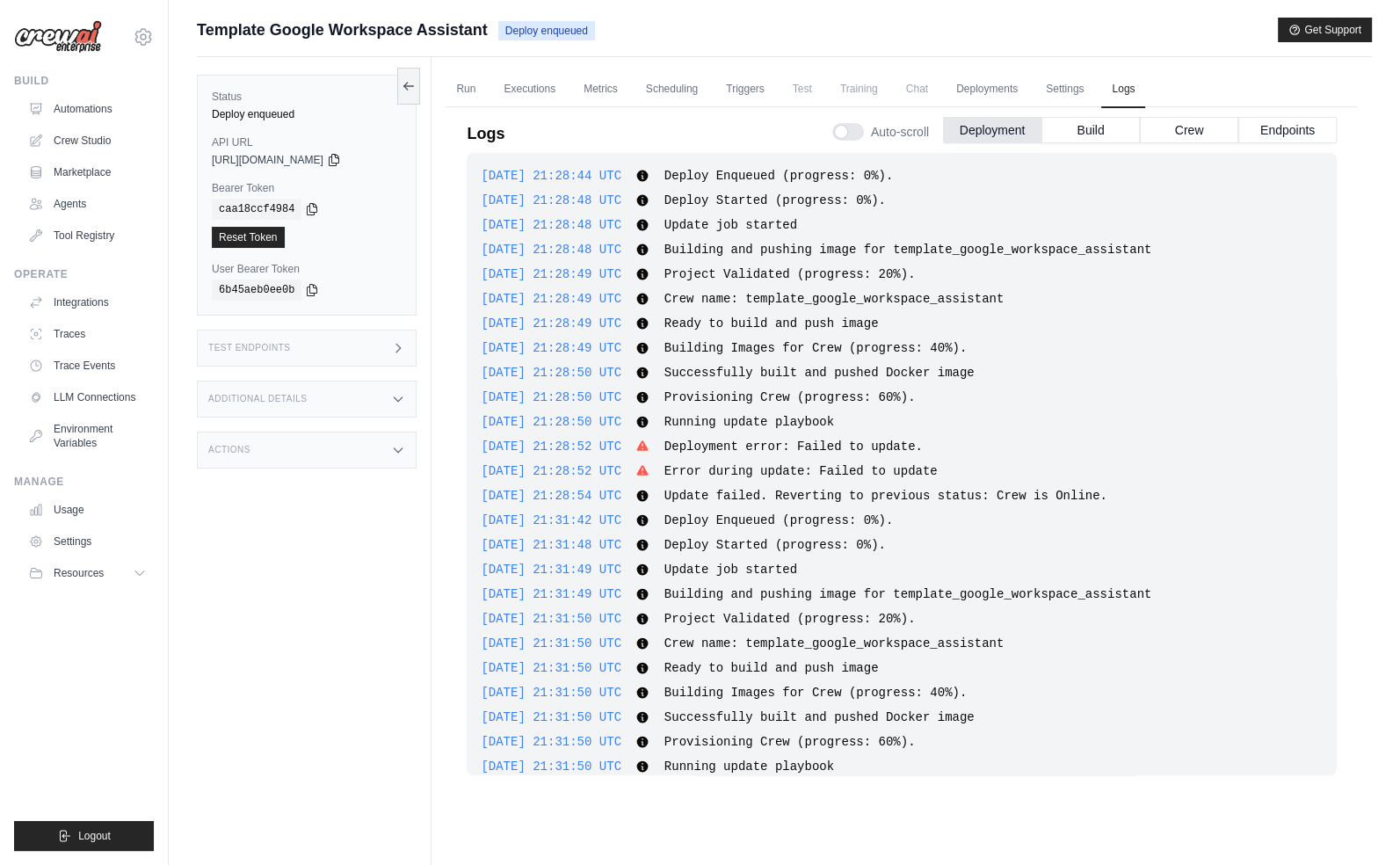
scroll to position [38, 0]
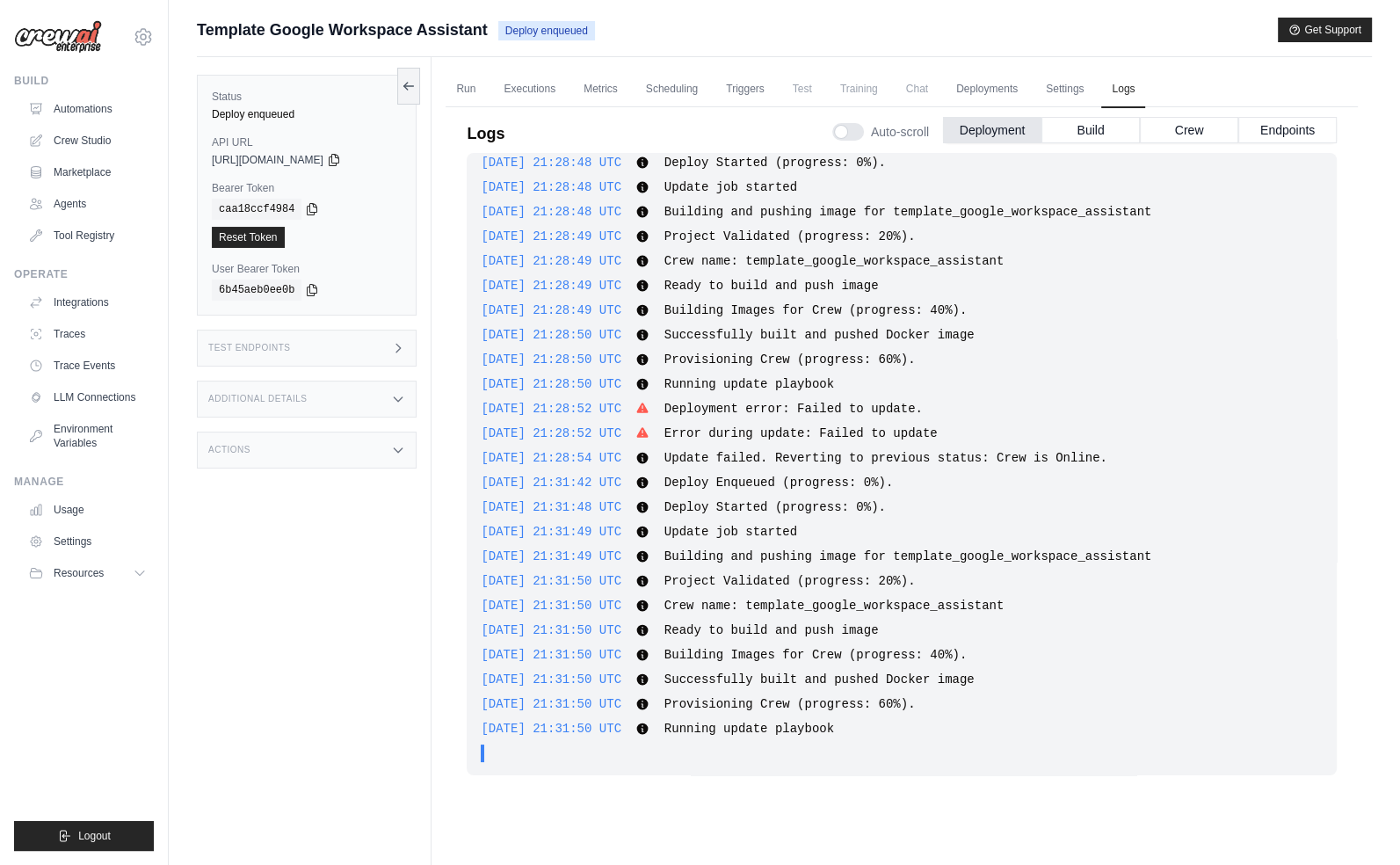
click at [850, 31] on div "Template Google Workspace Assistant Deploy enqueued Get Support" at bounding box center [784, 30] width 1175 height 25
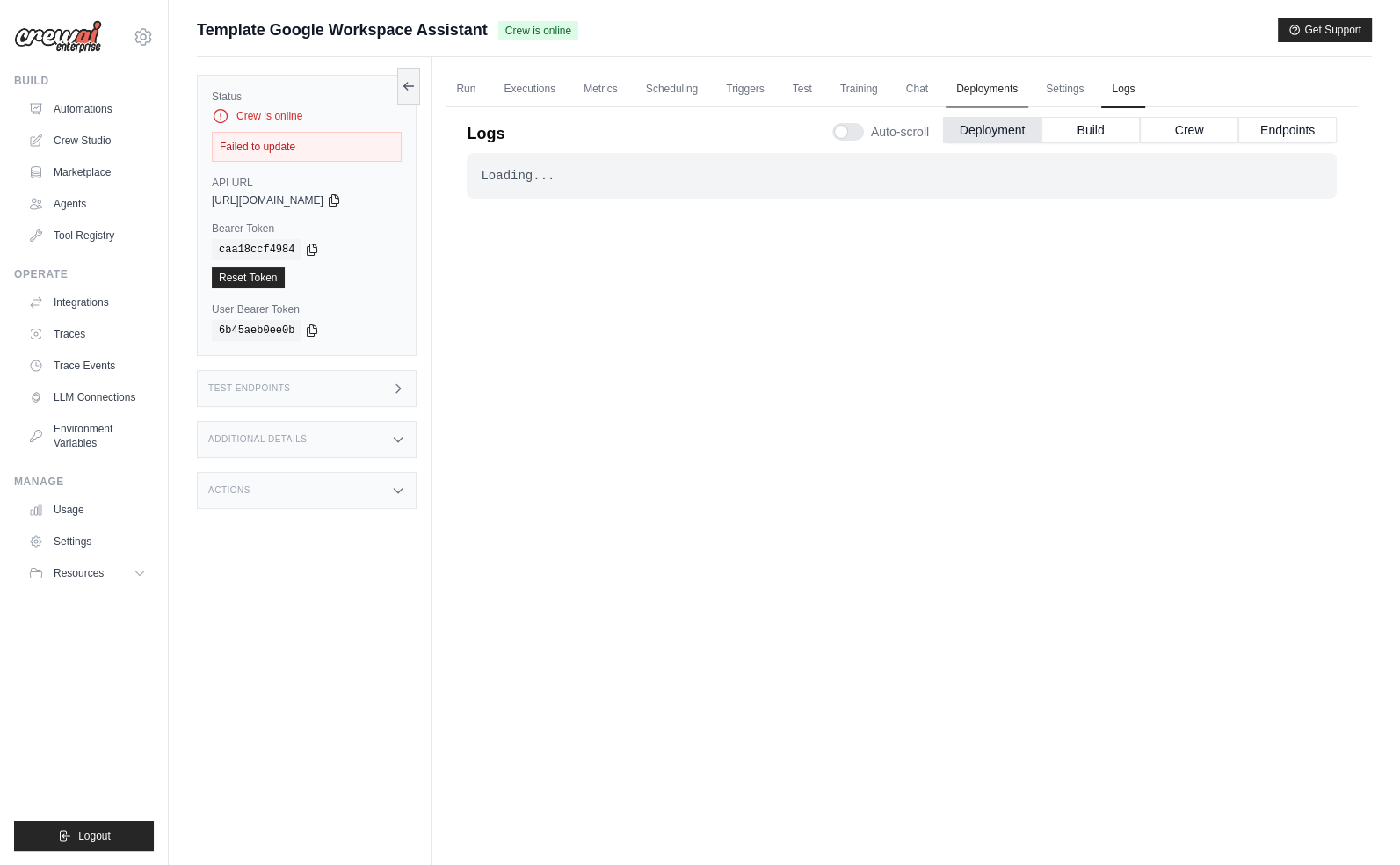
click at [1022, 94] on link "Deployments" at bounding box center [987, 90] width 83 height 37
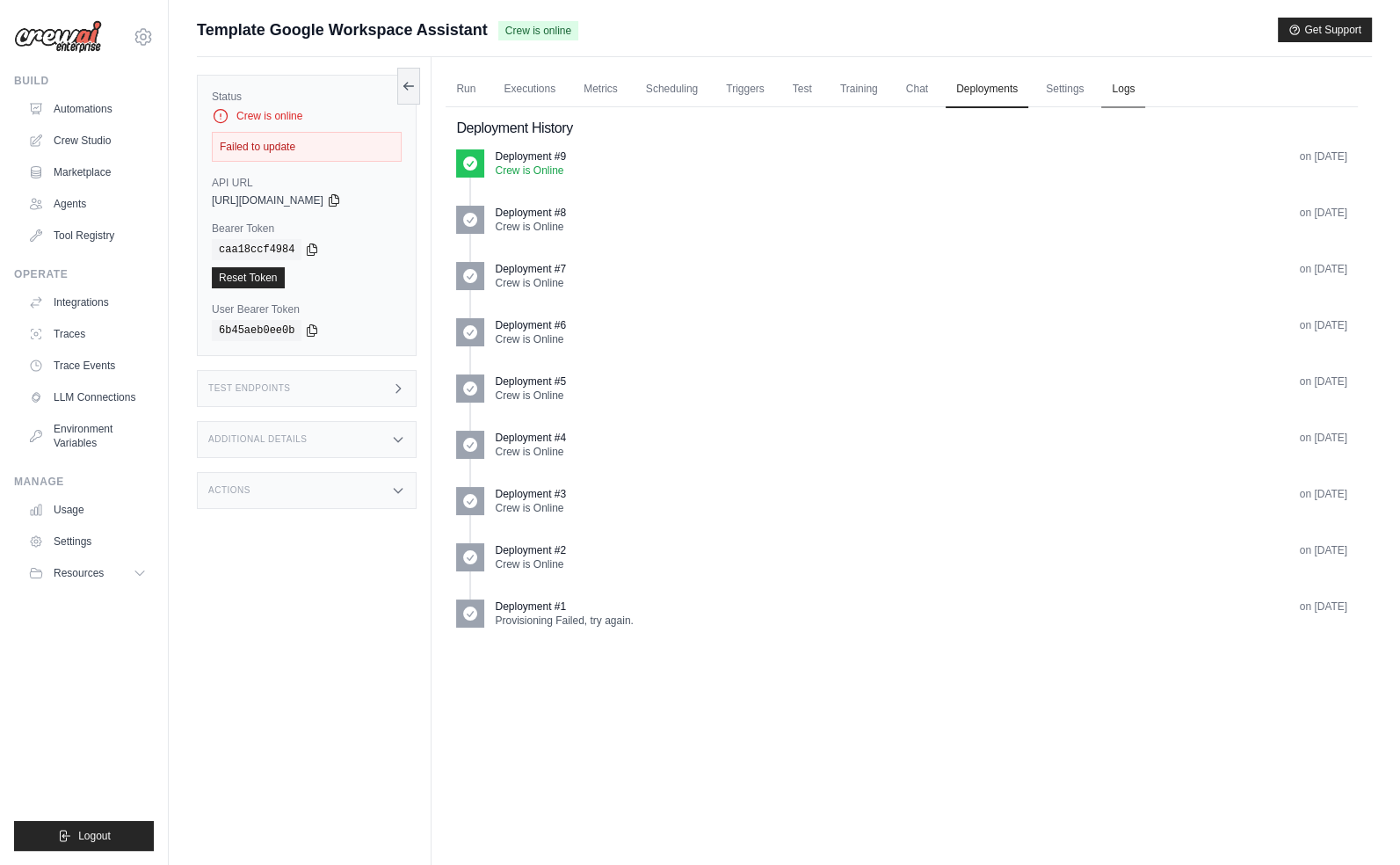
click at [1105, 91] on link "Logs" at bounding box center [1123, 90] width 44 height 37
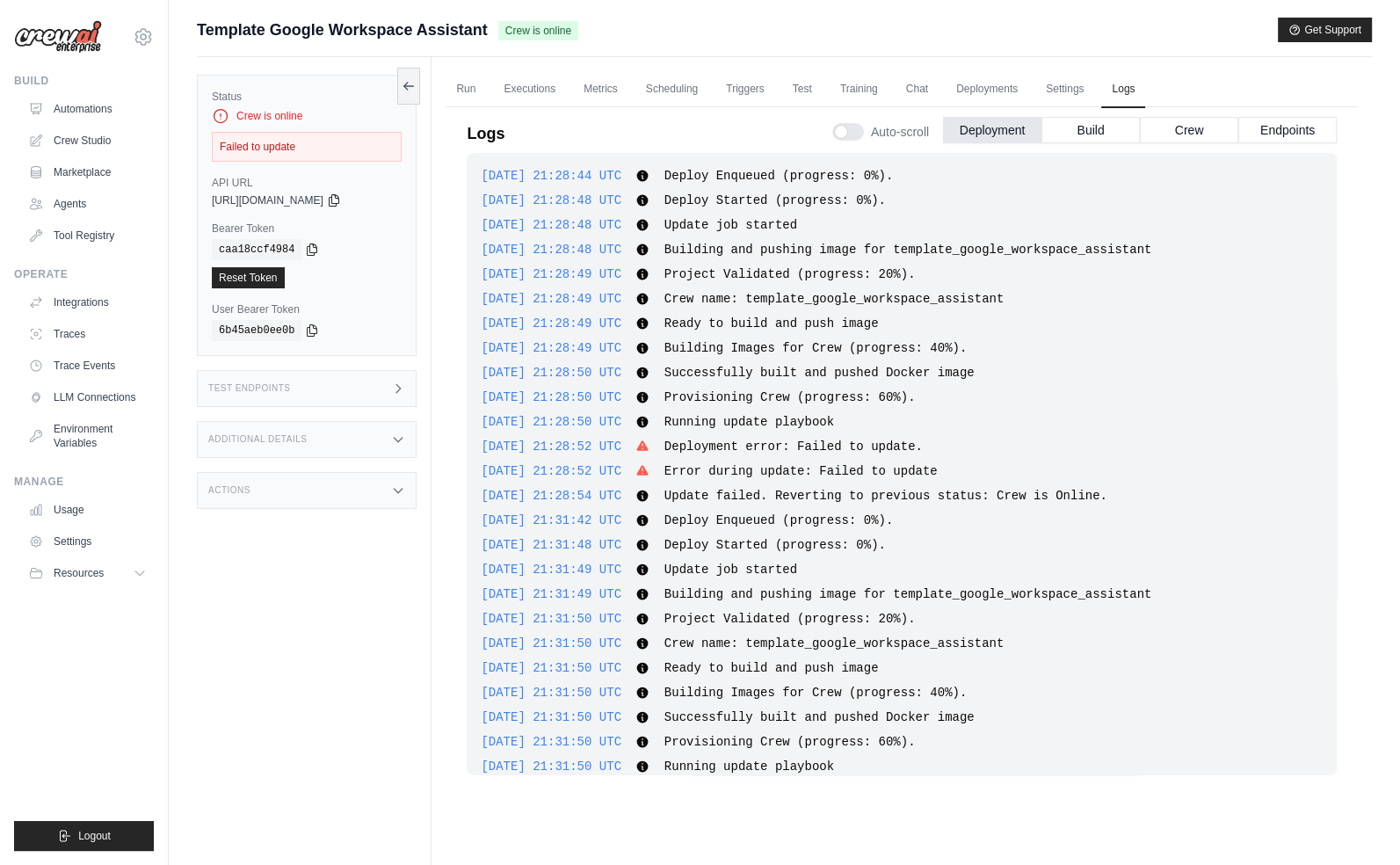
scroll to position [94, 0]
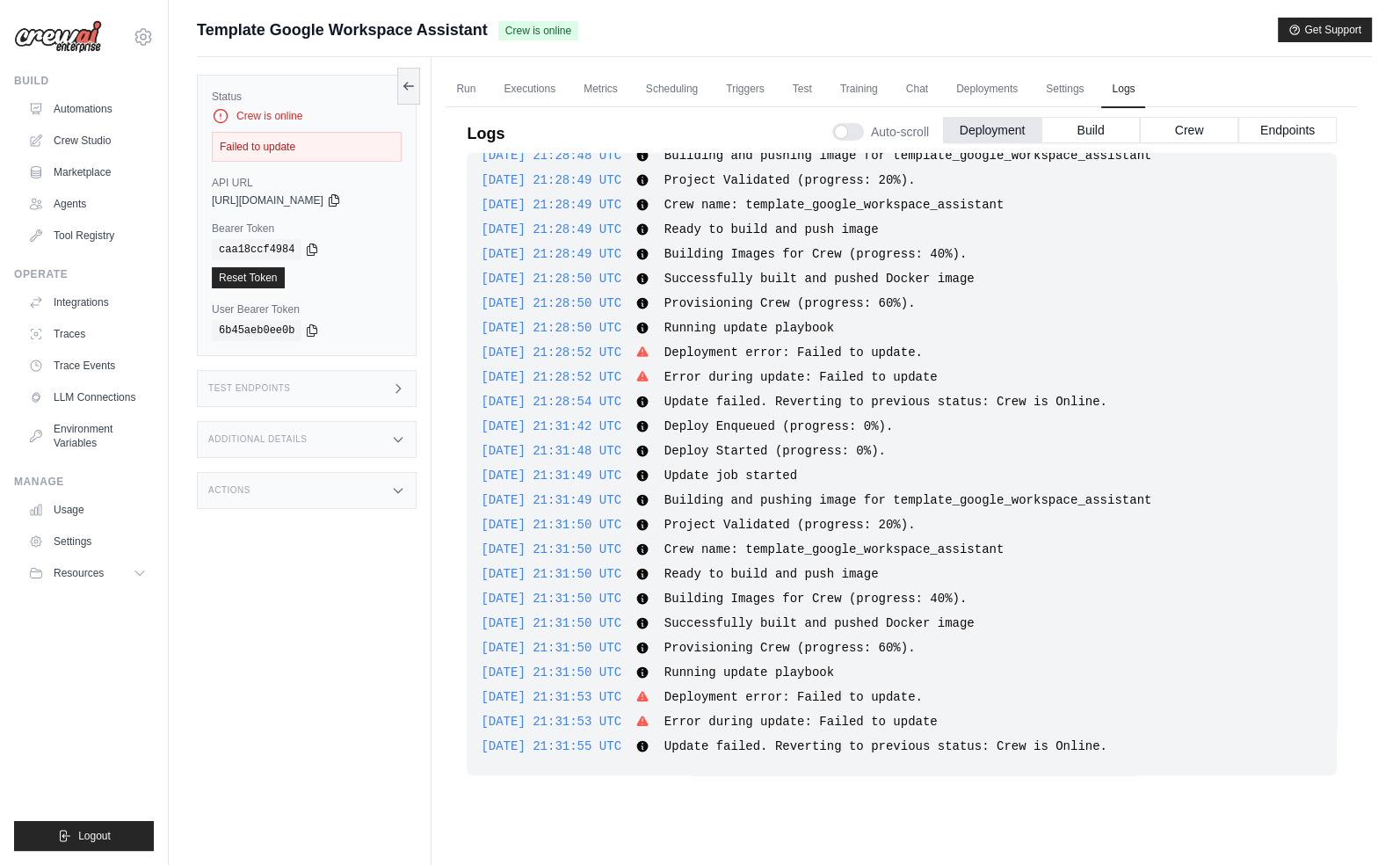
click at [303, 486] on div "Actions" at bounding box center [306, 490] width 219 height 37
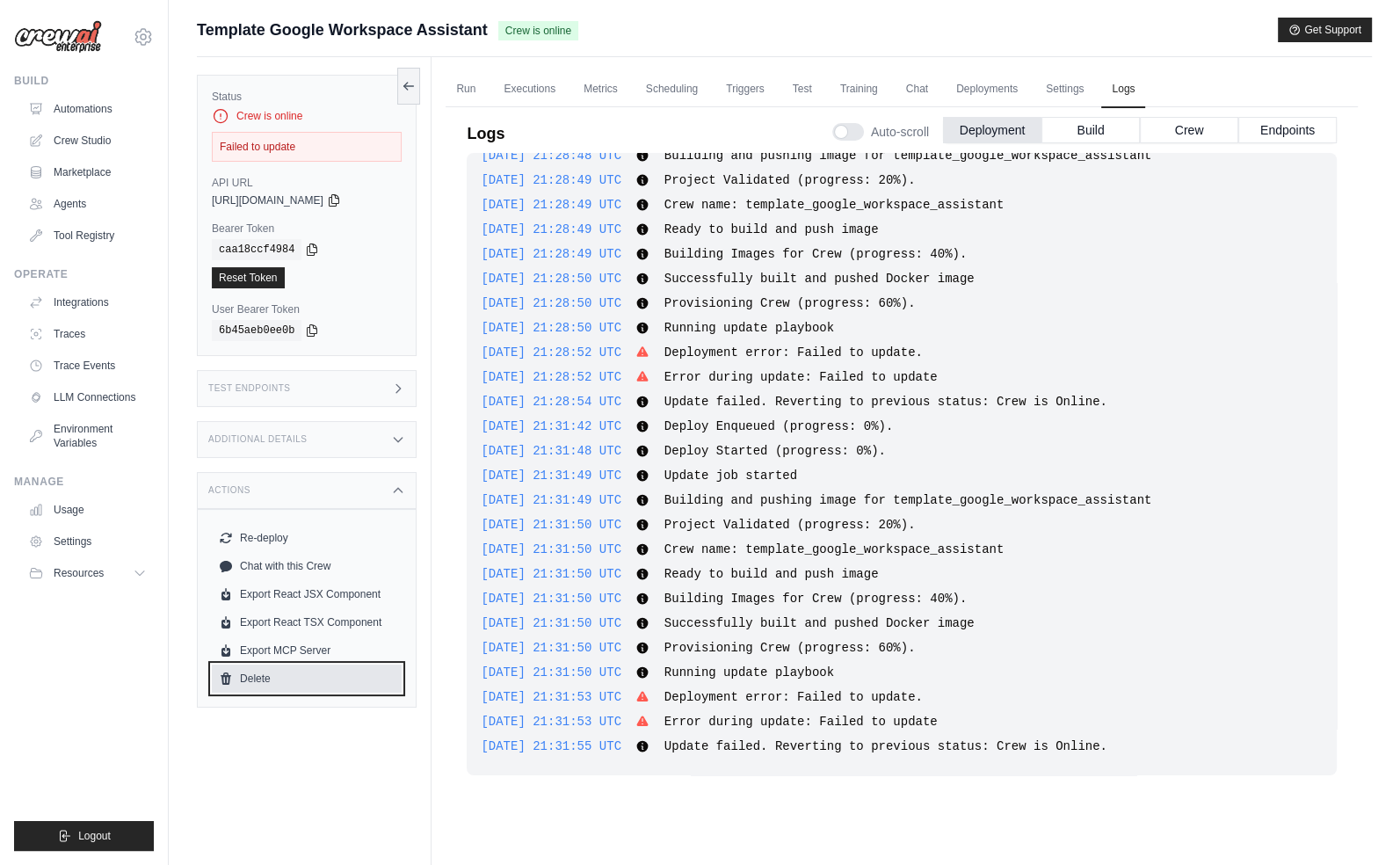
click at [285, 682] on link "Delete" at bounding box center [306, 679] width 190 height 28
click at [981, 83] on link "Deployments" at bounding box center [987, 90] width 83 height 37
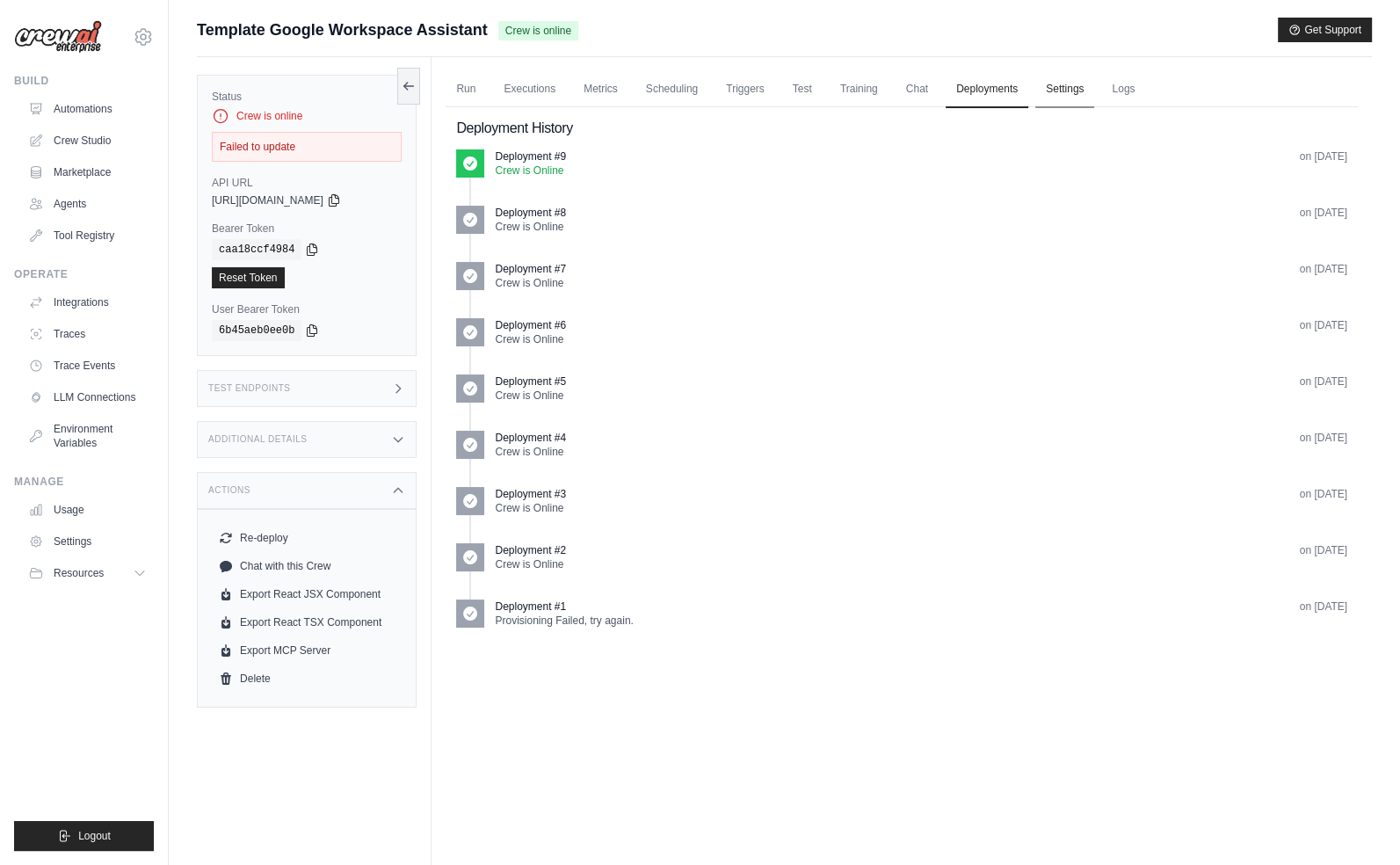
click at [1067, 85] on link "Settings" at bounding box center [1065, 90] width 59 height 37
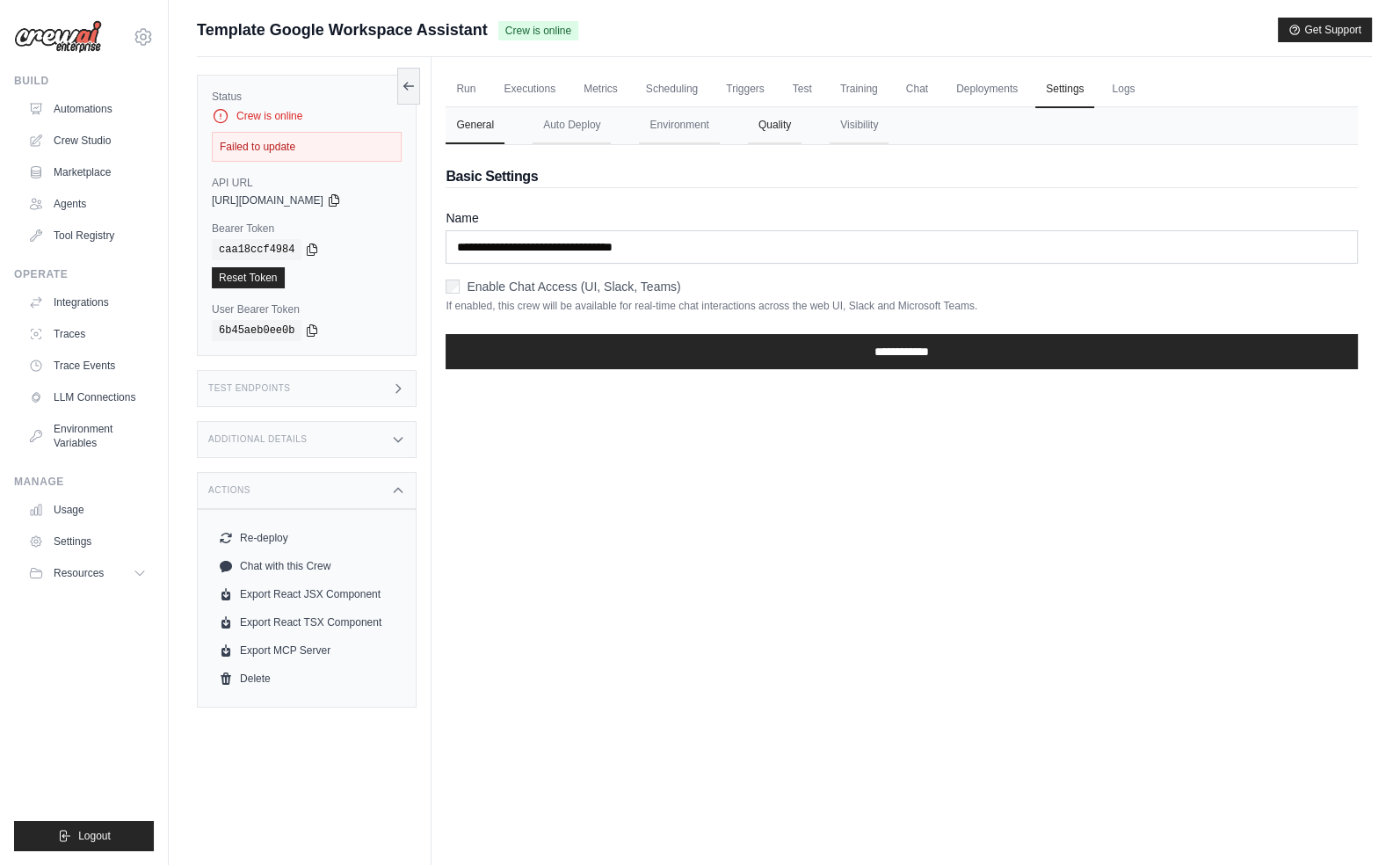
click at [780, 123] on button "Quality" at bounding box center [775, 126] width 53 height 37
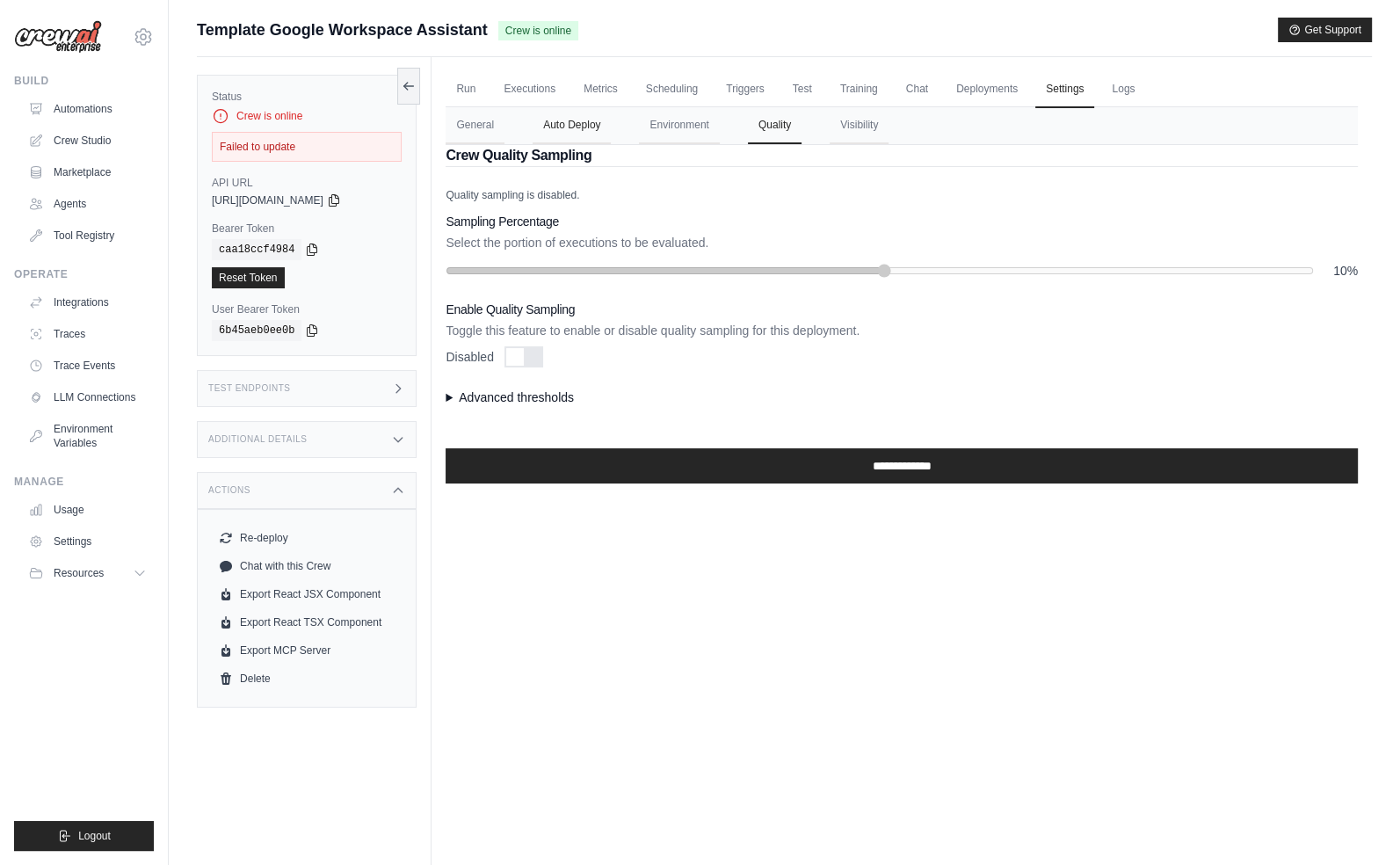
click at [551, 117] on button "Auto Deploy" at bounding box center [572, 126] width 78 height 37
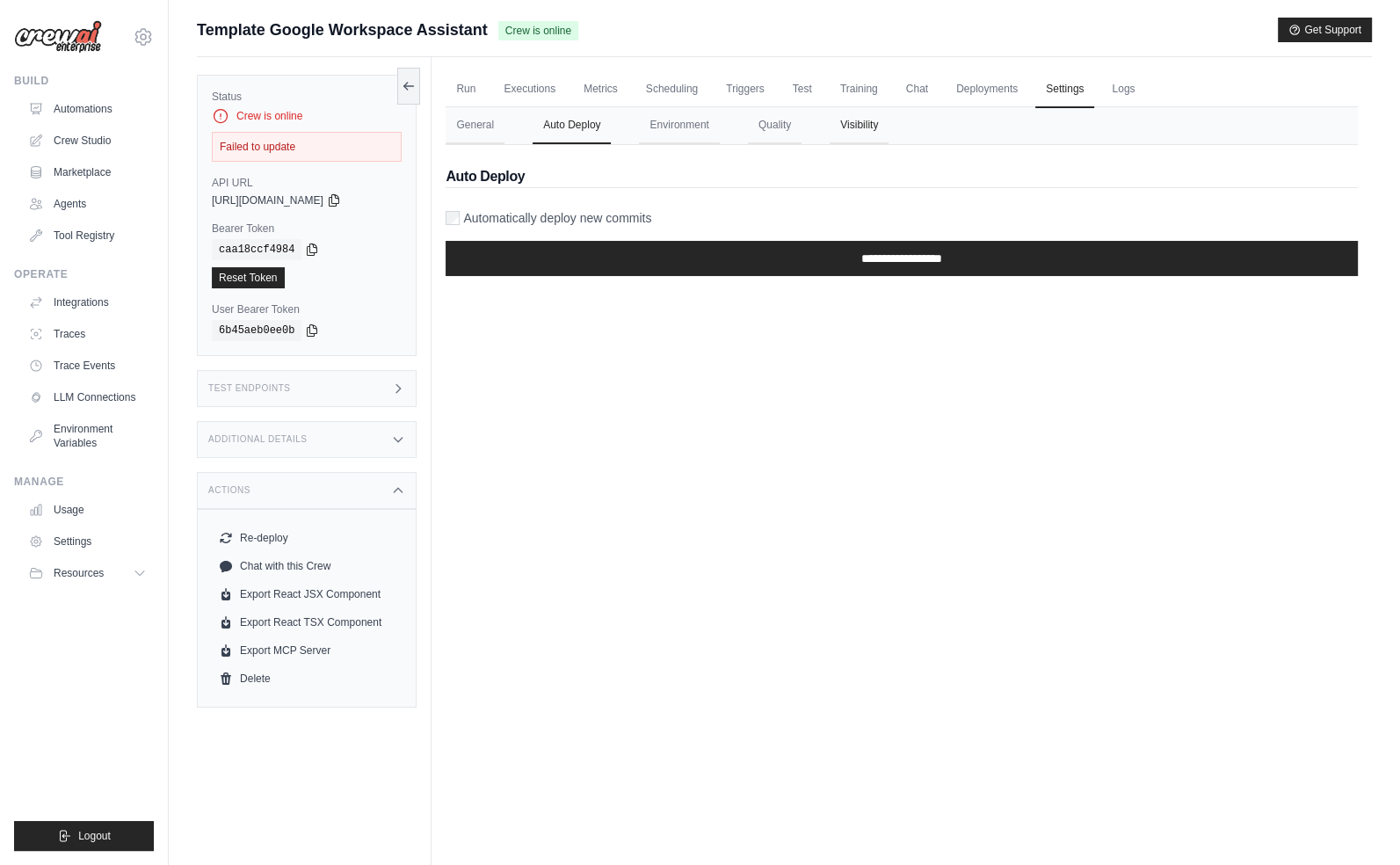
click at [857, 124] on button "Visibility" at bounding box center [859, 126] width 59 height 37
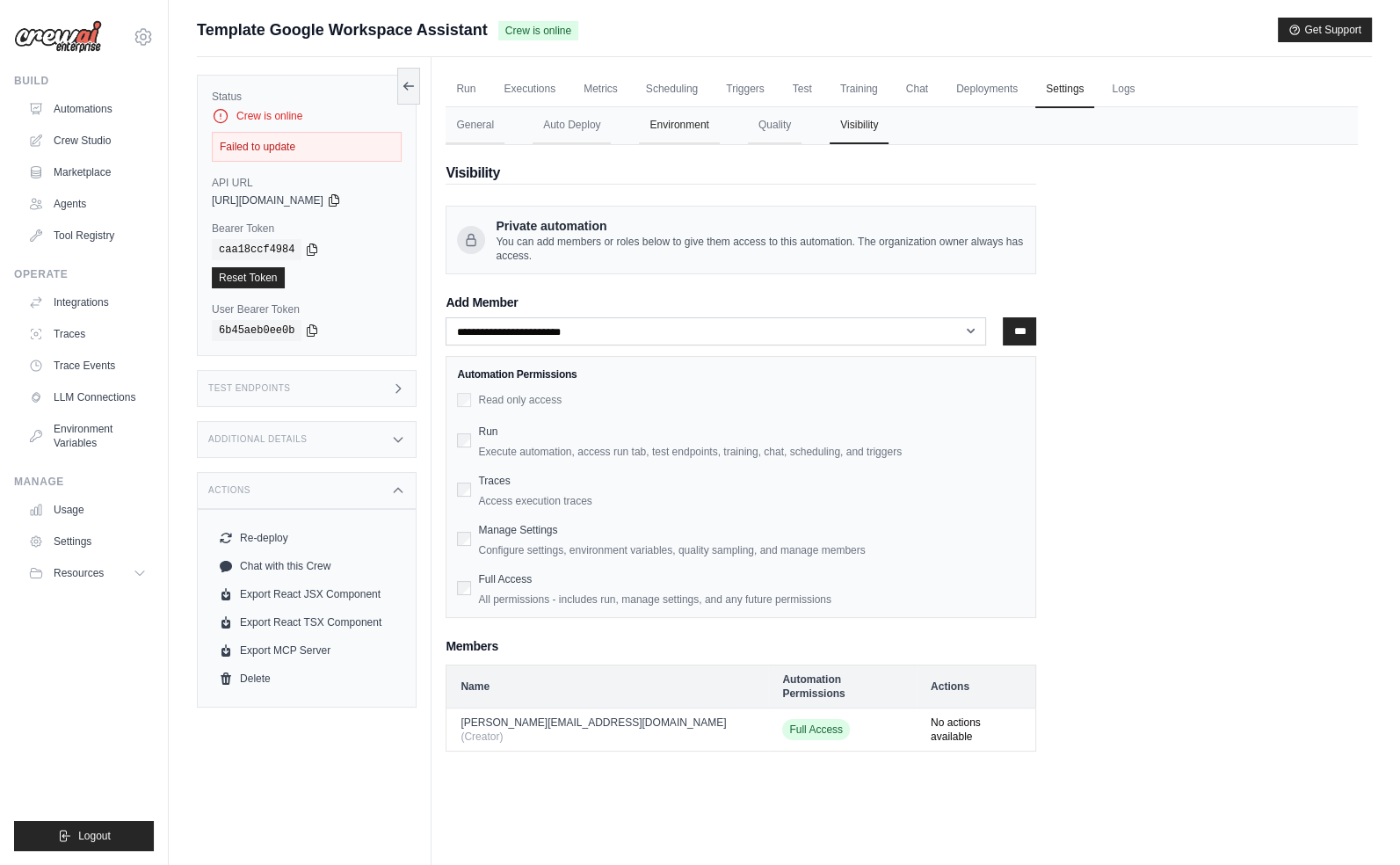
click at [676, 133] on button "Environment" at bounding box center [679, 126] width 80 height 37
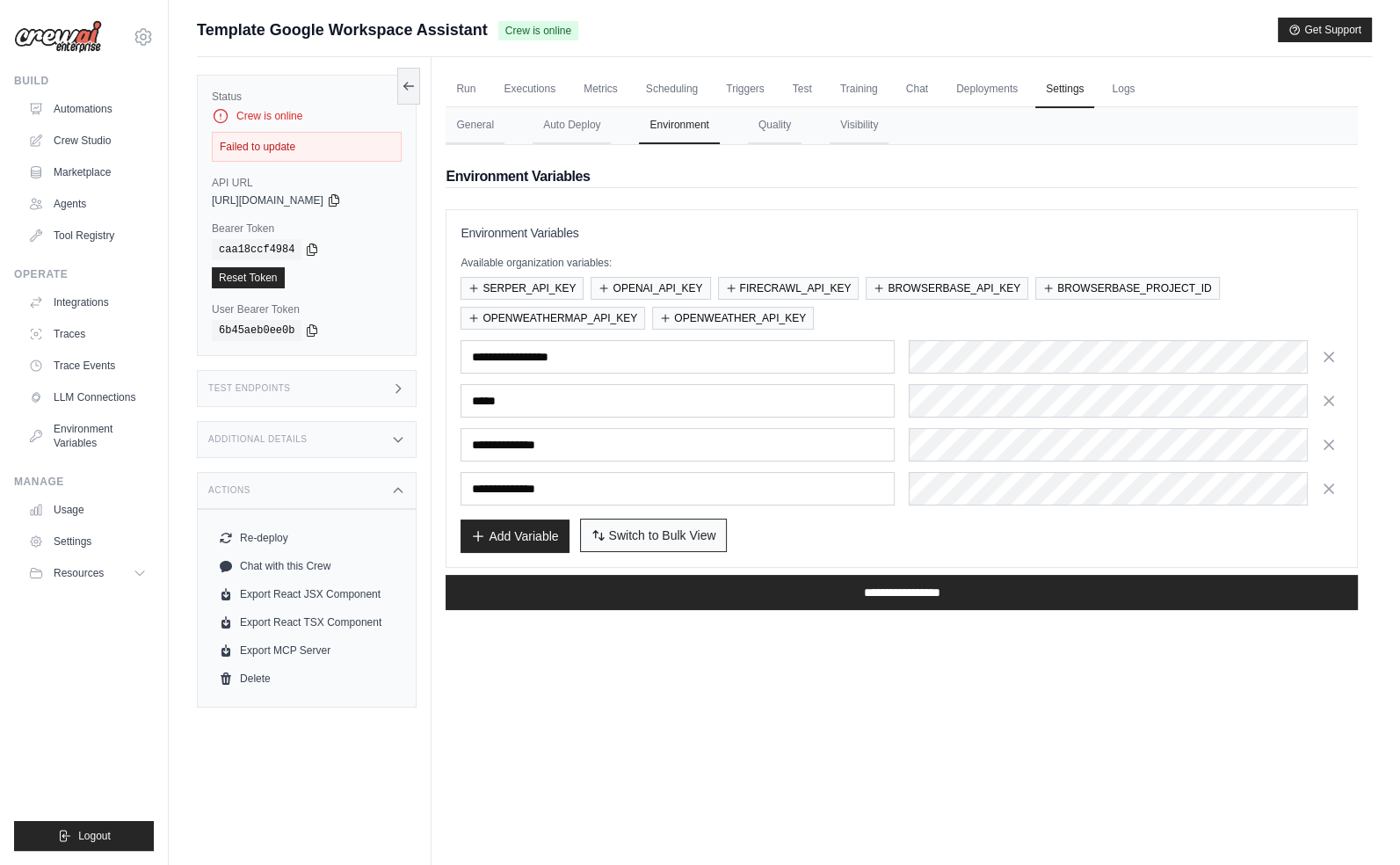
click at [657, 528] on span "Switch to Bulk View" at bounding box center [663, 536] width 107 height 18
type textarea "**********"
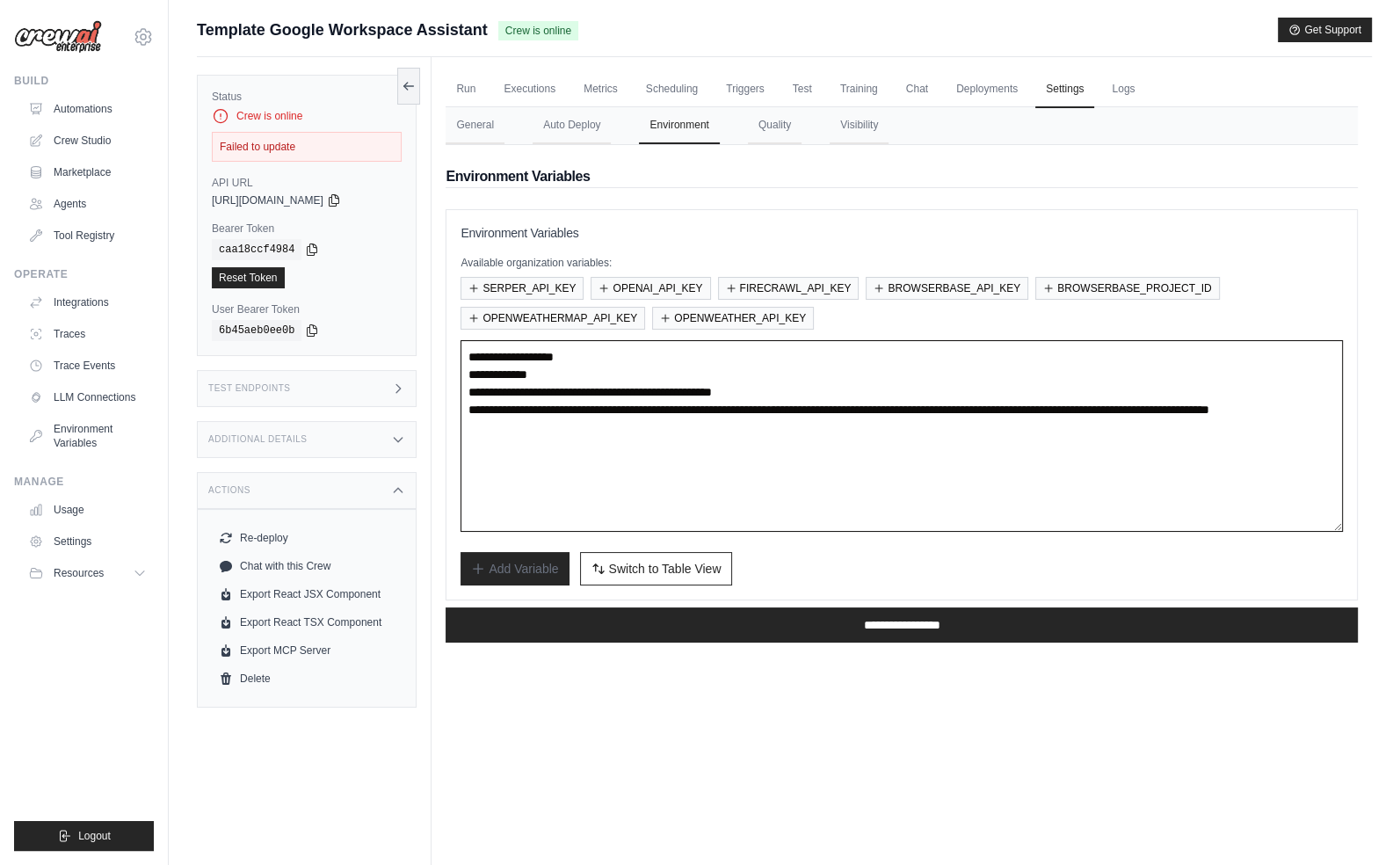
click at [704, 435] on textarea "**********" at bounding box center [903, 436] width 883 height 192
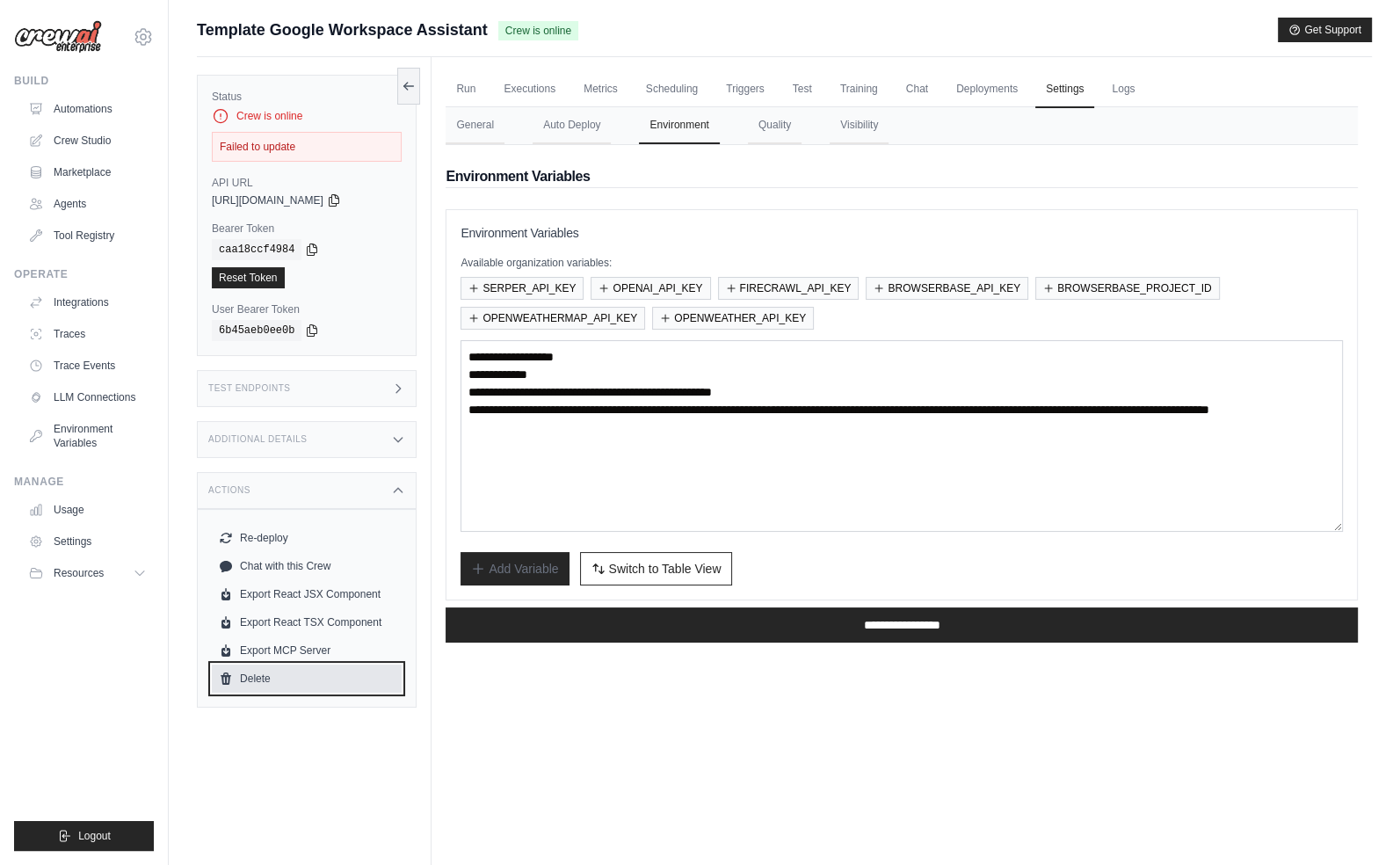
click at [268, 677] on link "Delete" at bounding box center [306, 679] width 190 height 28
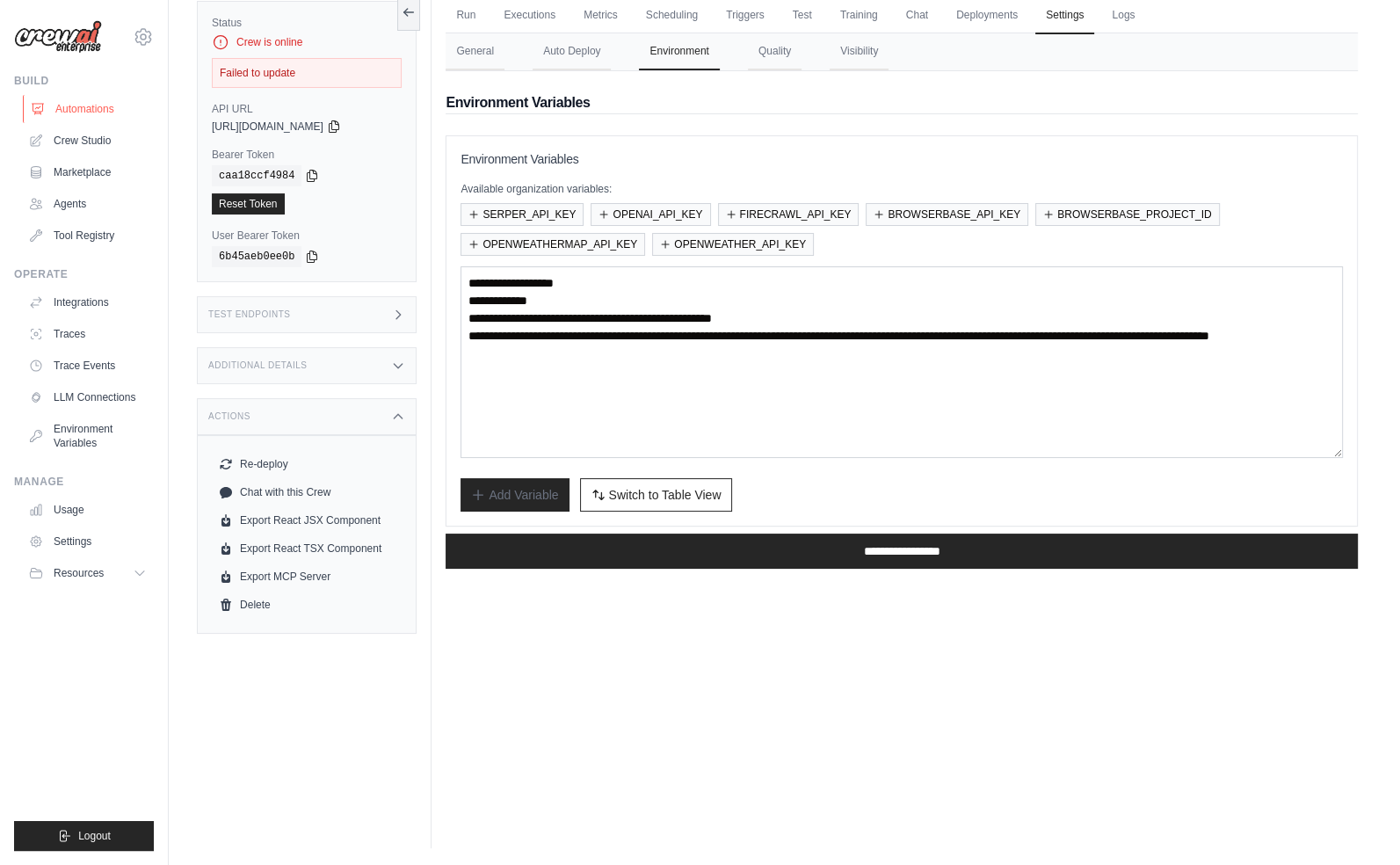
click at [82, 114] on link "Automations" at bounding box center [89, 109] width 132 height 28
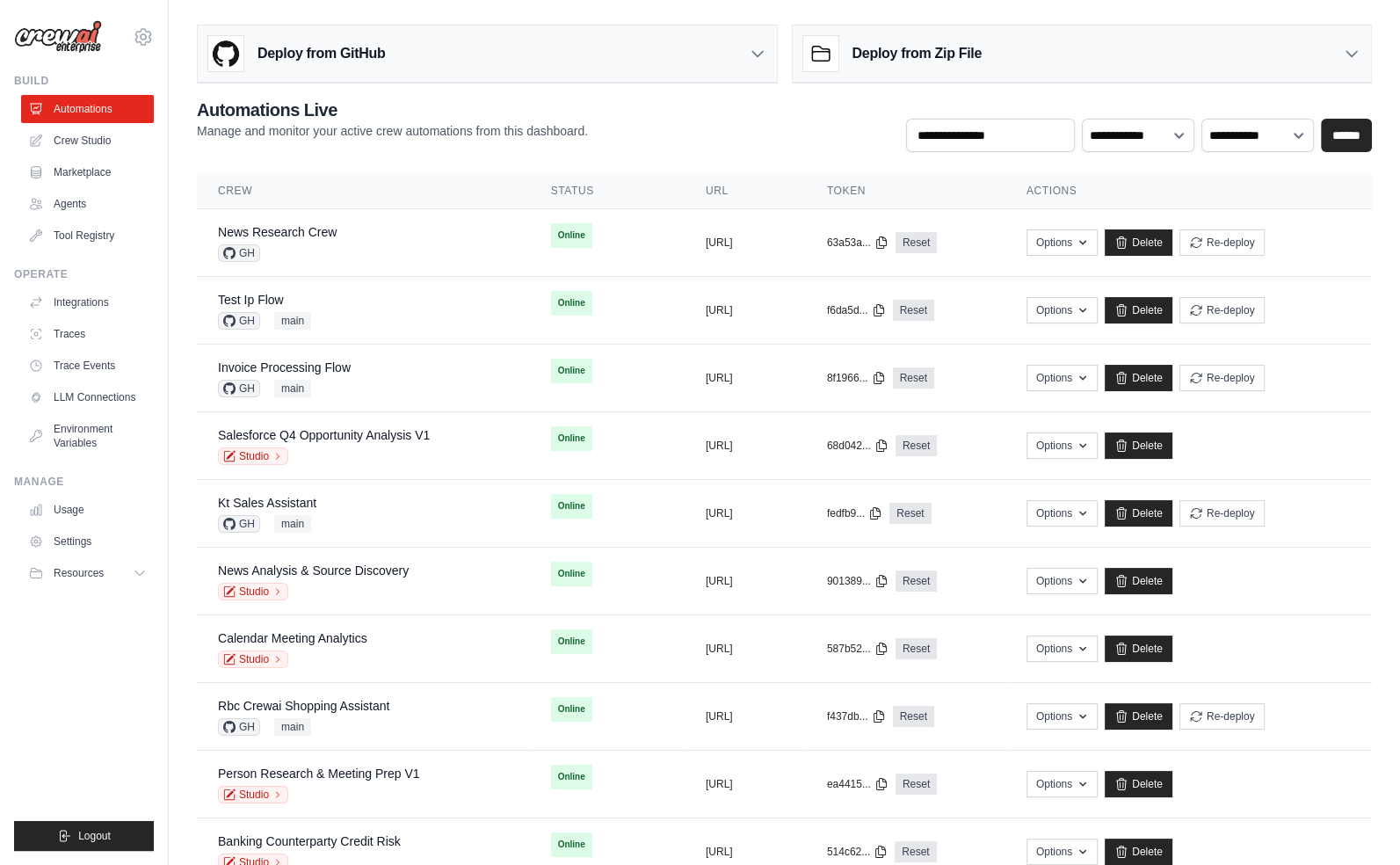
click at [753, 58] on icon at bounding box center [758, 53] width 18 height 18
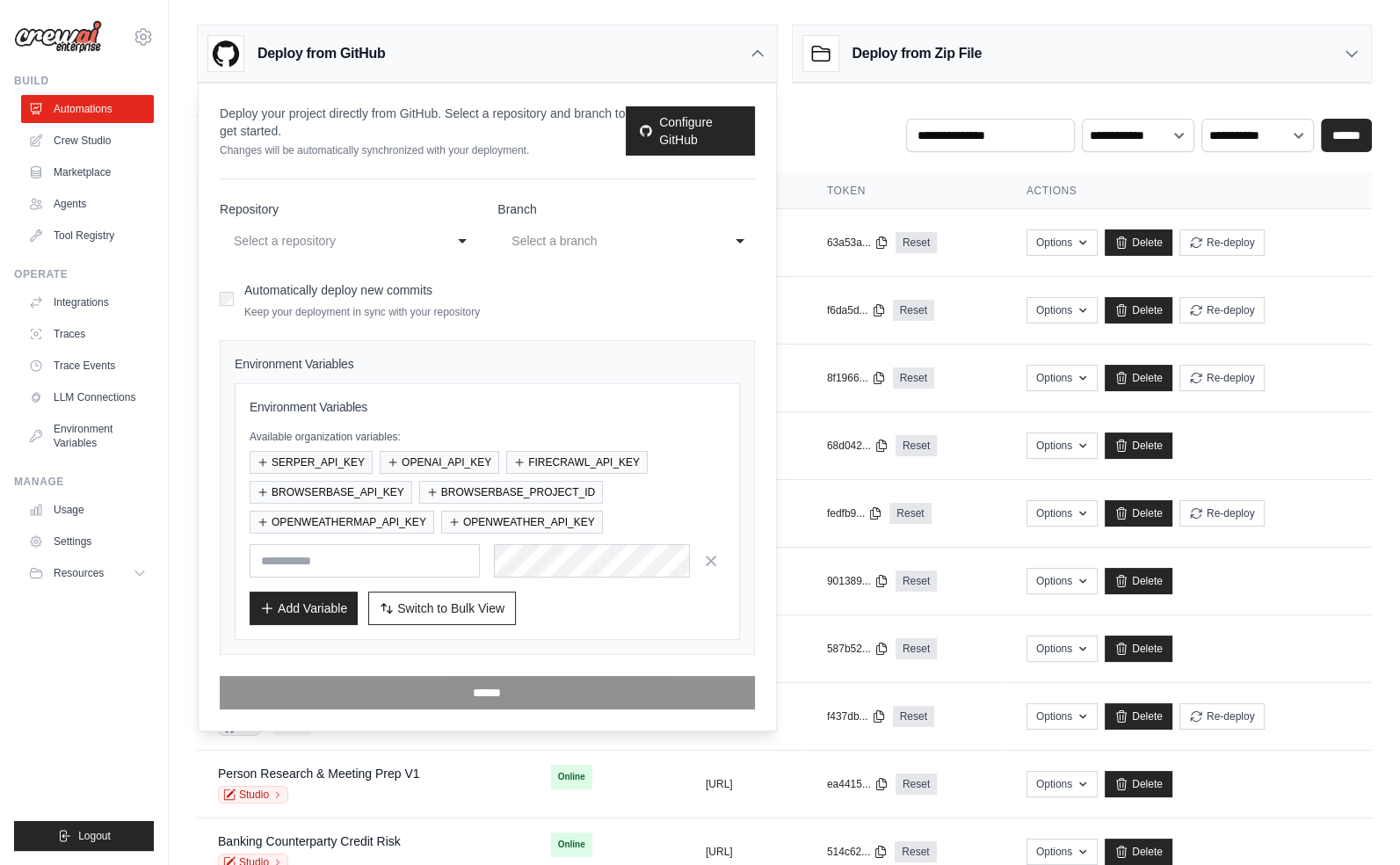
click at [328, 242] on div "Select a repository" at bounding box center [330, 241] width 194 height 21
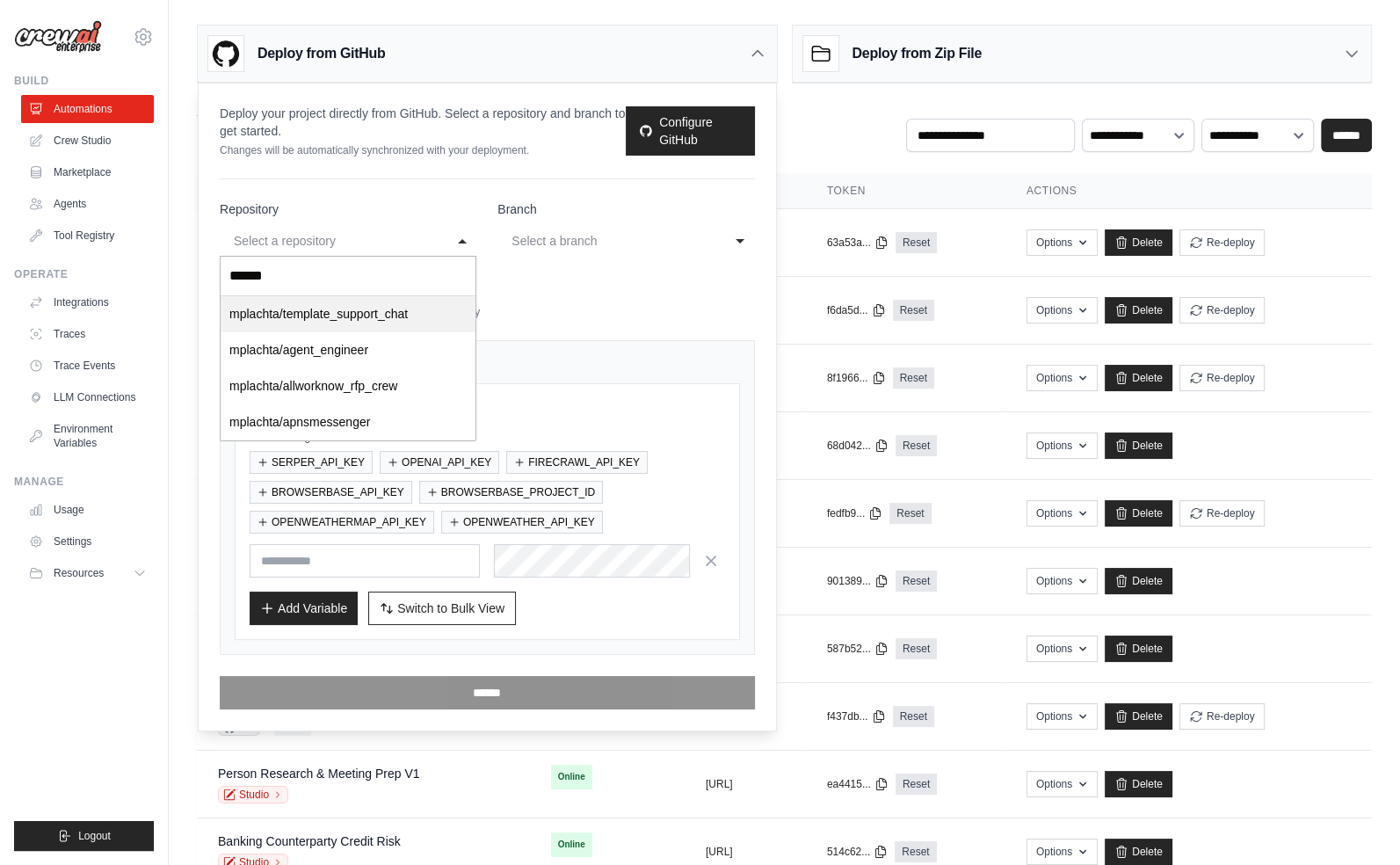
click at [431, 240] on div "Select a repository" at bounding box center [336, 241] width 211 height 28
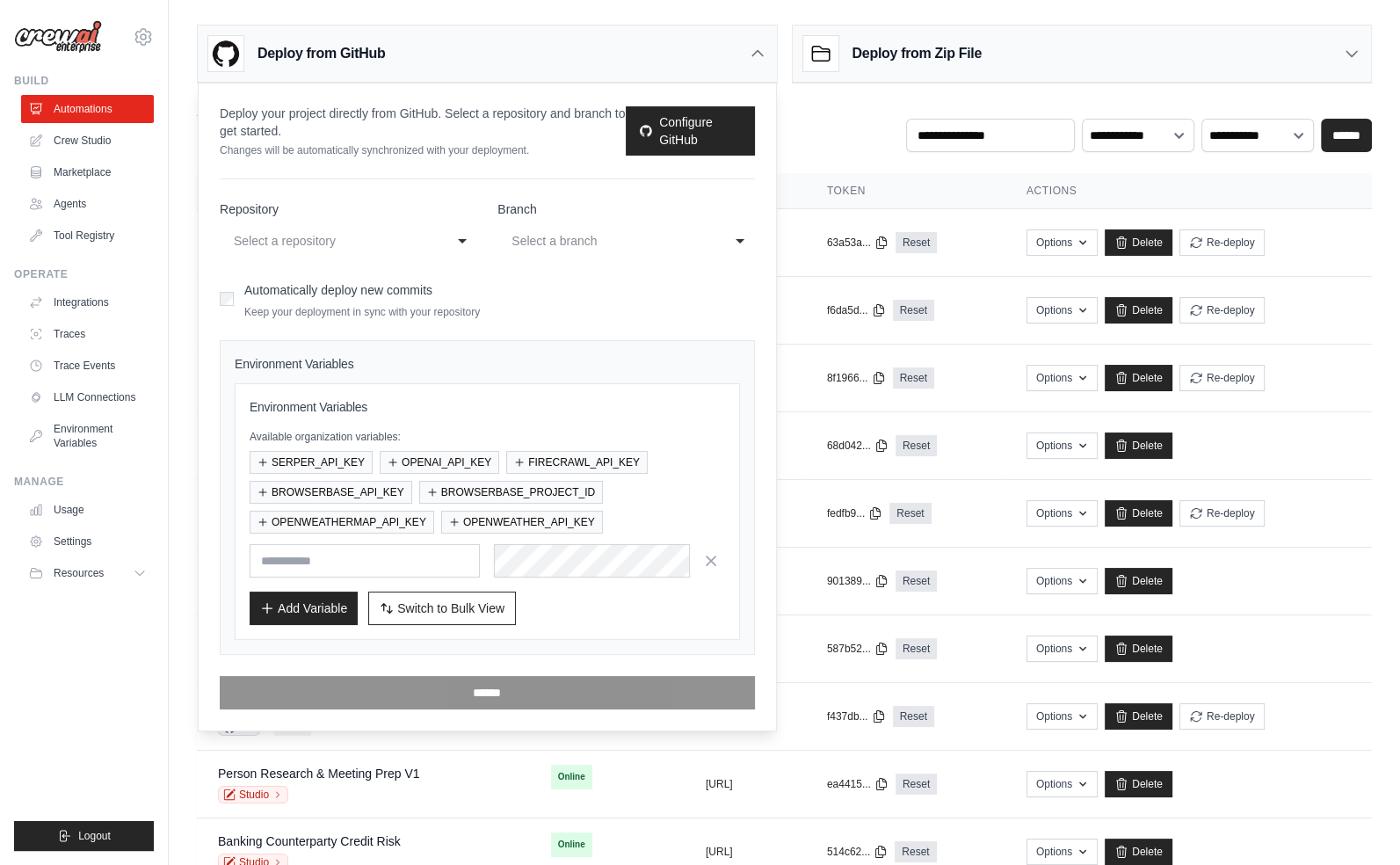
click at [340, 248] on div "Select a repository" at bounding box center [330, 241] width 194 height 21
type input "******"
select select "**********"
select select "****"
click at [567, 242] on div "main" at bounding box center [609, 241] width 194 height 21
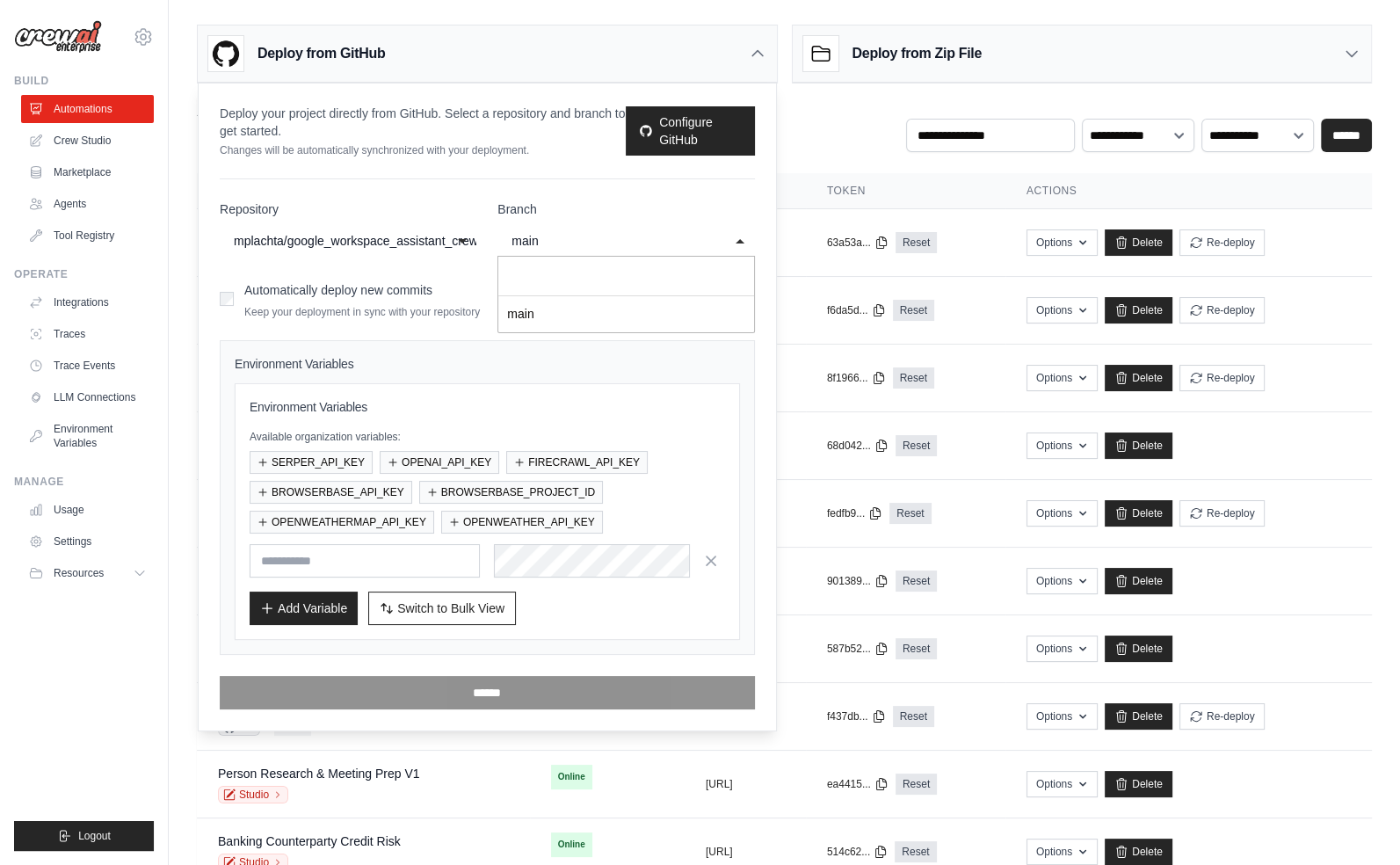
click at [572, 237] on div "main" at bounding box center [609, 241] width 194 height 21
click at [570, 604] on div "Add Variable Switch to Bulk View Switch to Table View" at bounding box center [487, 608] width 475 height 34
click at [421, 614] on button "Switch to Bulk View Switch to Table View" at bounding box center [442, 607] width 147 height 34
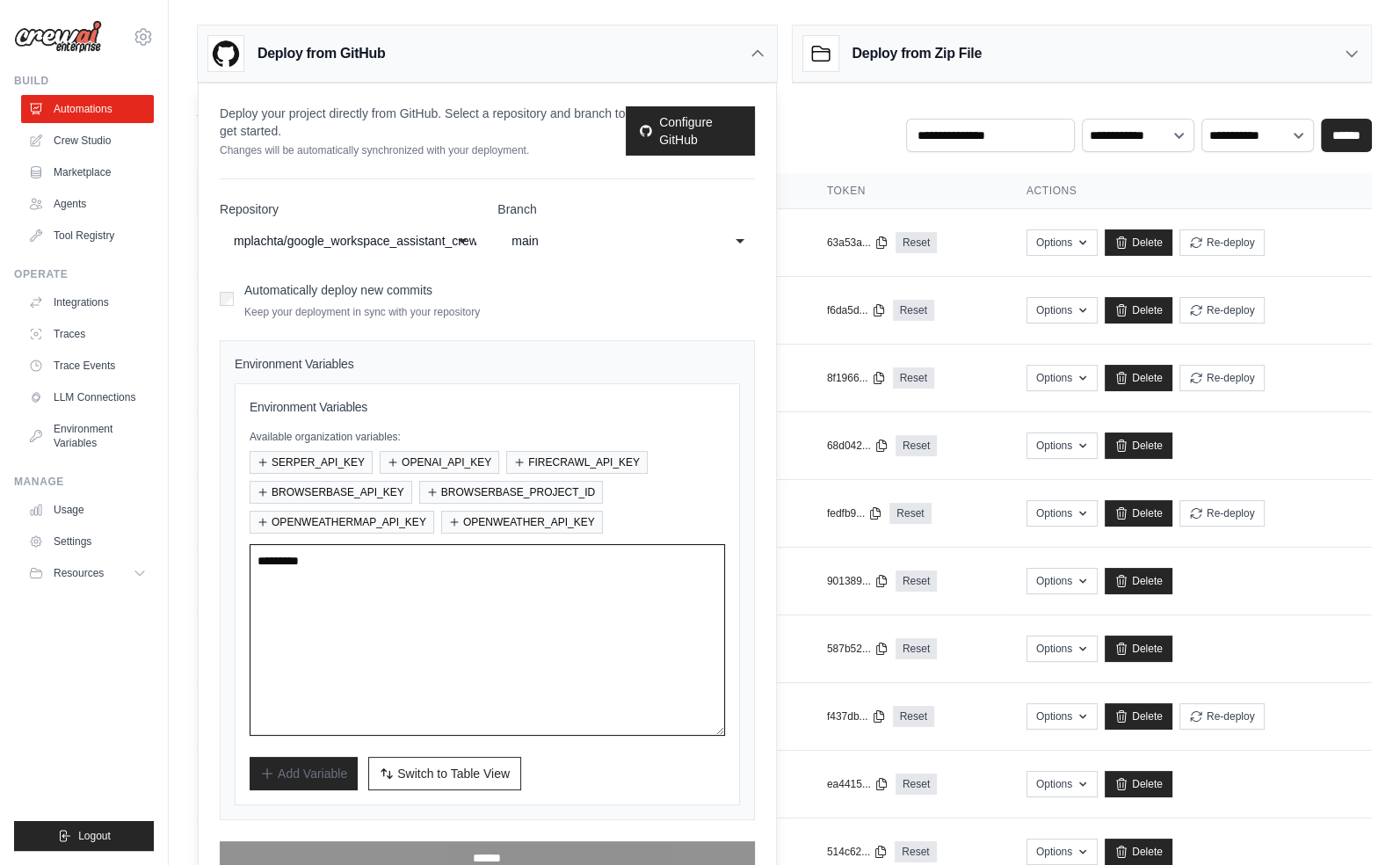
click at [480, 594] on textarea at bounding box center [487, 640] width 475 height 192
paste textarea "**********"
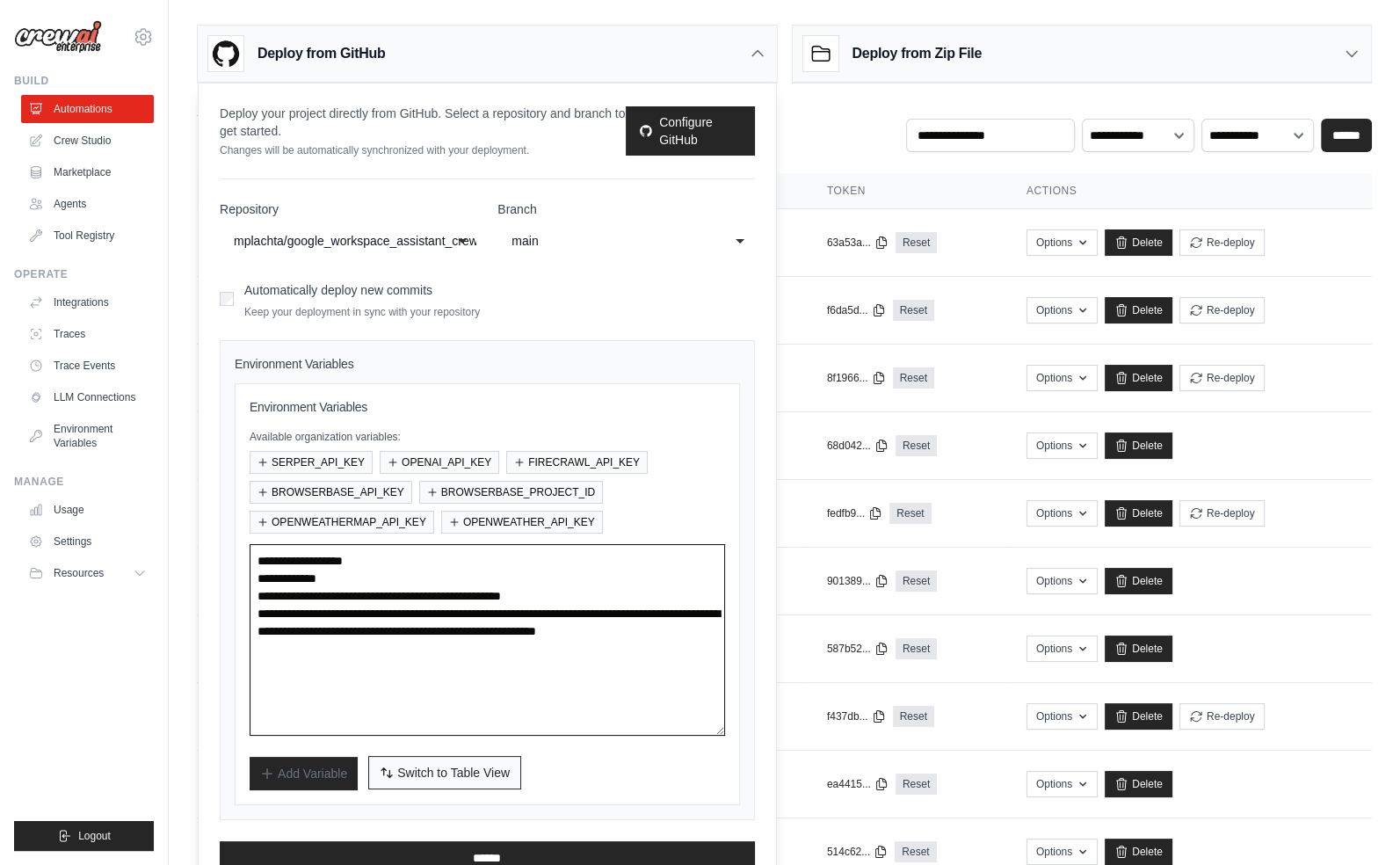
type textarea "**********"
click at [442, 778] on span "Switch to Table View" at bounding box center [453, 773] width 113 height 18
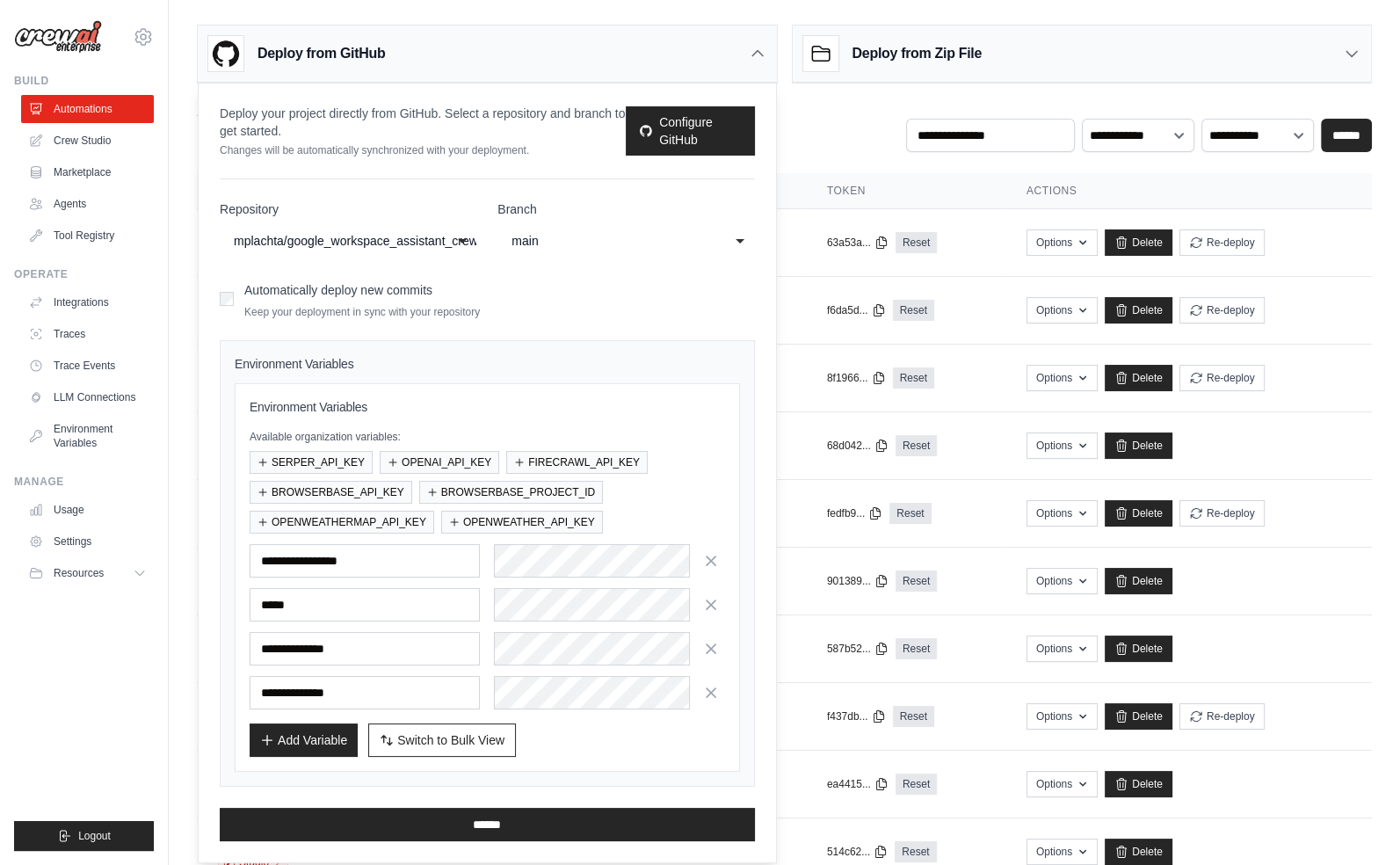
click at [542, 742] on div "Add Variable Switch to Bulk View Switch to Table View" at bounding box center [487, 740] width 475 height 34
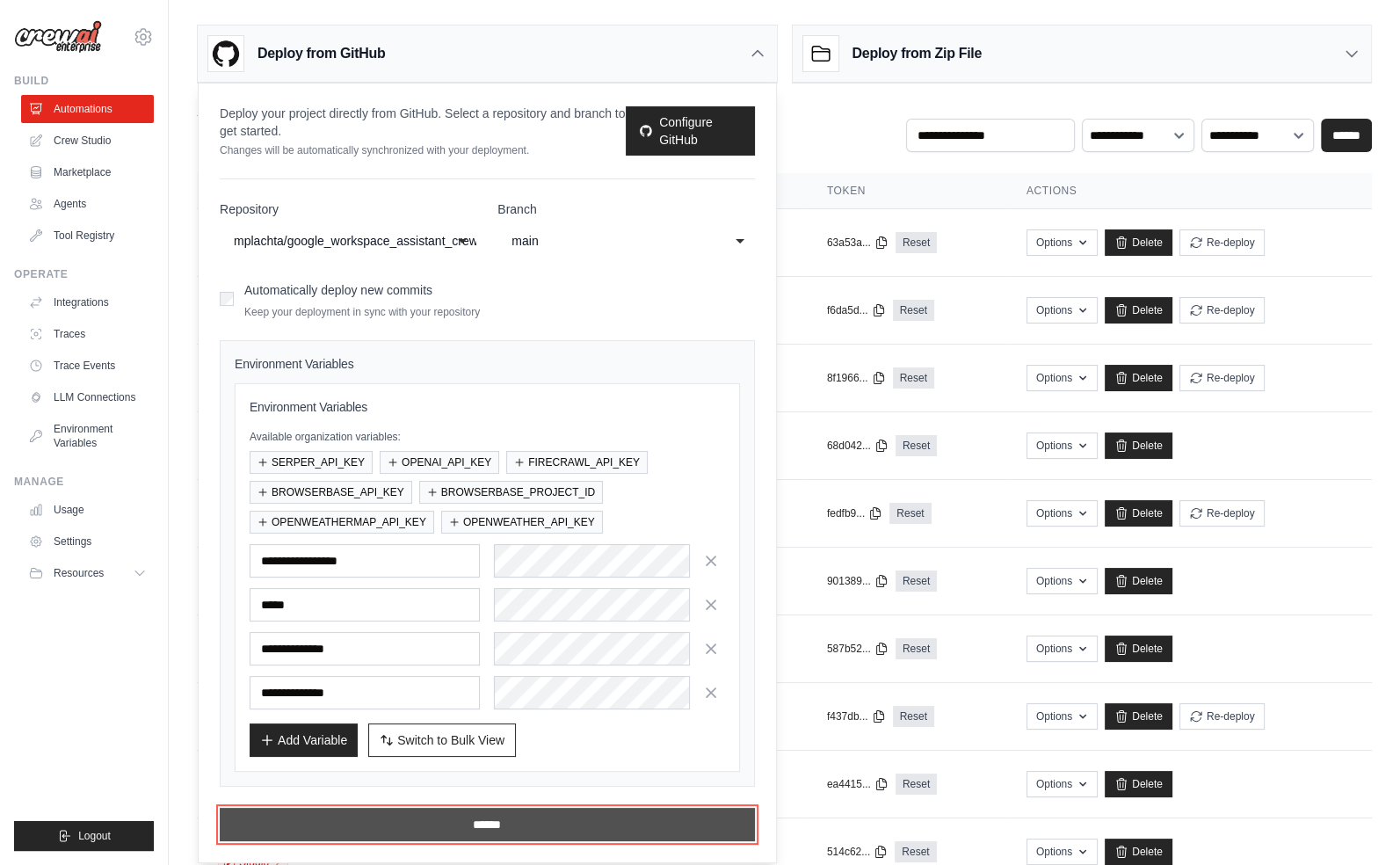
click at [504, 815] on input "******" at bounding box center [487, 824] width 536 height 34
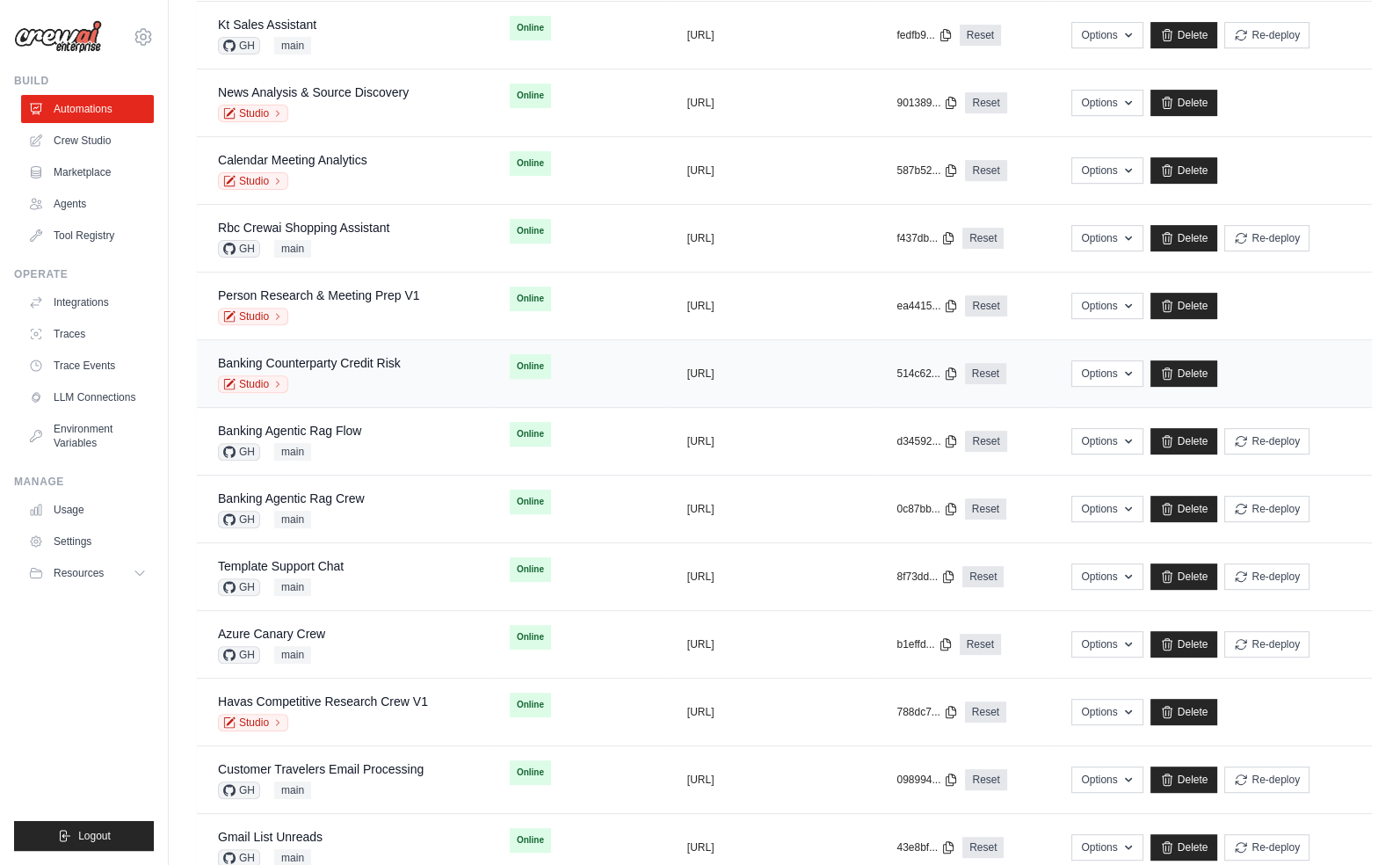
scroll to position [858, 0]
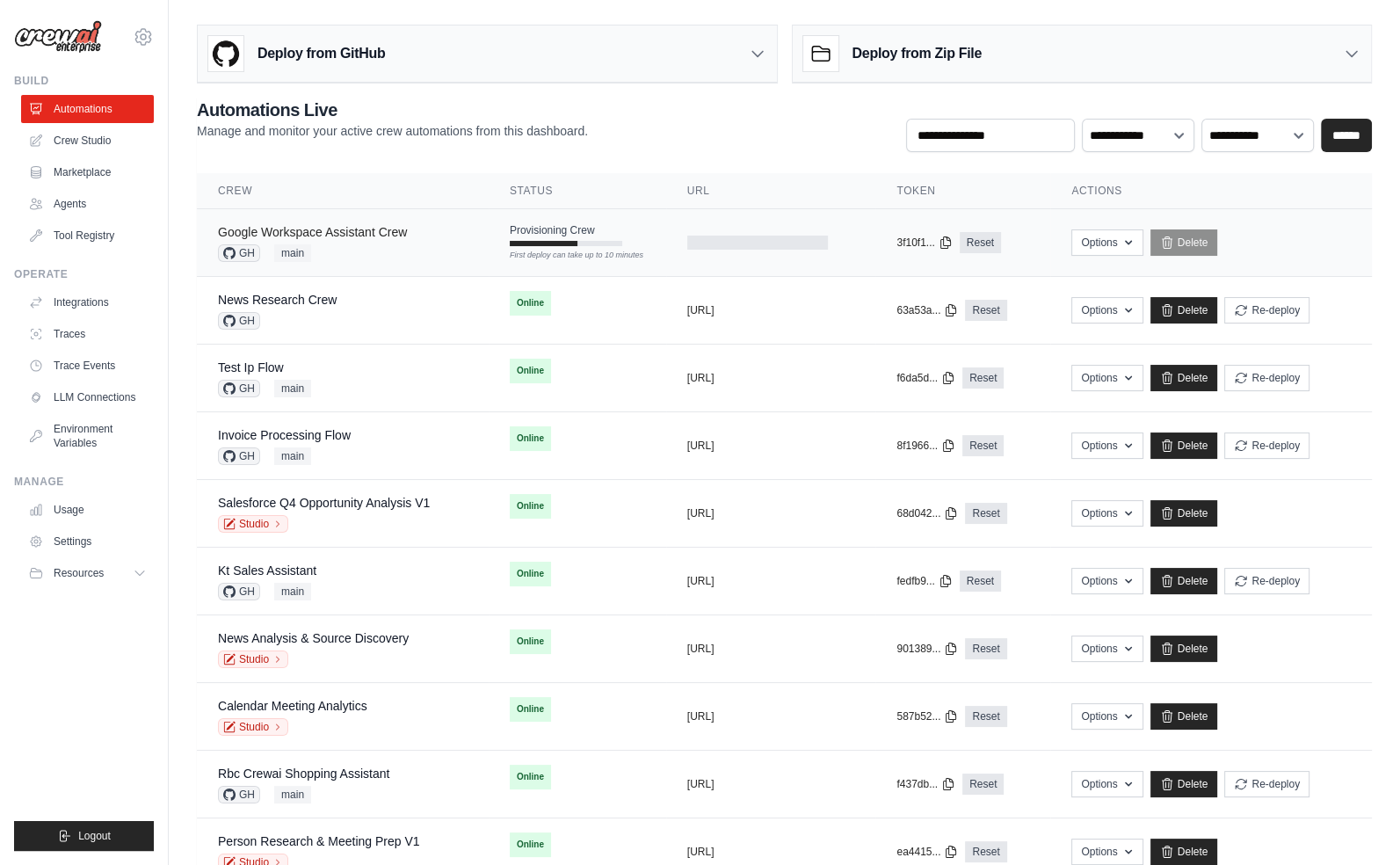
click at [369, 232] on link "Google Workspace Assistant Crew" at bounding box center [312, 232] width 189 height 14
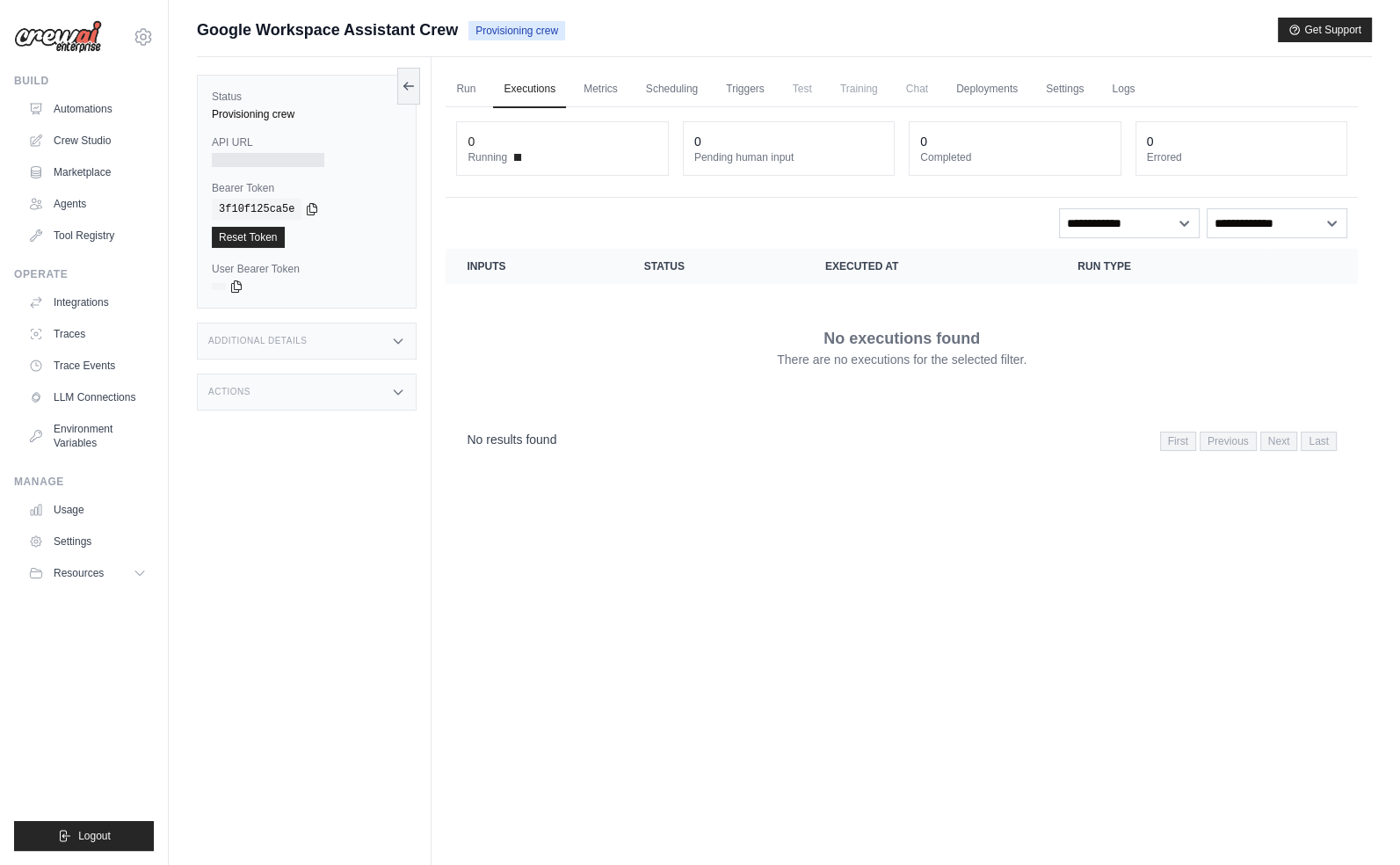
click at [833, 576] on div "Run Executions Metrics Scheduling Triggers Test Training Chat Deployments Setti…" at bounding box center [902, 489] width 941 height 865
click at [837, 567] on div "Run Executions Metrics Scheduling Triggers Test Training Chat Deployments Setti…" at bounding box center [902, 489] width 941 height 865
click at [859, 552] on div "Run Executions Metrics Scheduling Triggers Test Training Chat Deployments Setti…" at bounding box center [902, 489] width 941 height 865
click at [807, 575] on div "Run Executions Metrics Scheduling Triggers Test Training Chat Deployments Setti…" at bounding box center [902, 489] width 941 height 865
click at [1131, 96] on link "Logs" at bounding box center [1123, 90] width 44 height 37
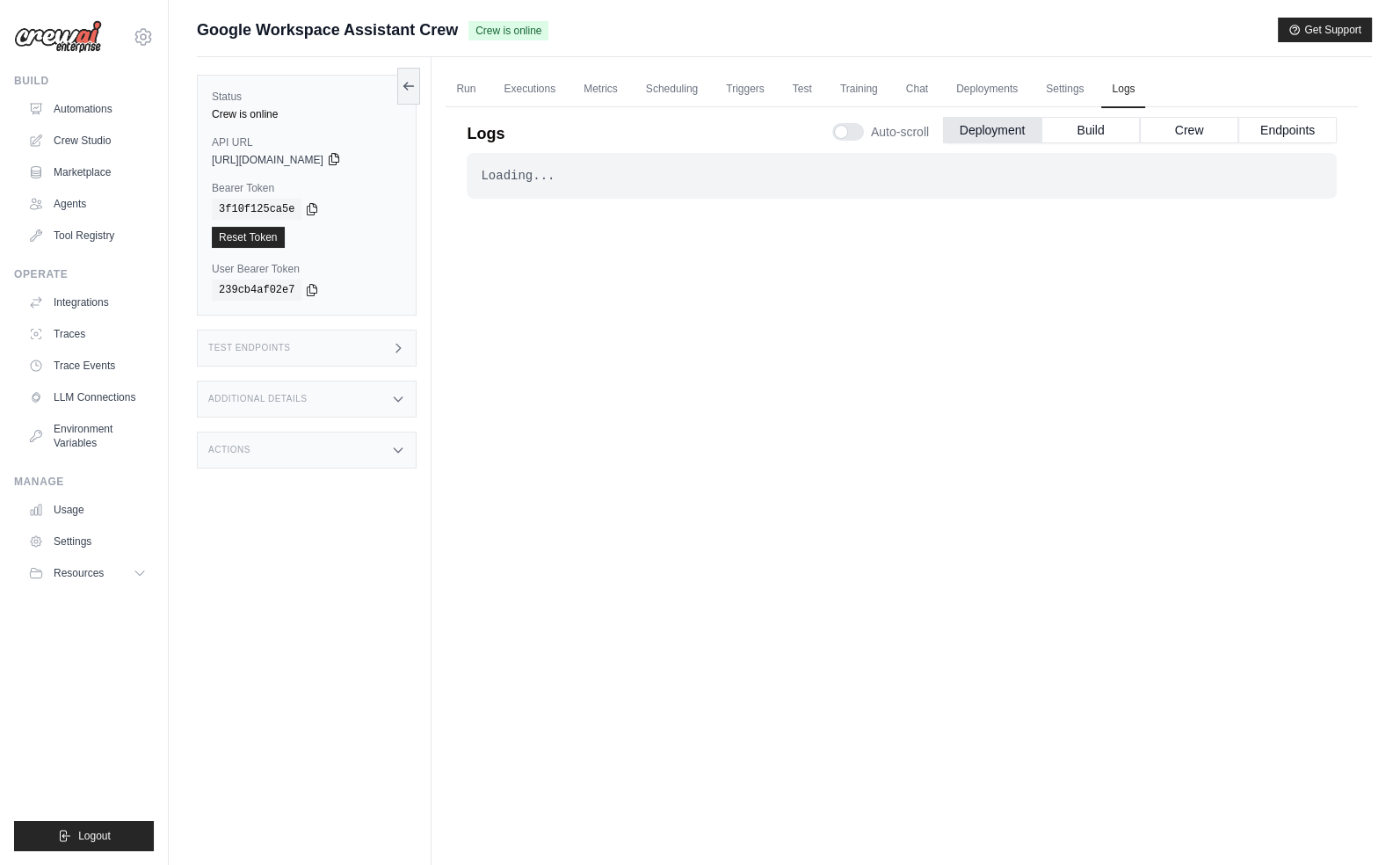
click at [341, 156] on icon at bounding box center [334, 159] width 14 height 14
click at [306, 290] on icon at bounding box center [312, 290] width 14 height 14
click at [345, 336] on div "Test Endpoints" at bounding box center [306, 348] width 219 height 37
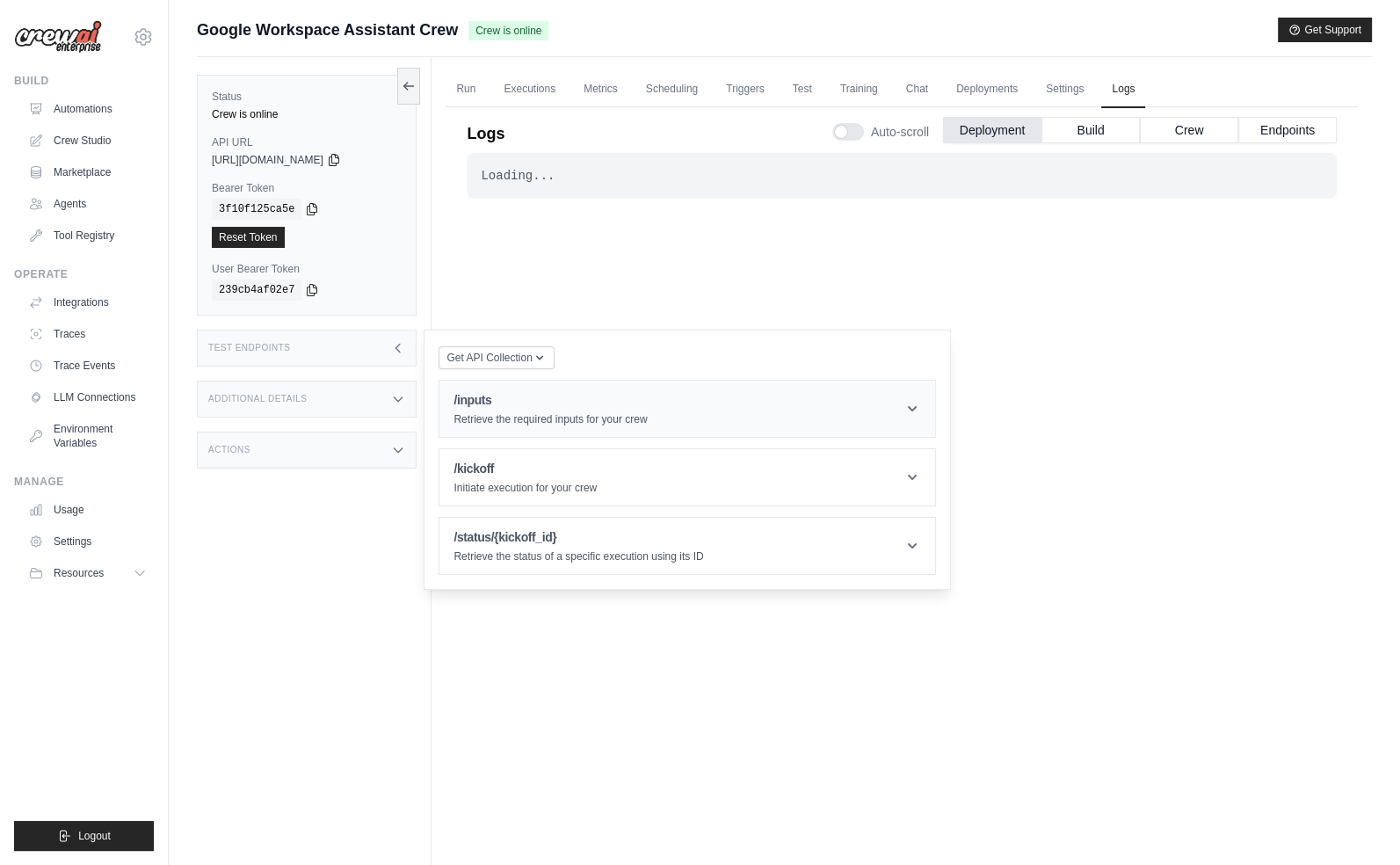
click at [525, 417] on p "Retrieve the required inputs for your crew" at bounding box center [551, 419] width 194 height 14
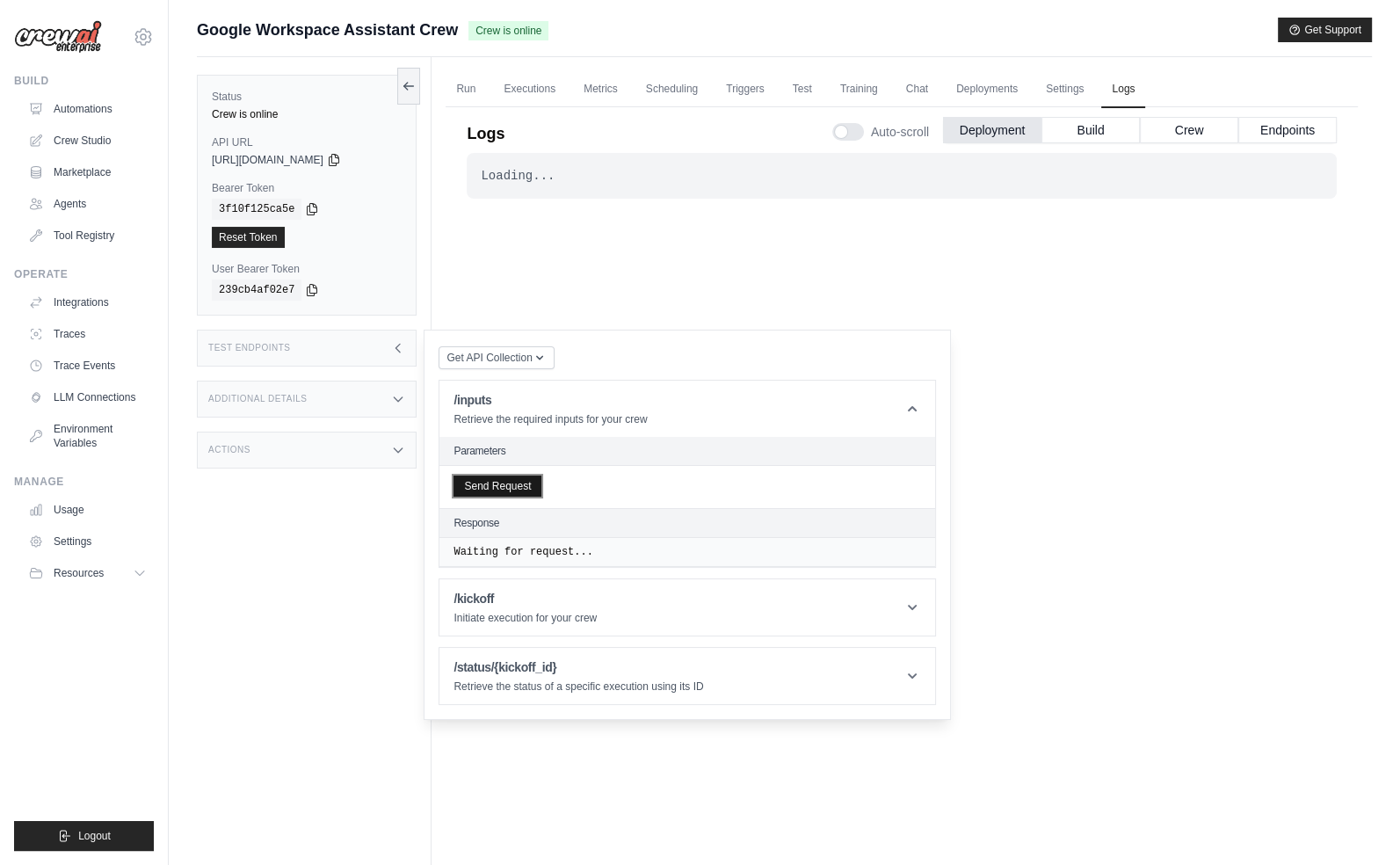
click at [529, 480] on button "Send Request" at bounding box center [497, 486] width 88 height 21
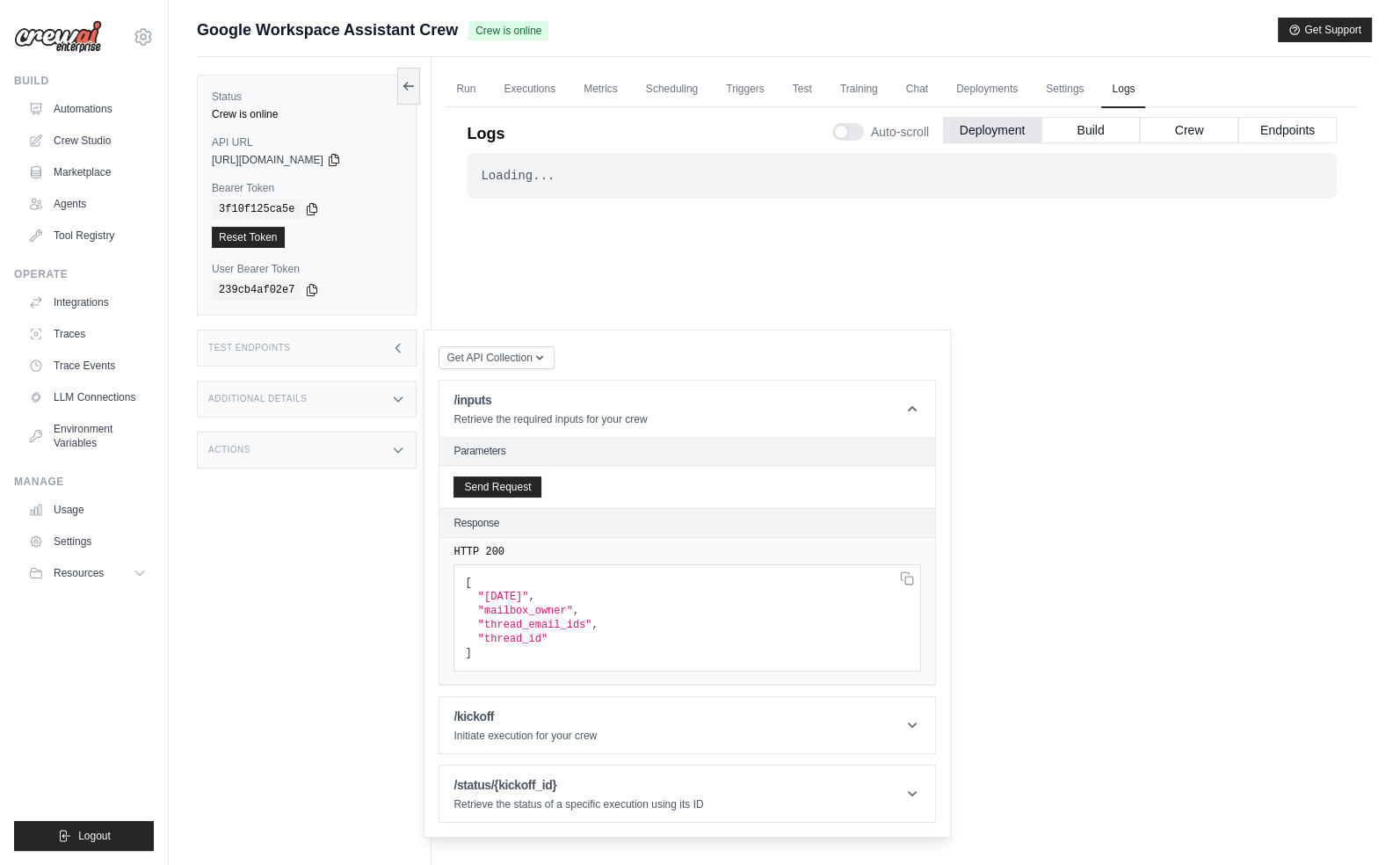
click at [1135, 550] on div "Loading... . . . Successful" at bounding box center [902, 488] width 871 height 671
click at [275, 528] on div "Status Crew is online API URL copied [URL][DOMAIN_NAME] Bearer Token copied 3f1…" at bounding box center [314, 489] width 235 height 865
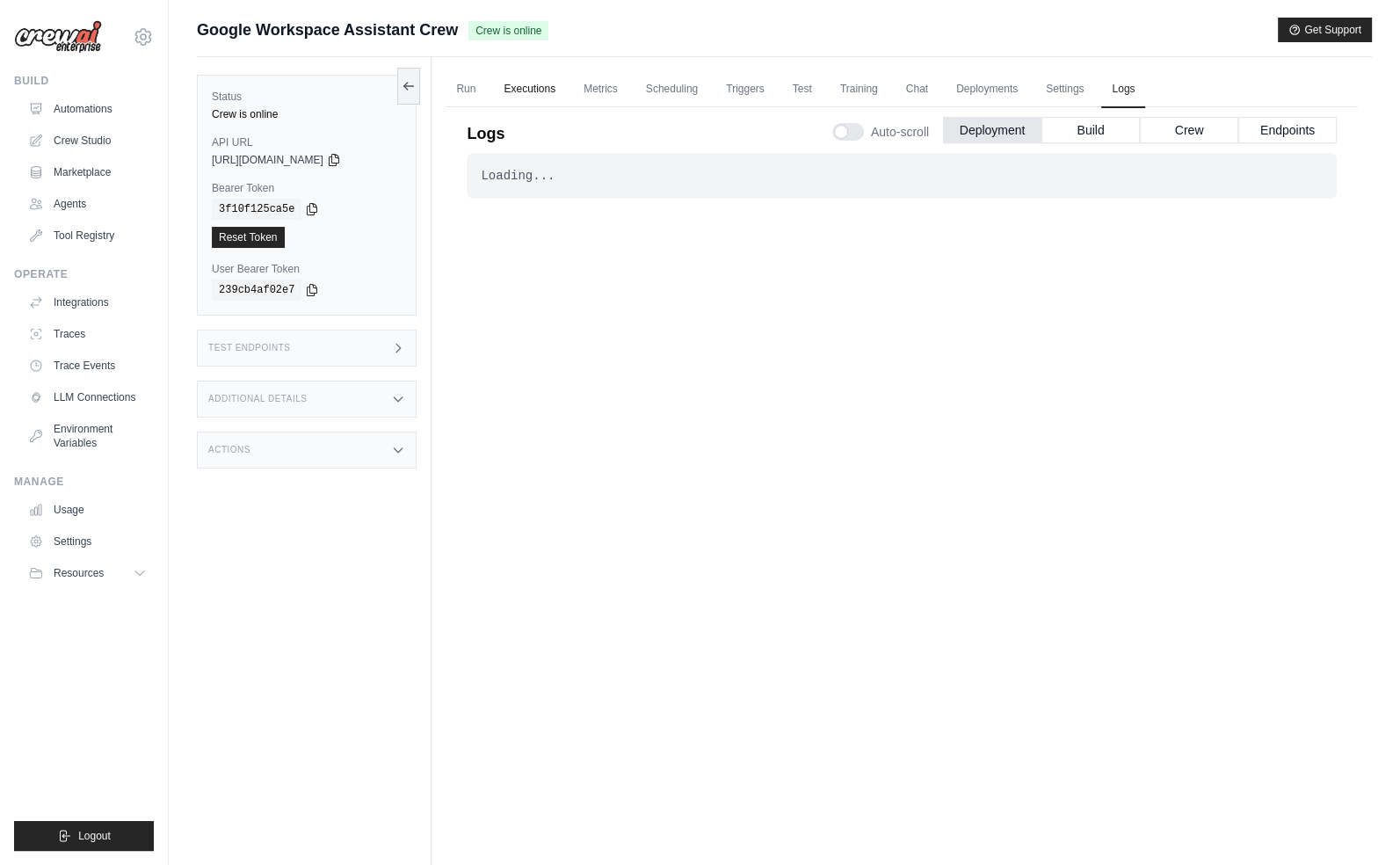
click at [505, 96] on link "Executions" at bounding box center [529, 90] width 73 height 37
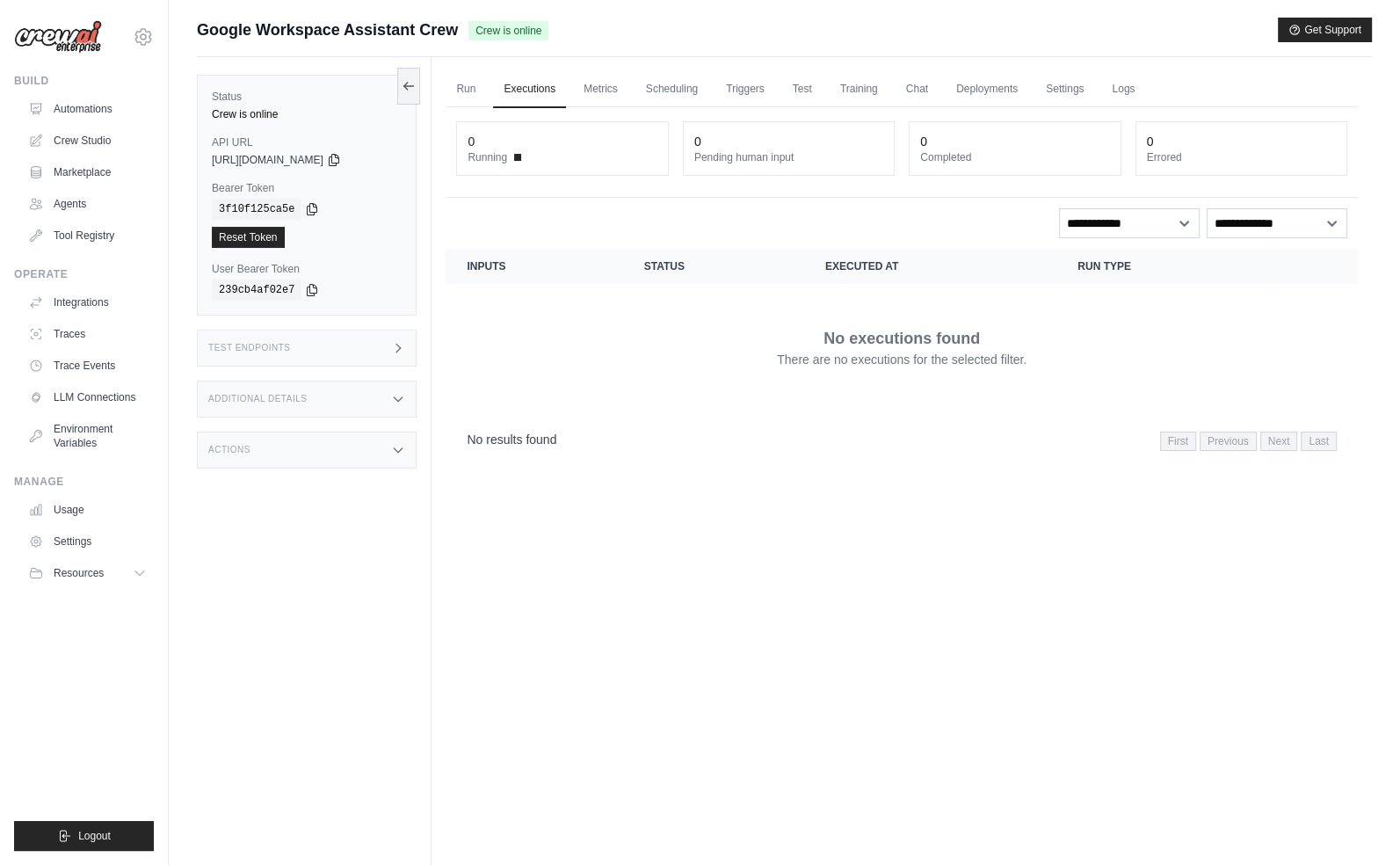
click at [712, 496] on div "Run Executions Metrics Scheduling Triggers Test Training Chat Deployments Setti…" at bounding box center [902, 489] width 941 height 865
